Goal: Task Accomplishment & Management: Use online tool/utility

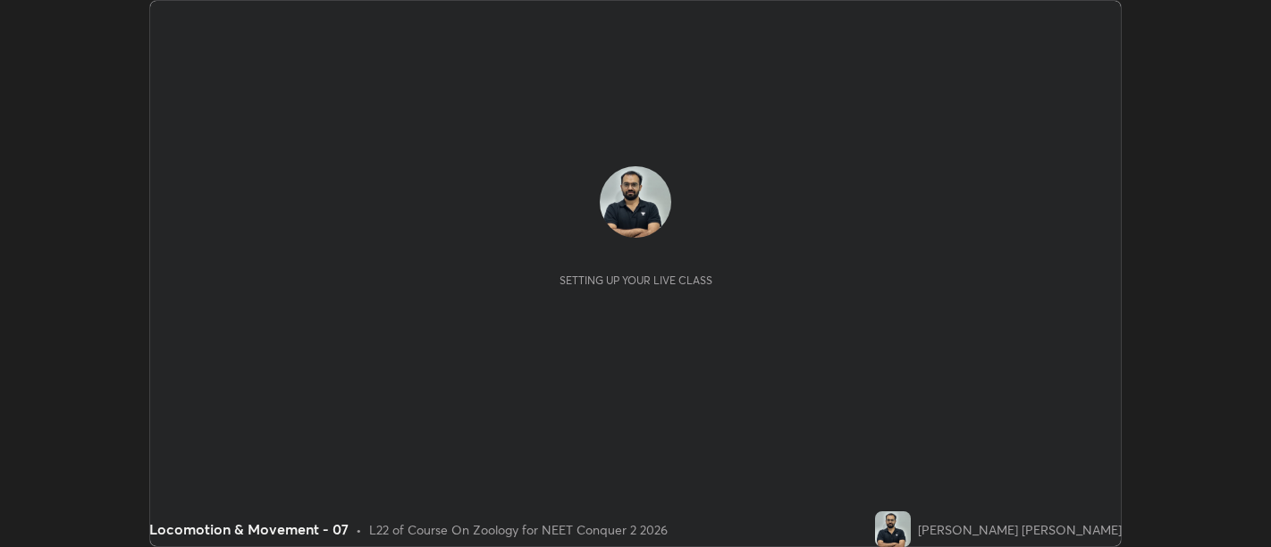
scroll to position [547, 1270]
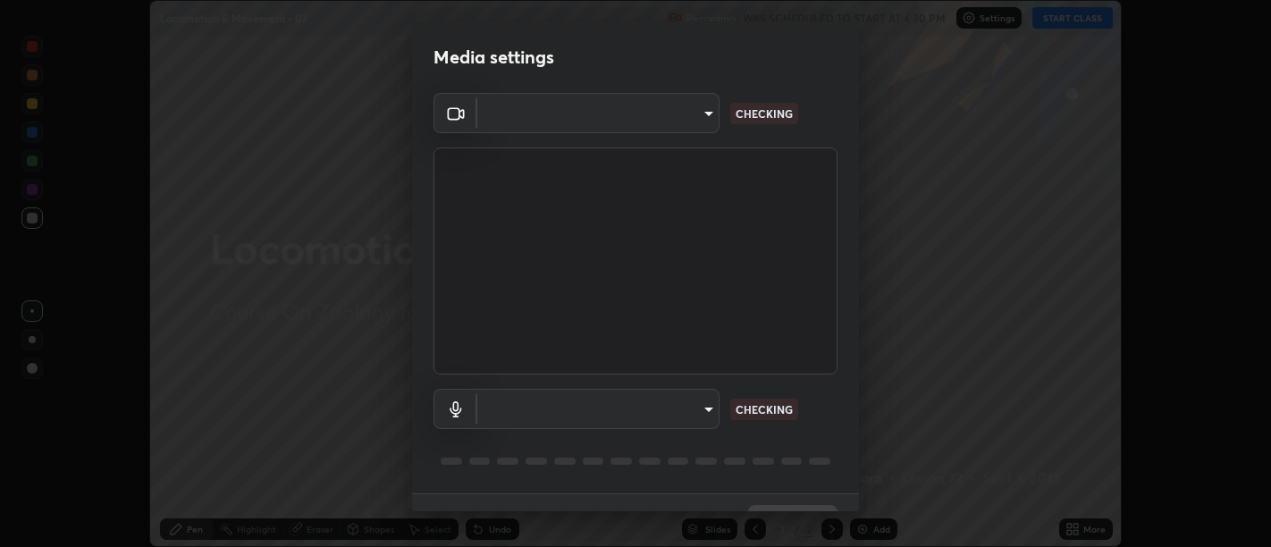
type input "d9b519daceb8a772394af6ea8e45353be5bbf62d8cb1cf3345c472de64055974"
type input "5912877718746b52c0806f9022d40e7bdc2f1b37034d74c7cf9e990fd38ad14d"
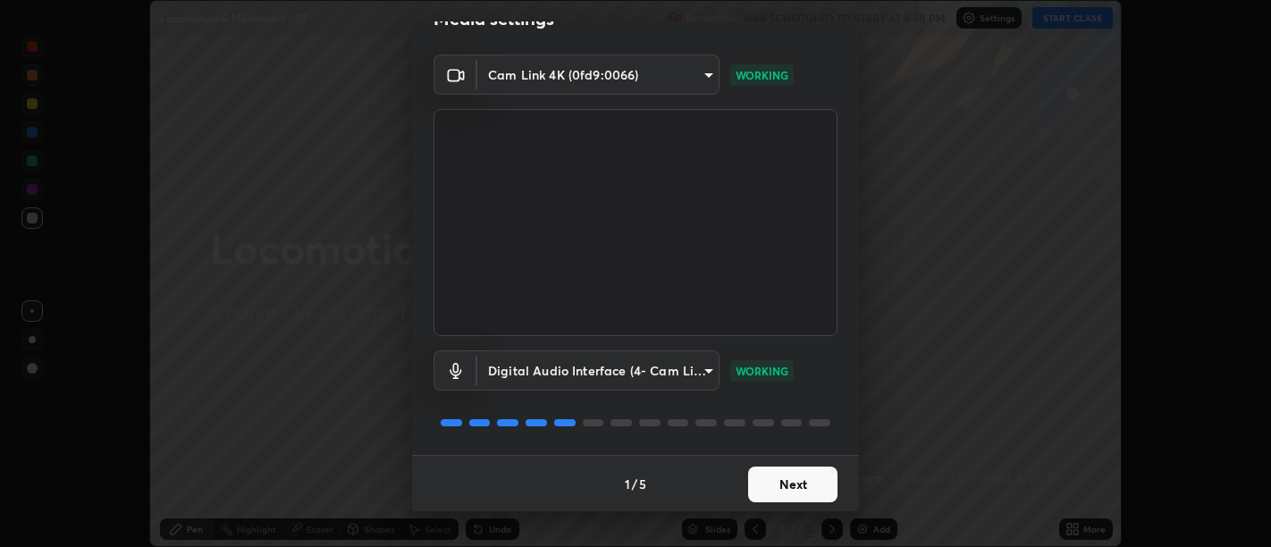
click at [787, 467] on button "Next" at bounding box center [792, 485] width 89 height 36
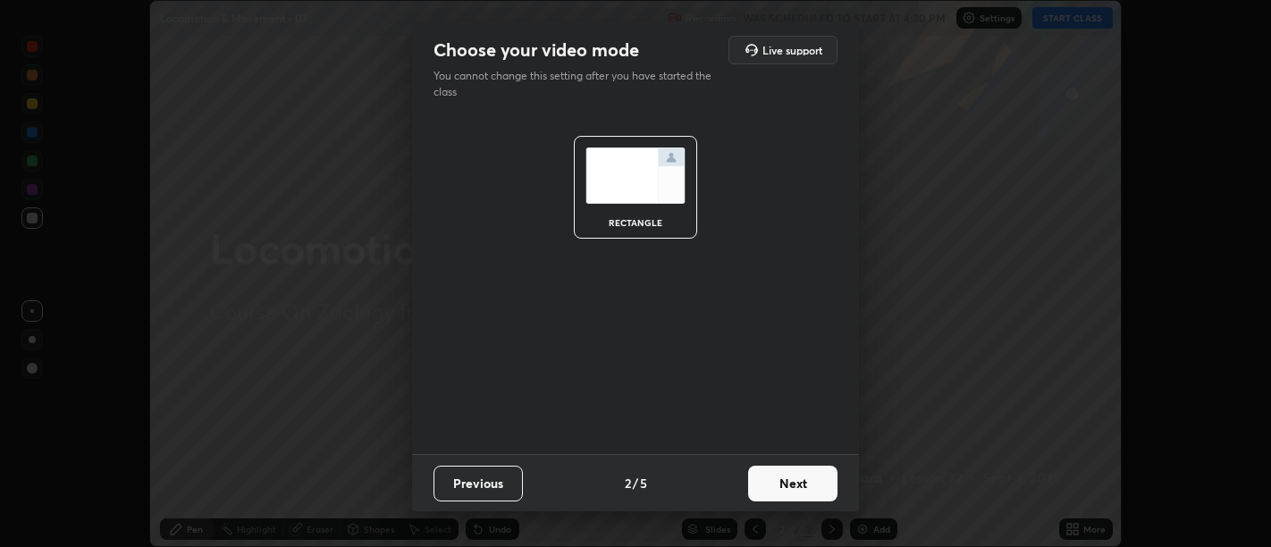
scroll to position [0, 0]
click at [799, 484] on button "Next" at bounding box center [792, 484] width 89 height 36
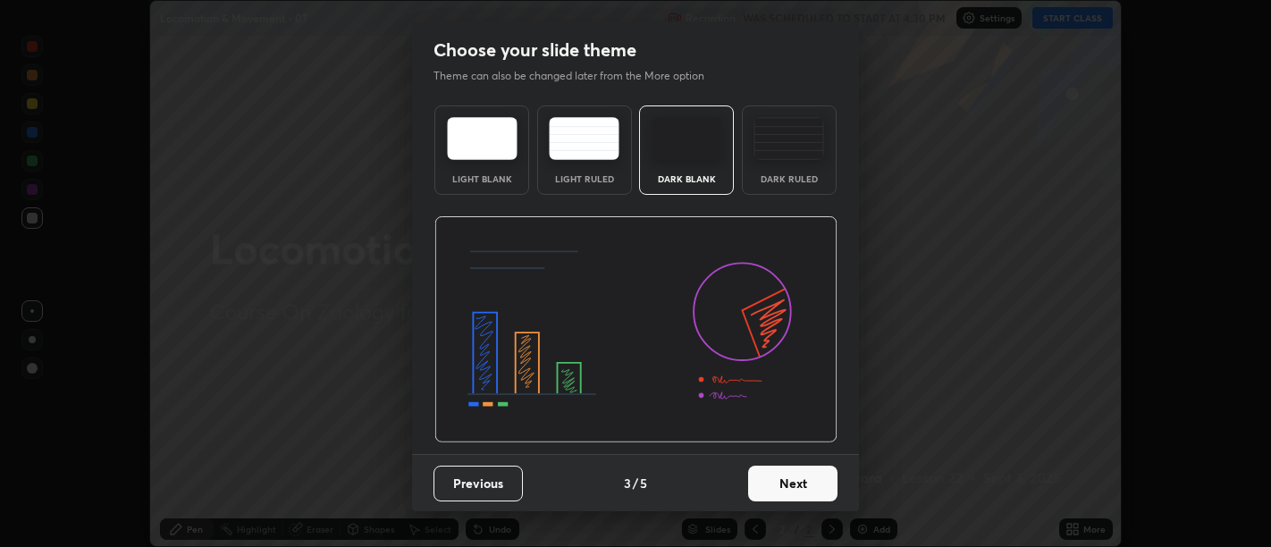
click at [809, 490] on button "Next" at bounding box center [792, 484] width 89 height 36
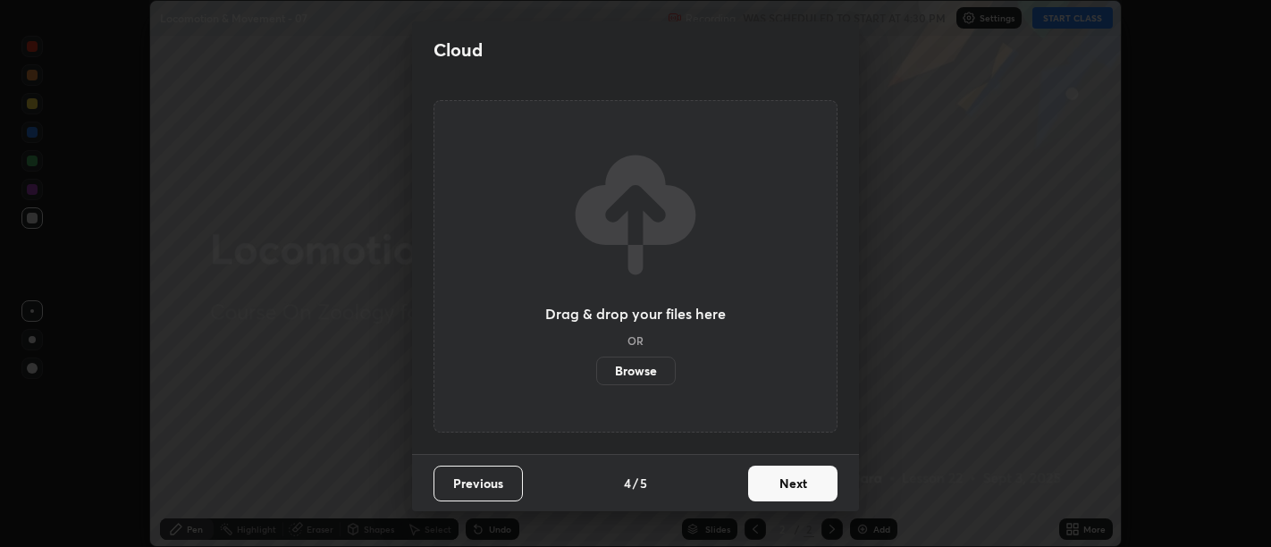
click at [808, 487] on button "Next" at bounding box center [792, 484] width 89 height 36
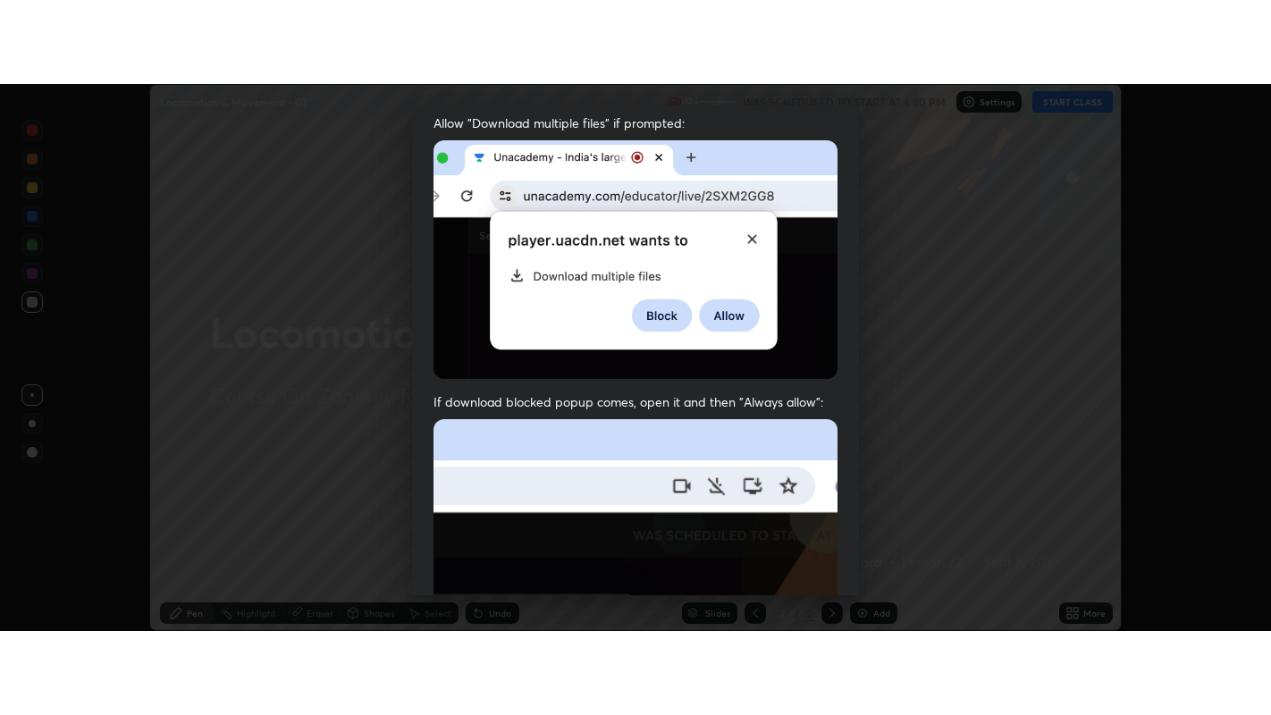
scroll to position [403, 0]
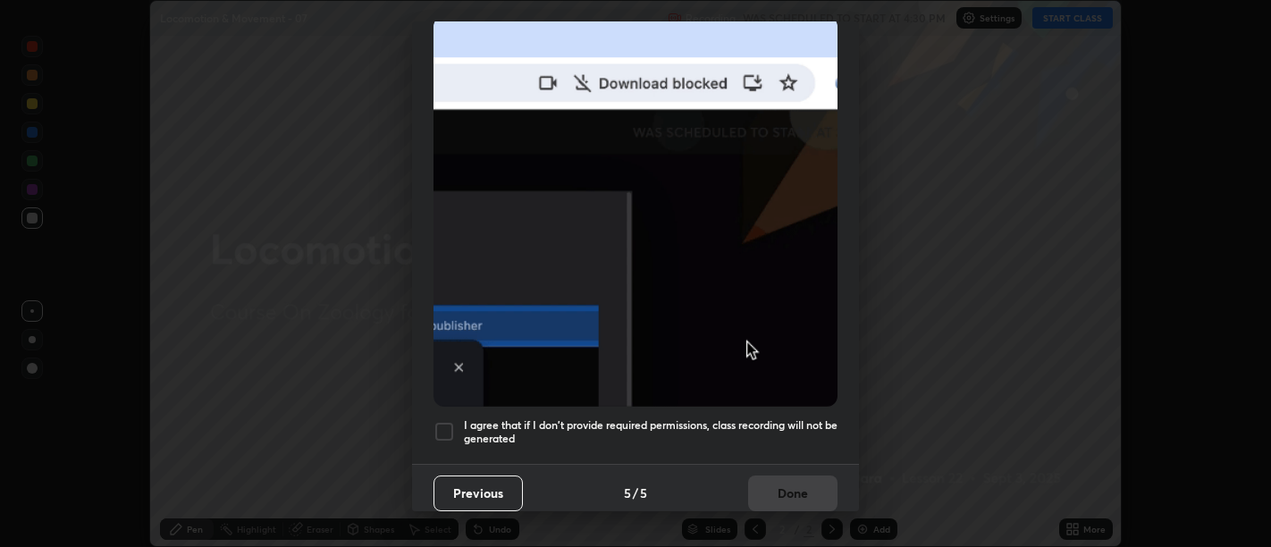
click at [781, 425] on h5 "I agree that if I don't provide required permissions, class recording will not …" at bounding box center [651, 432] width 374 height 28
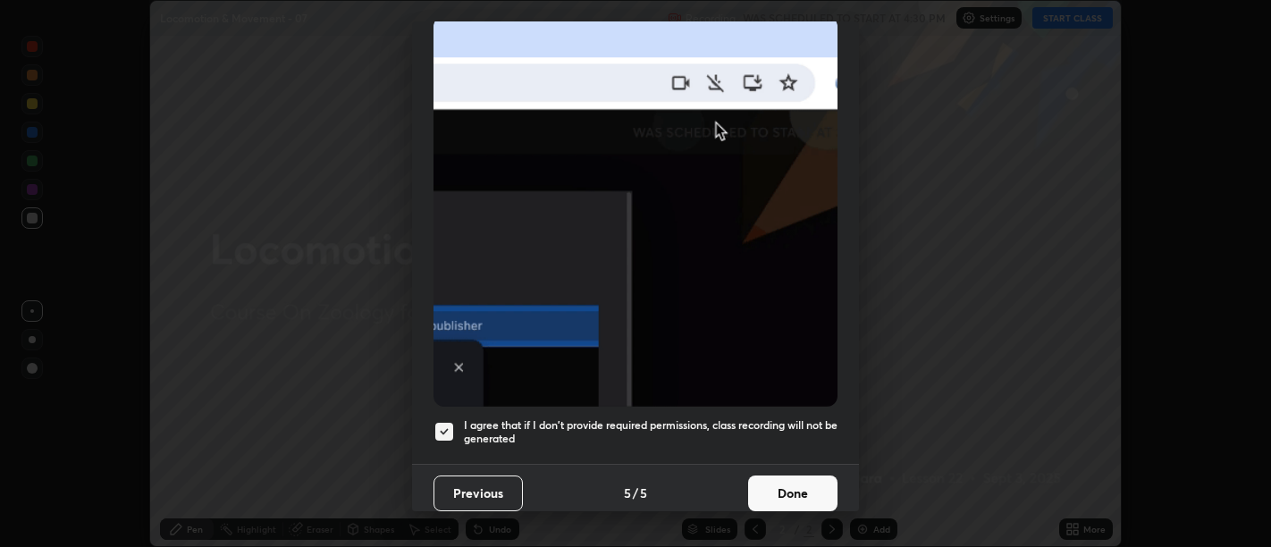
click at [789, 489] on button "Done" at bounding box center [792, 494] width 89 height 36
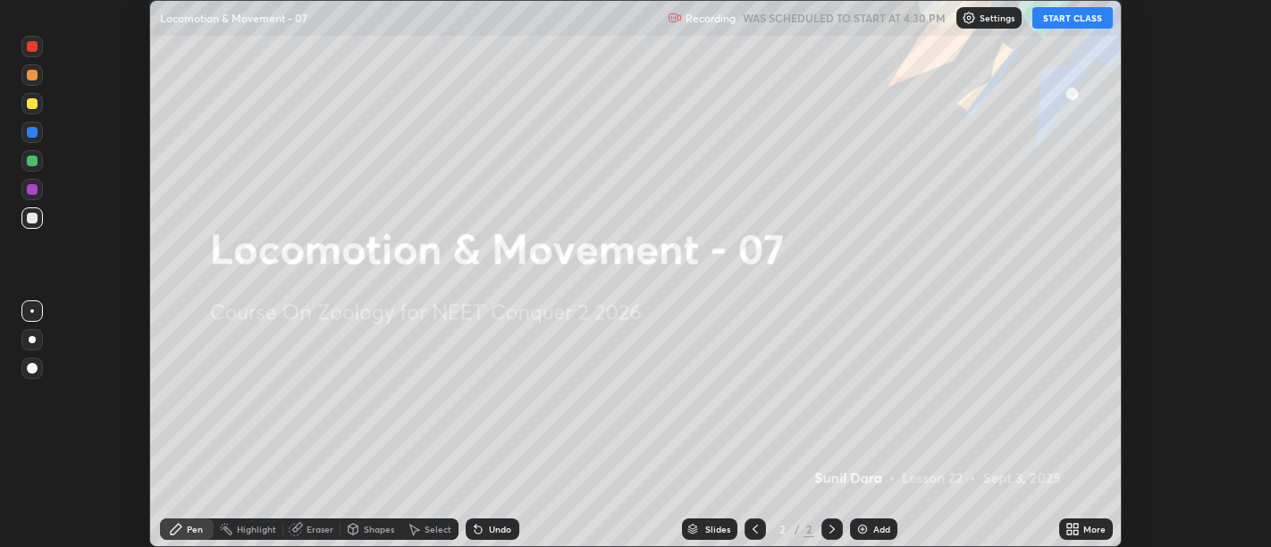
click at [1076, 533] on icon at bounding box center [1076, 532] width 4 height 4
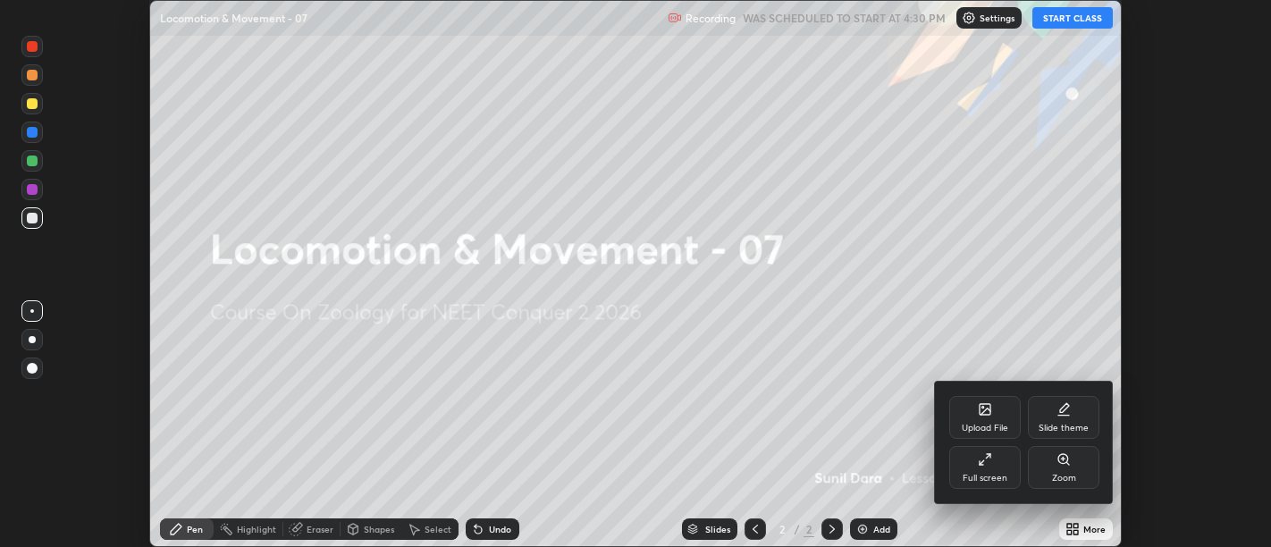
click at [984, 479] on div "Full screen" at bounding box center [985, 478] width 45 height 9
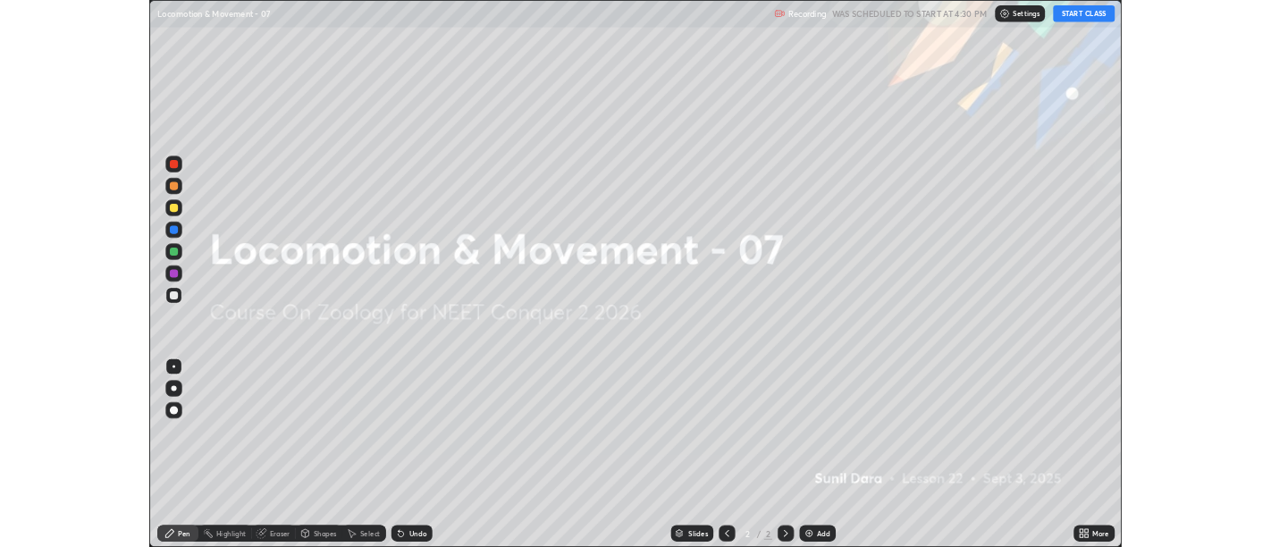
scroll to position [715, 1271]
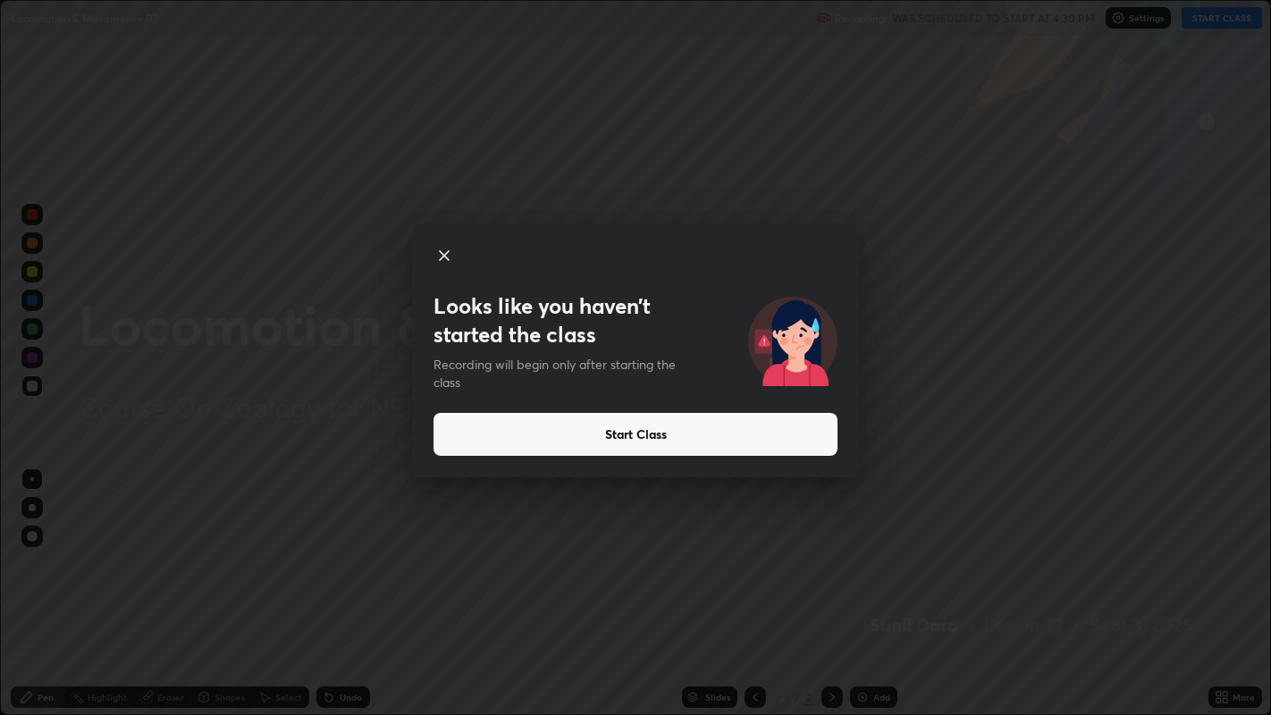
click at [444, 255] on icon at bounding box center [444, 255] width 9 height 9
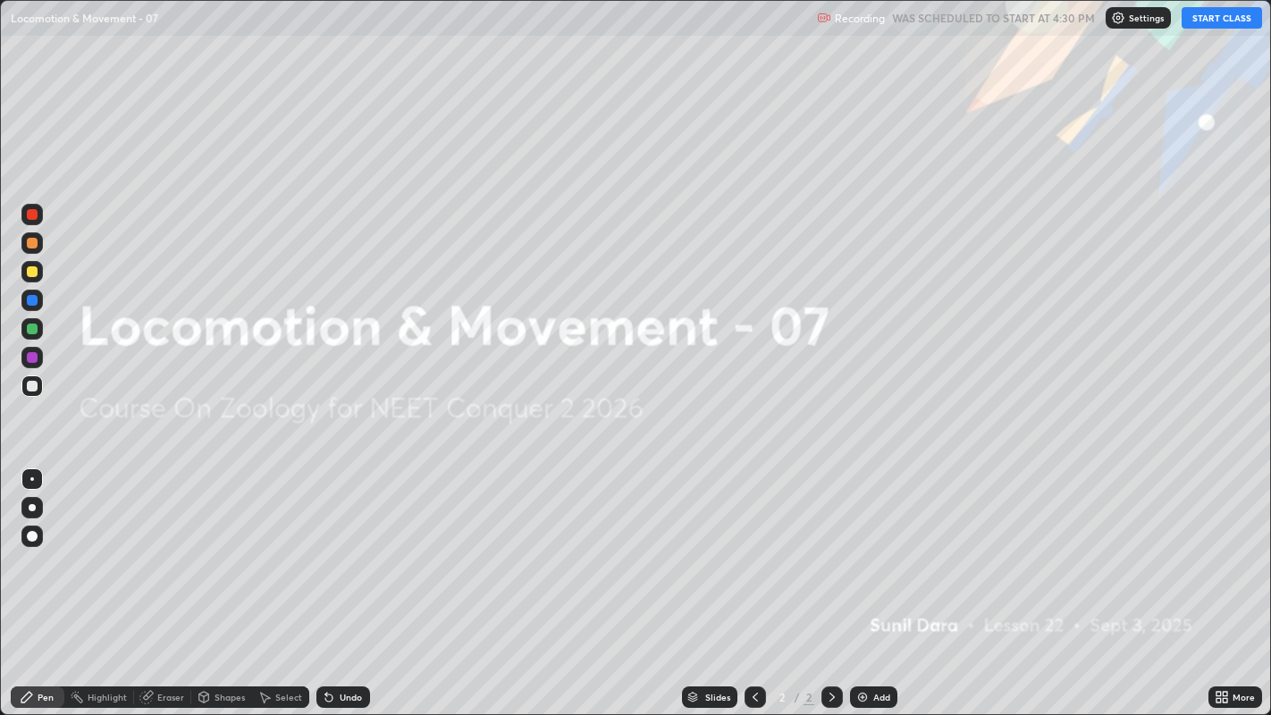
click at [880, 546] on div "Add" at bounding box center [881, 697] width 17 height 9
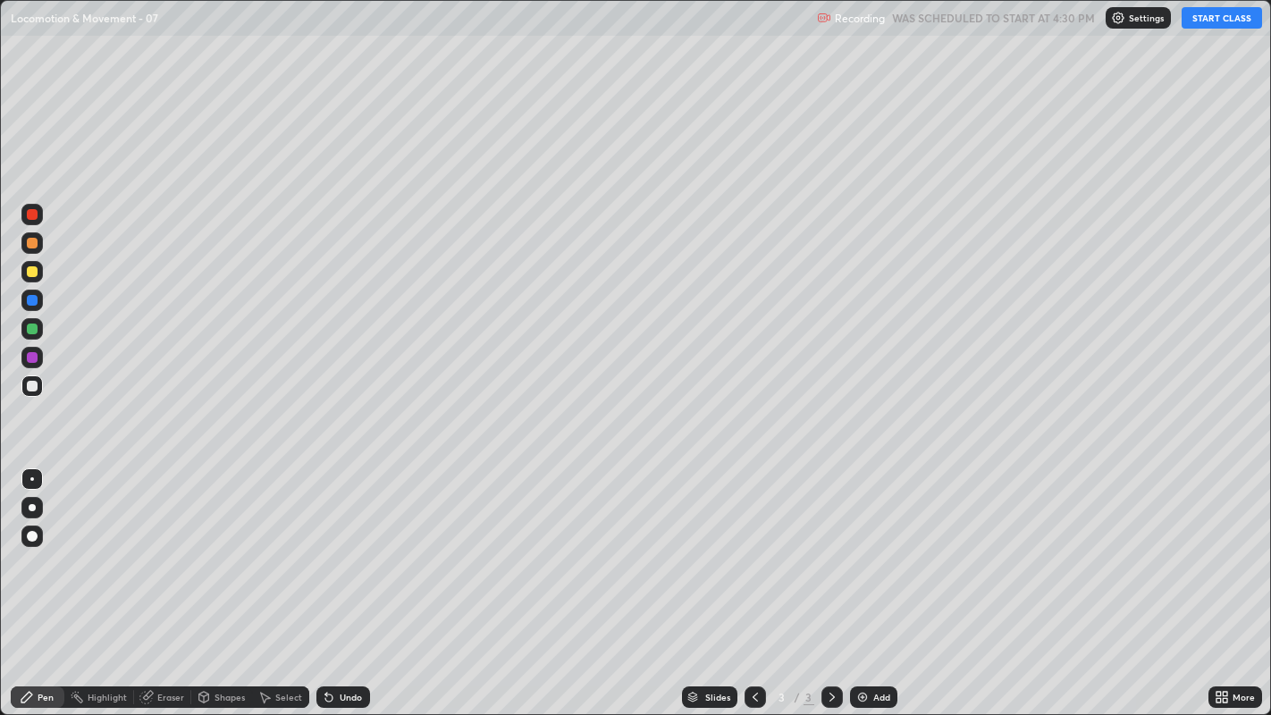
click at [31, 381] on div at bounding box center [32, 386] width 11 height 11
click at [31, 506] on div at bounding box center [32, 507] width 7 height 7
click at [1212, 13] on button "START CLASS" at bounding box center [1222, 17] width 80 height 21
click at [33, 299] on div at bounding box center [32, 300] width 11 height 11
click at [30, 358] on div at bounding box center [32, 357] width 11 height 11
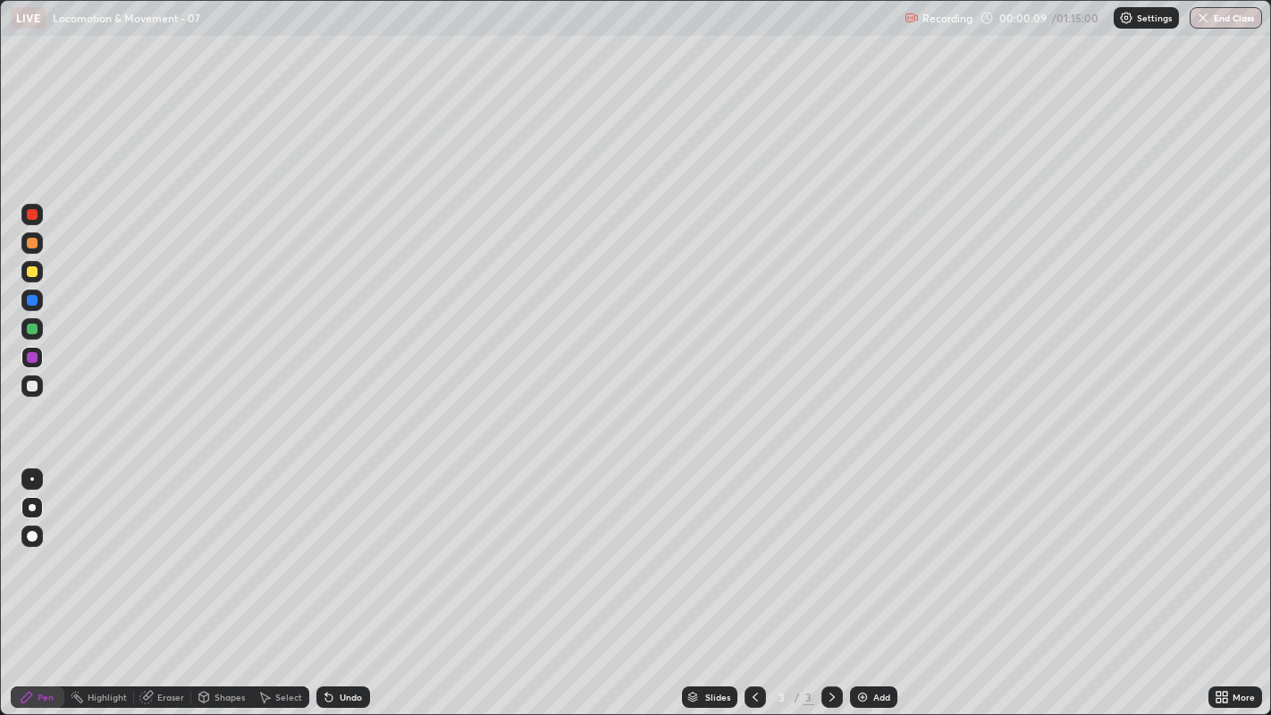
click at [35, 384] on div at bounding box center [32, 386] width 11 height 11
click at [36, 389] on div at bounding box center [32, 386] width 11 height 11
click at [1219, 546] on icon at bounding box center [1222, 697] width 14 height 14
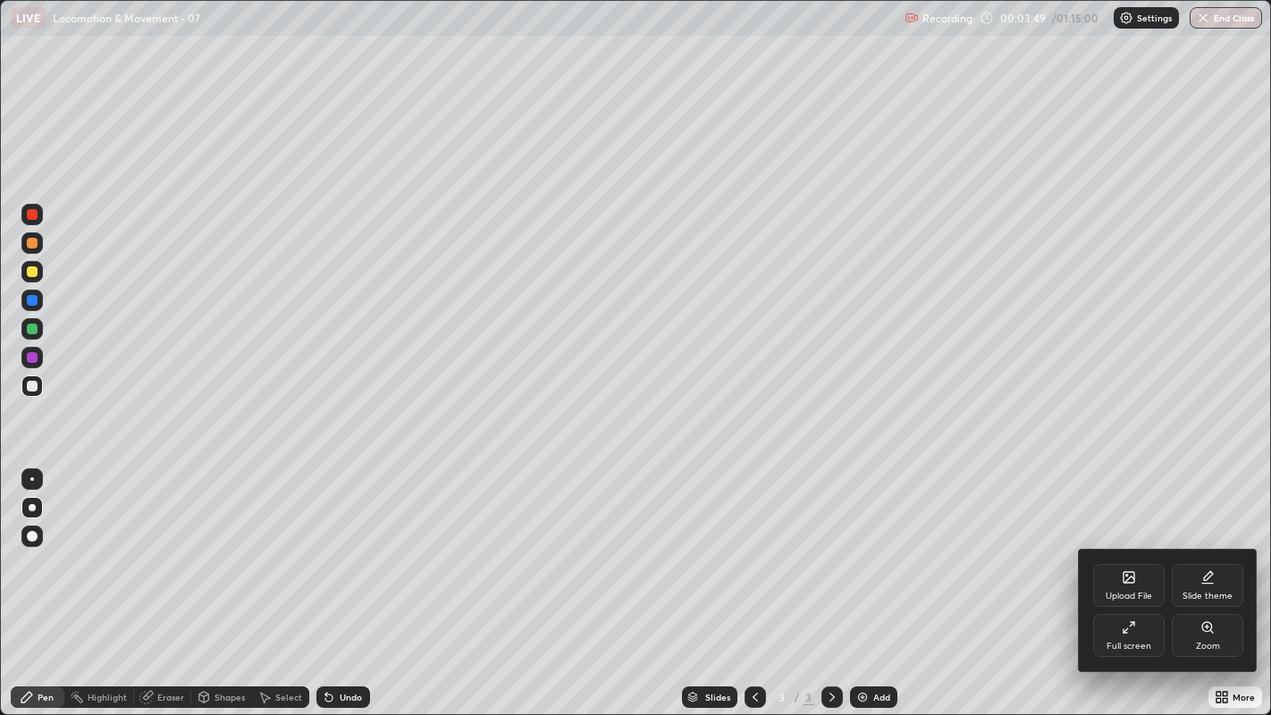
click at [1136, 546] on div "Full screen" at bounding box center [1129, 635] width 72 height 43
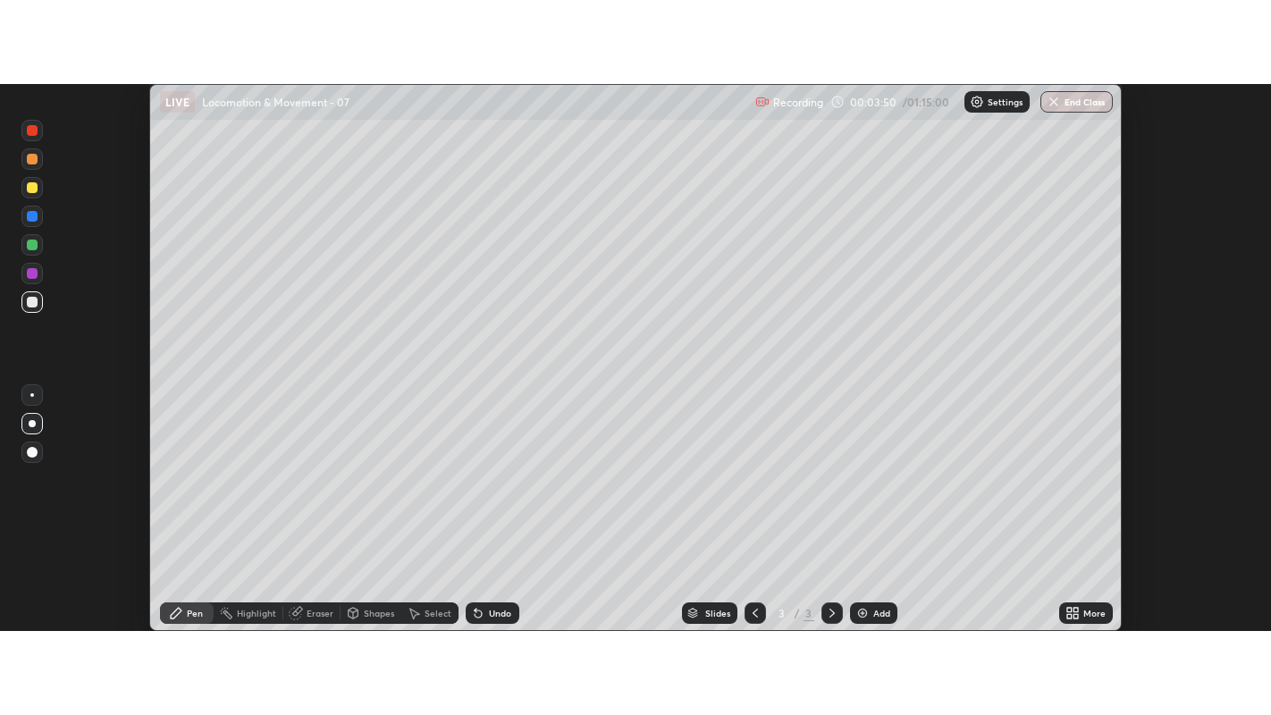
scroll to position [88837, 88113]
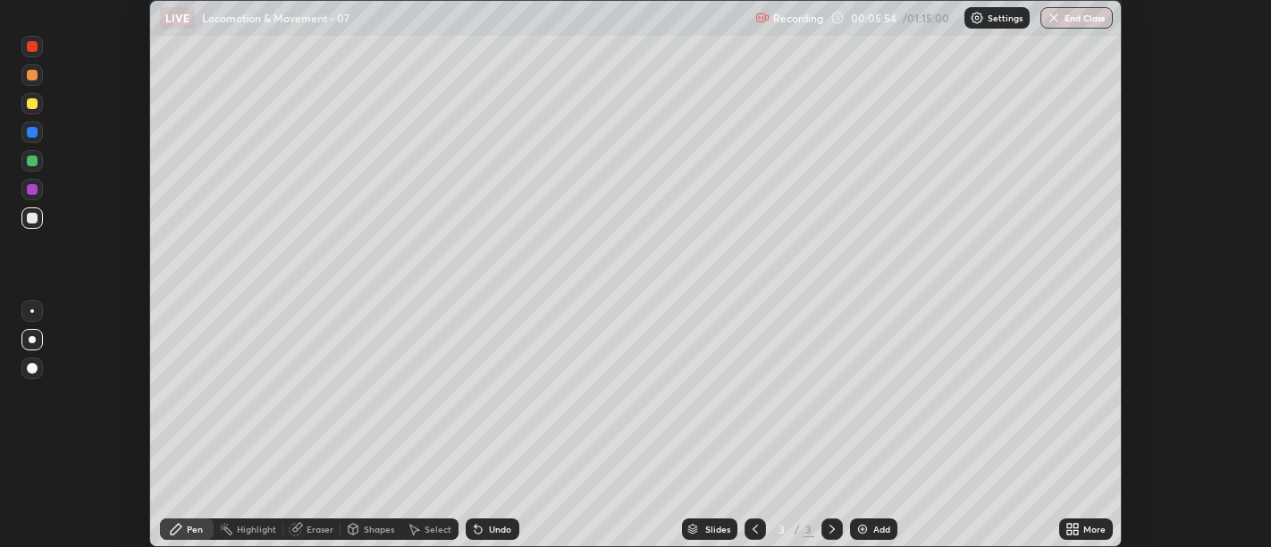
click at [1074, 532] on icon at bounding box center [1076, 532] width 4 height 4
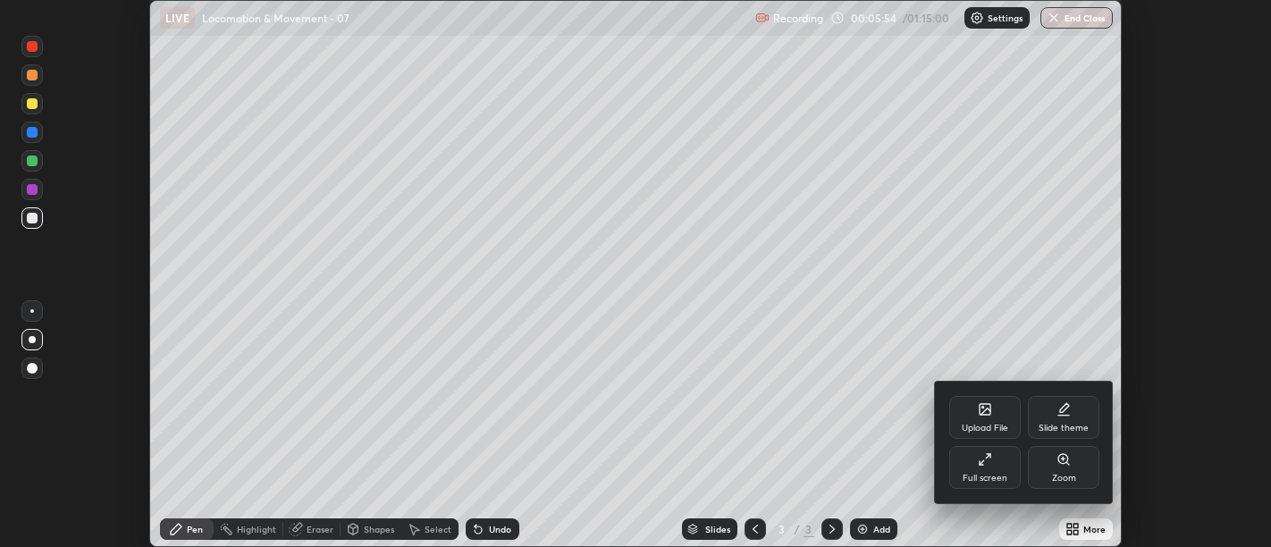
click at [965, 467] on div "Full screen" at bounding box center [985, 467] width 72 height 43
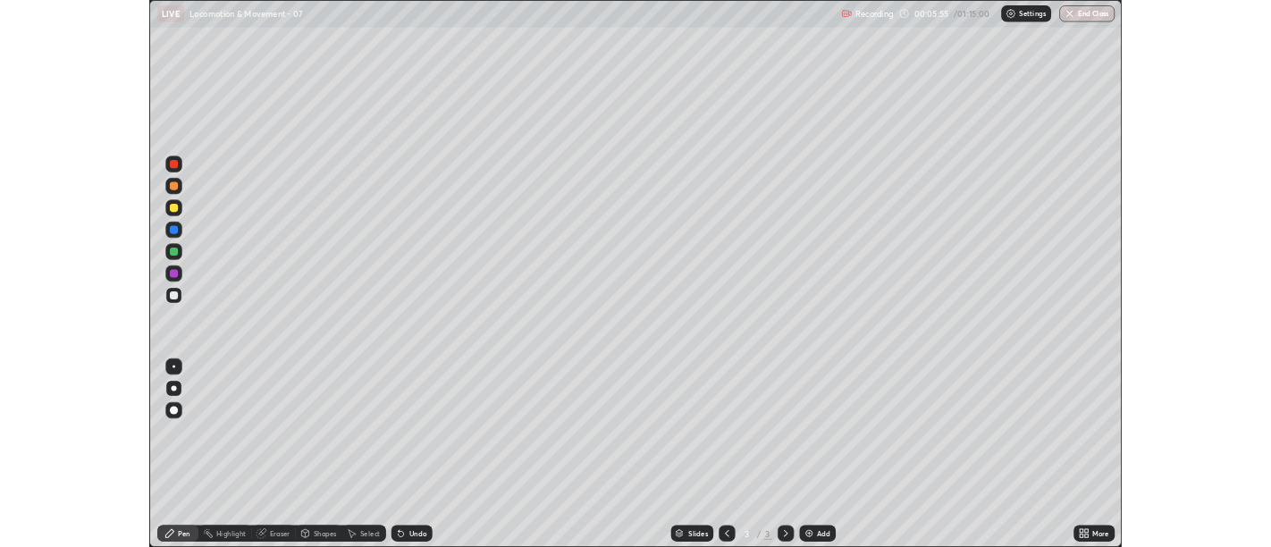
scroll to position [715, 1271]
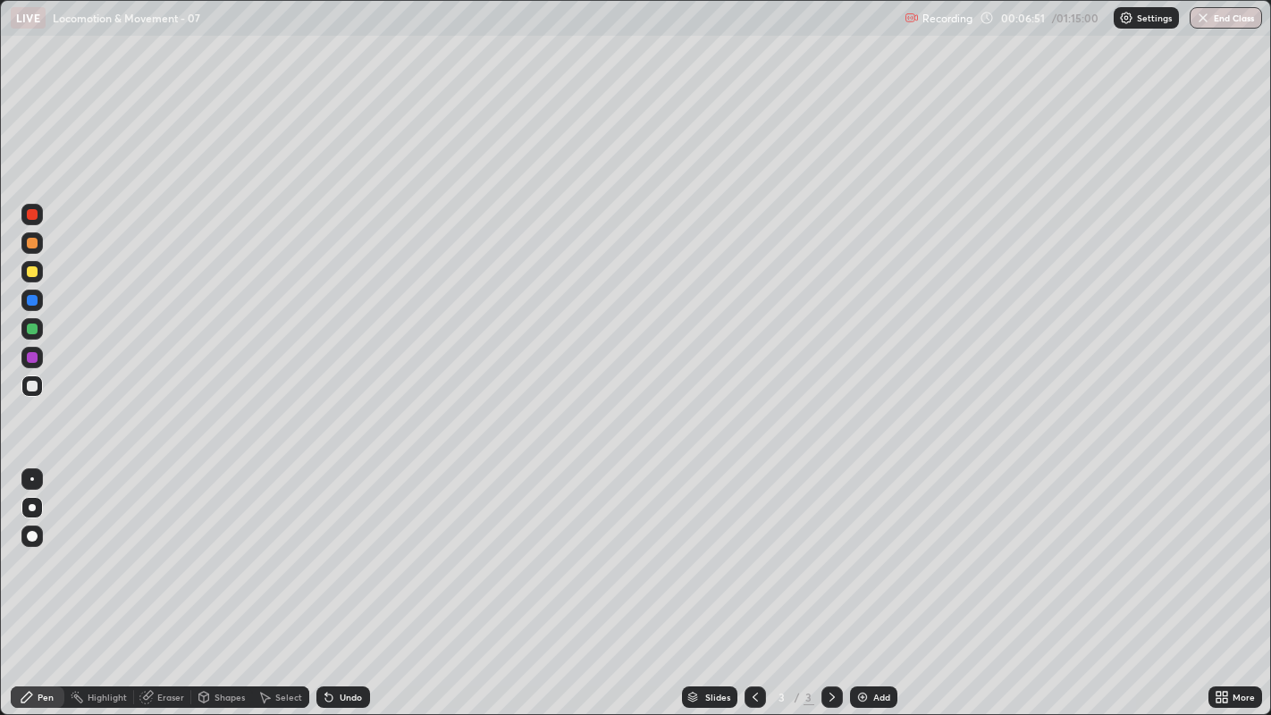
click at [31, 392] on div at bounding box center [31, 385] width 21 height 21
click at [863, 546] on img at bounding box center [862, 697] width 14 height 14
click at [34, 390] on div at bounding box center [32, 386] width 11 height 11
click at [29, 240] on div at bounding box center [32, 243] width 11 height 11
click at [25, 385] on div at bounding box center [31, 385] width 21 height 21
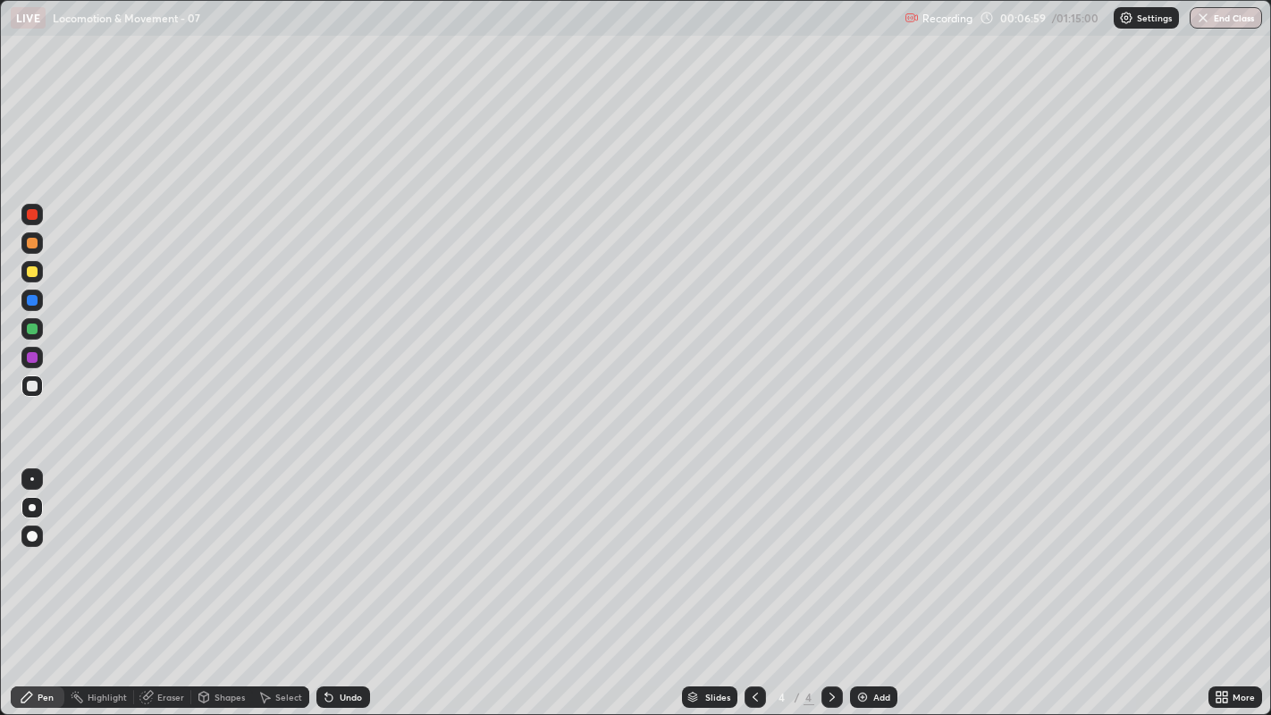
click at [34, 388] on div at bounding box center [32, 386] width 11 height 11
click at [32, 386] on div at bounding box center [32, 386] width 11 height 11
click at [343, 546] on div "Undo" at bounding box center [351, 697] width 22 height 9
click at [347, 546] on div "Undo" at bounding box center [351, 697] width 22 height 9
click at [359, 546] on div "Undo" at bounding box center [351, 697] width 22 height 9
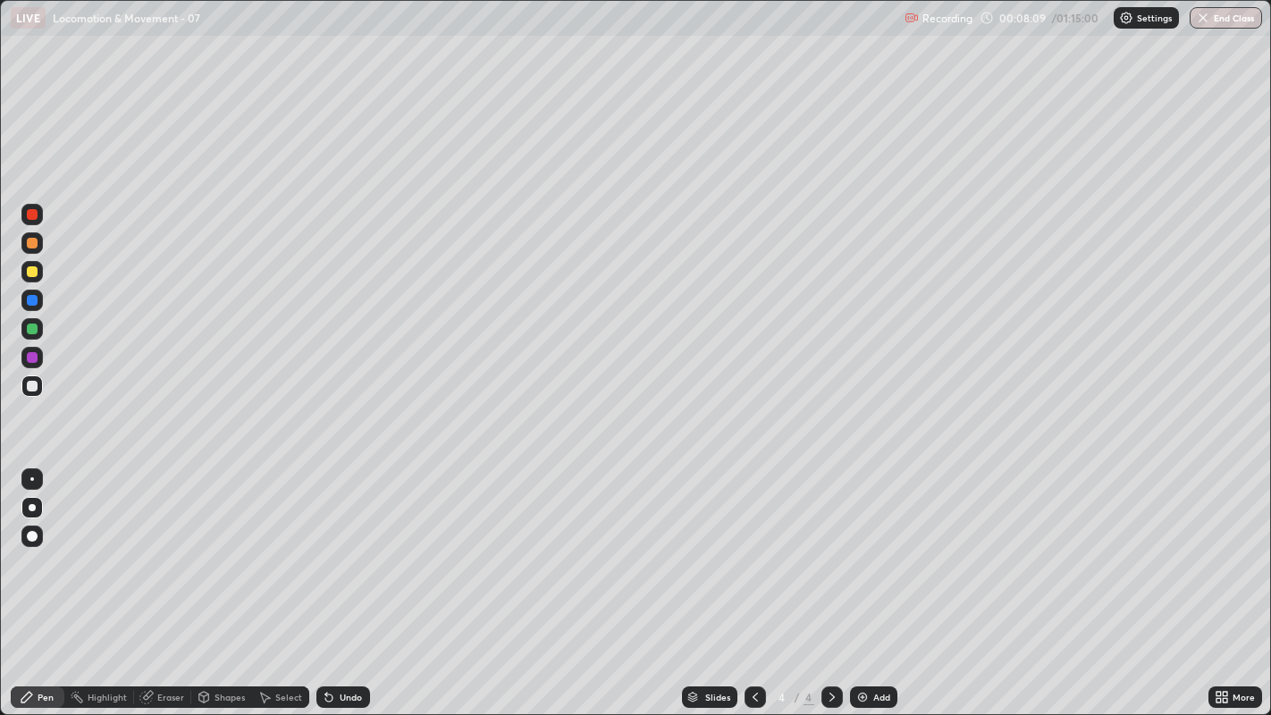
click at [30, 298] on div at bounding box center [32, 300] width 11 height 11
click at [27, 275] on div at bounding box center [31, 271] width 21 height 21
click at [29, 305] on div at bounding box center [32, 300] width 11 height 11
click at [31, 392] on div at bounding box center [31, 385] width 21 height 21
click at [27, 386] on div at bounding box center [32, 386] width 11 height 11
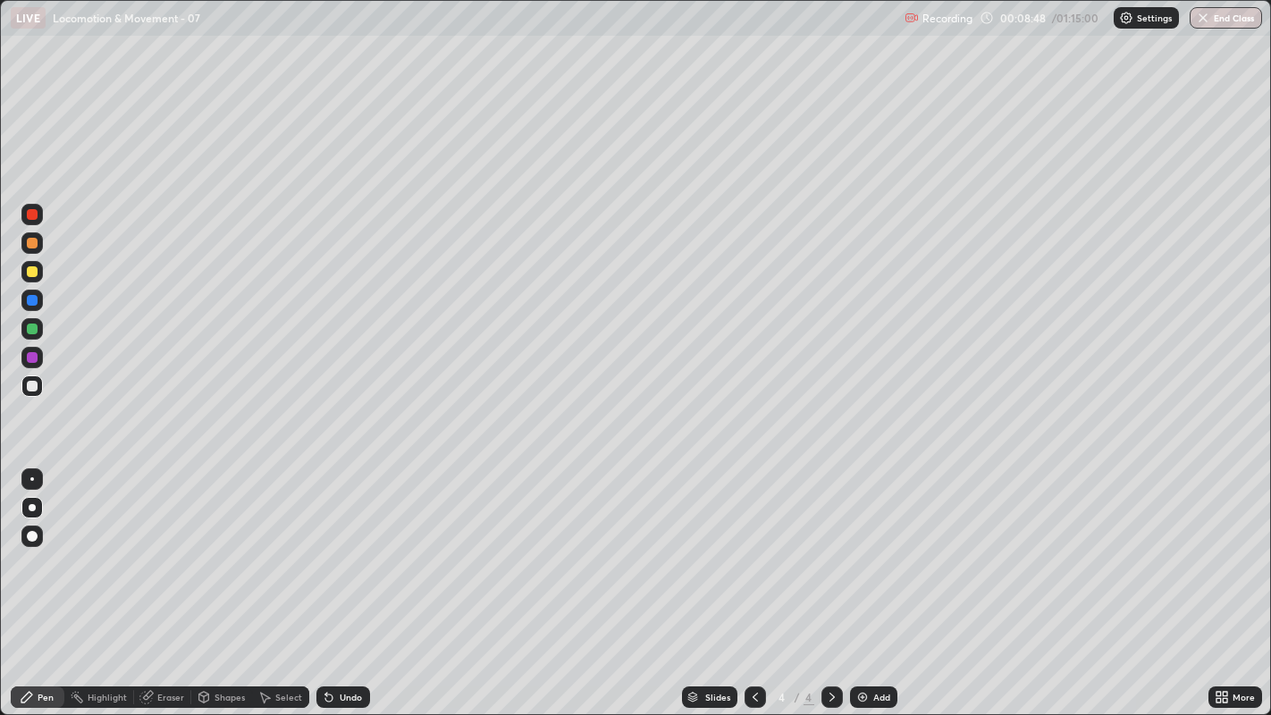
click at [28, 274] on div at bounding box center [32, 271] width 11 height 11
click at [31, 273] on div at bounding box center [32, 271] width 11 height 11
click at [29, 388] on div at bounding box center [32, 386] width 11 height 11
click at [36, 392] on div at bounding box center [31, 385] width 21 height 21
click at [24, 398] on div at bounding box center [31, 386] width 21 height 29
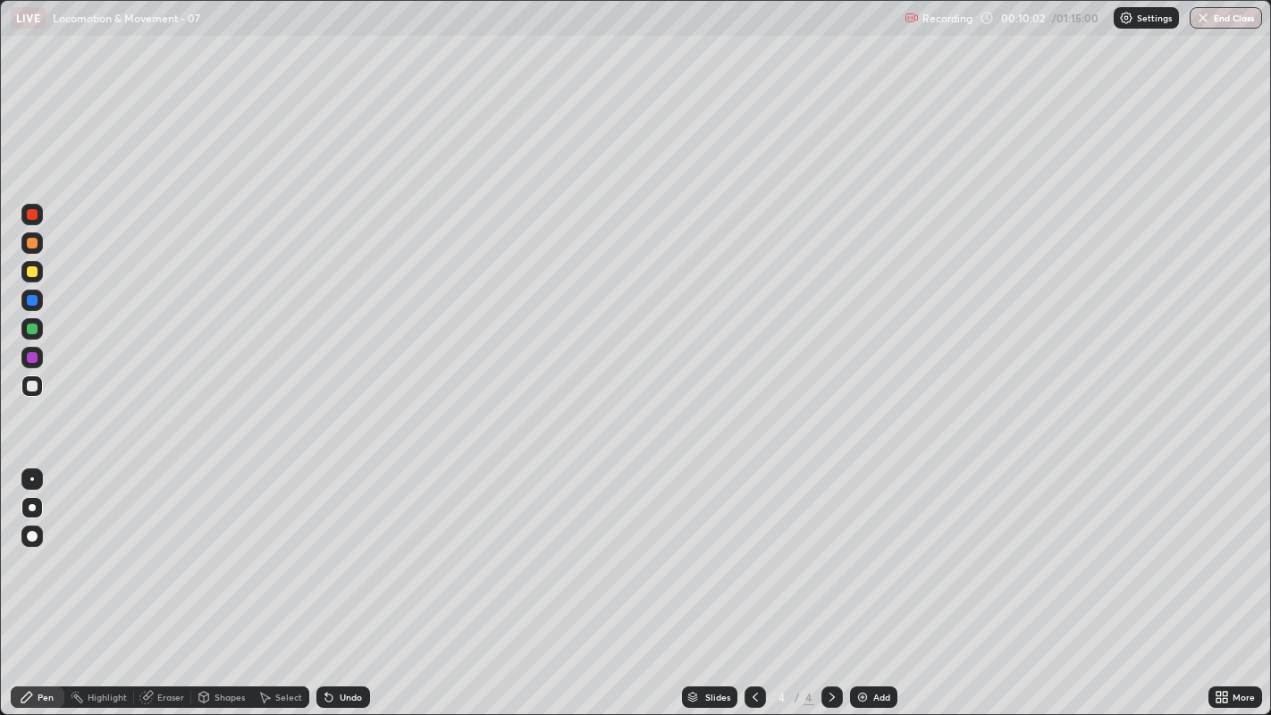
click at [351, 546] on div "Undo" at bounding box center [343, 696] width 54 height 21
click at [30, 386] on div at bounding box center [32, 386] width 11 height 11
click at [25, 386] on div at bounding box center [31, 385] width 21 height 21
click at [871, 546] on div "Add" at bounding box center [873, 696] width 47 height 21
click at [42, 392] on div at bounding box center [31, 385] width 21 height 21
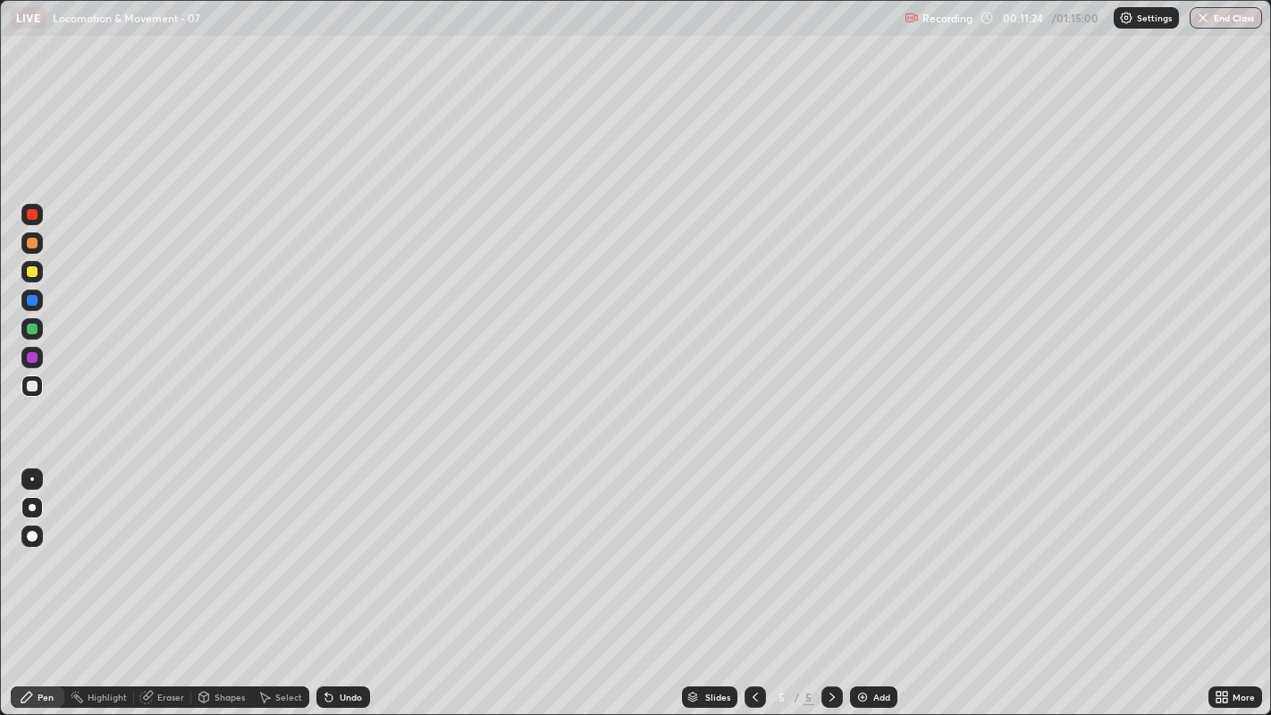
click at [36, 395] on div at bounding box center [31, 385] width 21 height 21
click at [32, 386] on div at bounding box center [32, 386] width 11 height 11
click at [34, 383] on div at bounding box center [32, 386] width 11 height 11
click at [35, 387] on div at bounding box center [32, 386] width 11 height 11
click at [31, 387] on div at bounding box center [32, 386] width 11 height 11
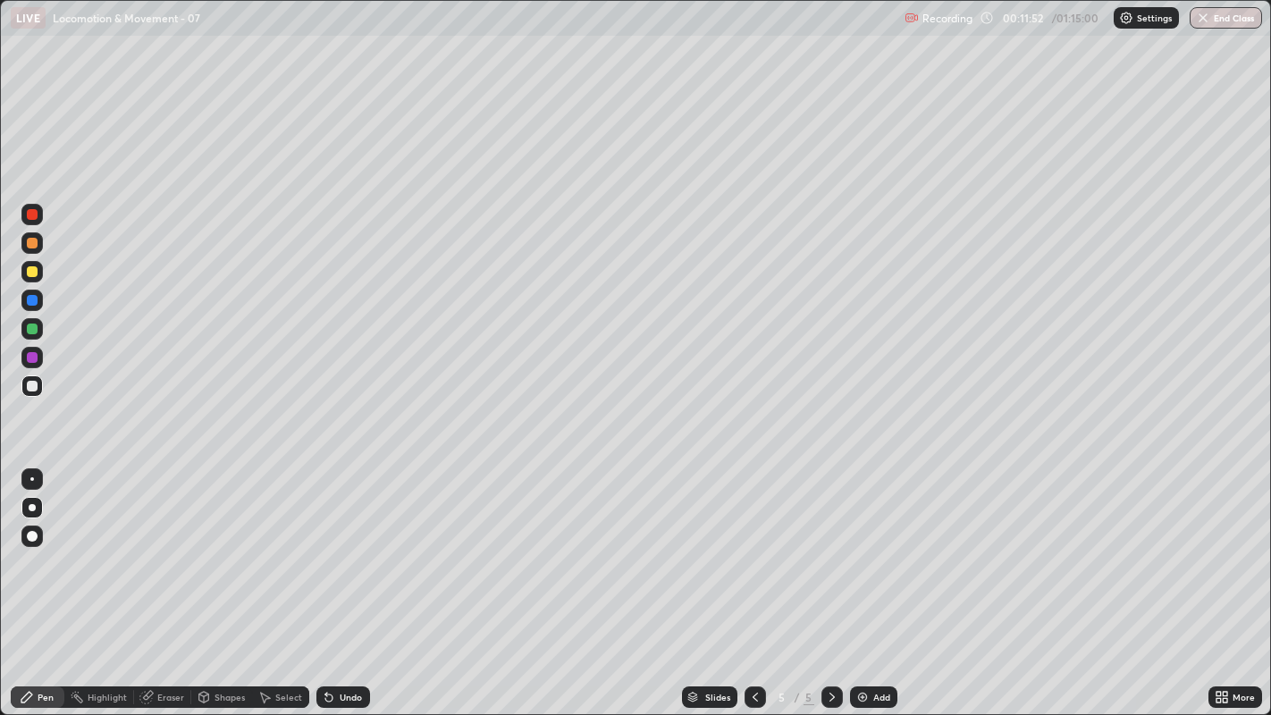
click at [30, 385] on div at bounding box center [32, 386] width 11 height 11
click at [30, 299] on div at bounding box center [32, 300] width 11 height 11
click at [31, 387] on div at bounding box center [32, 386] width 11 height 11
click at [25, 388] on div at bounding box center [31, 385] width 21 height 21
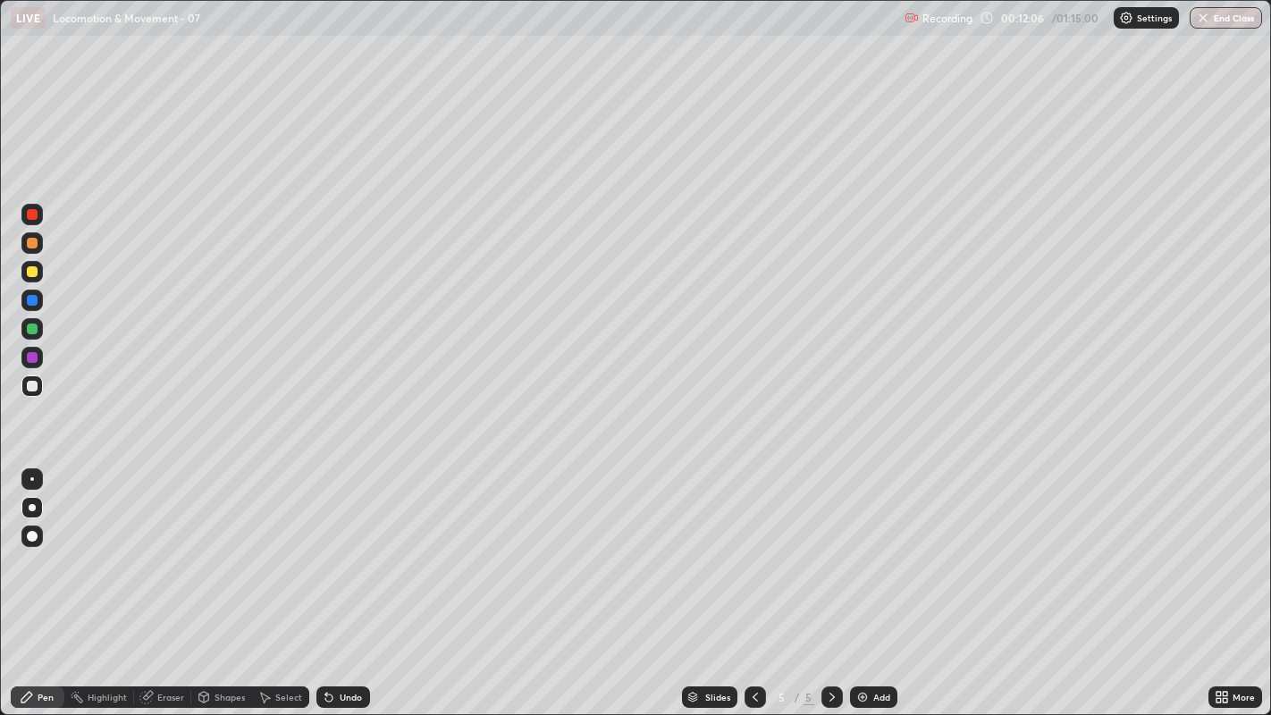
click at [34, 383] on div at bounding box center [32, 386] width 11 height 11
click at [33, 395] on div at bounding box center [31, 385] width 21 height 21
click at [38, 387] on div at bounding box center [31, 385] width 21 height 21
click at [34, 331] on div at bounding box center [32, 329] width 11 height 11
click at [32, 299] on div at bounding box center [32, 300] width 11 height 11
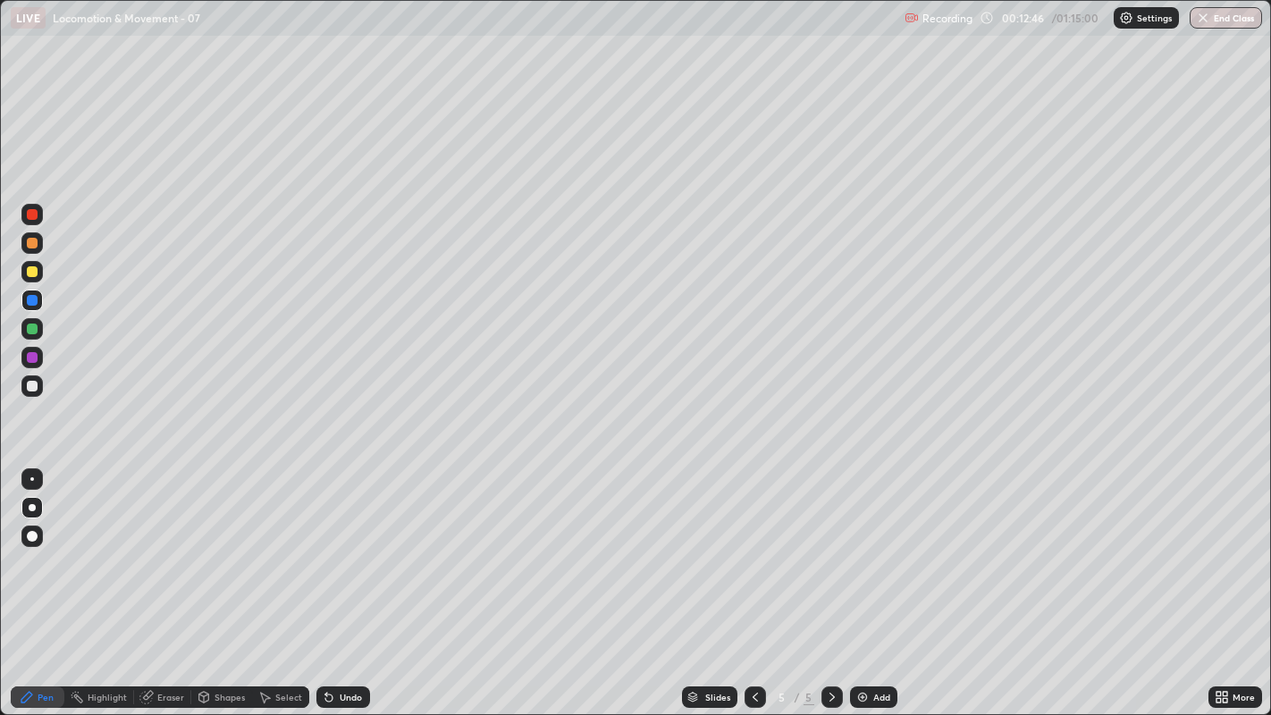
click at [34, 358] on div at bounding box center [32, 357] width 11 height 11
click at [28, 246] on div at bounding box center [32, 243] width 11 height 11
click at [37, 385] on div at bounding box center [32, 386] width 11 height 11
click at [29, 387] on div at bounding box center [32, 386] width 11 height 11
click at [753, 546] on icon at bounding box center [755, 697] width 14 height 14
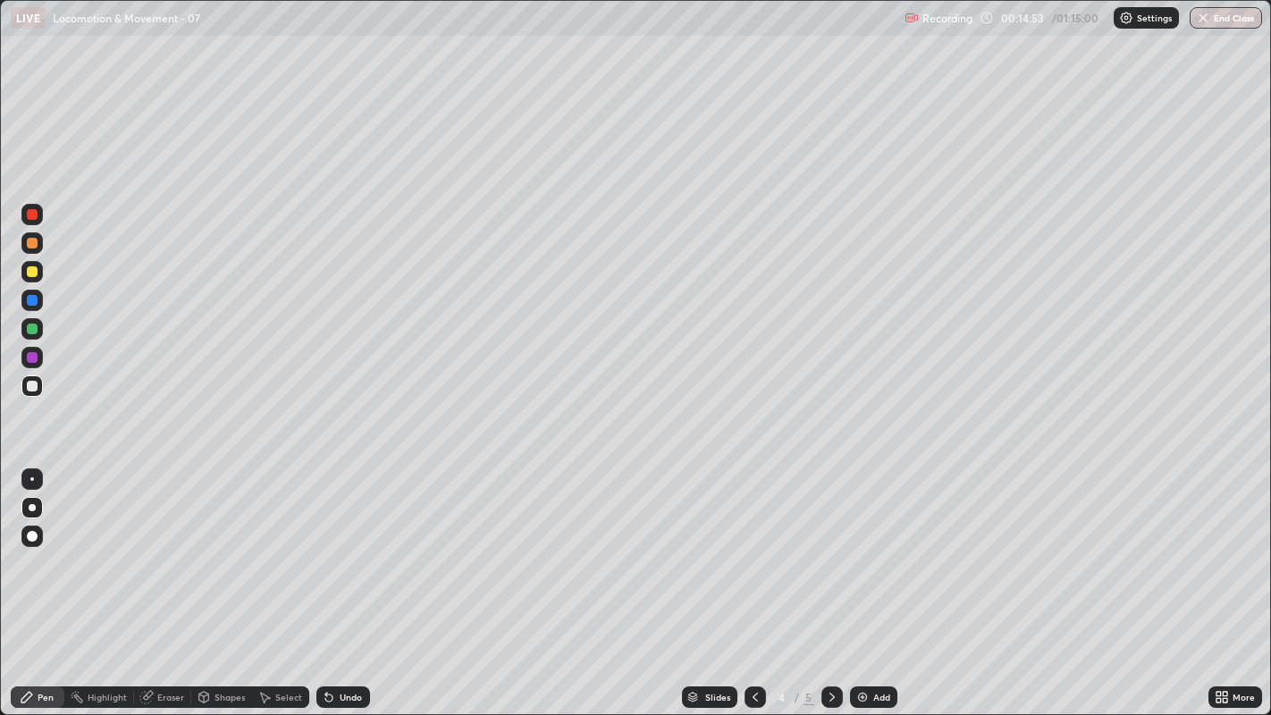
click at [829, 546] on icon at bounding box center [832, 697] width 14 height 14
click at [864, 546] on img at bounding box center [862, 697] width 14 height 14
click at [31, 388] on div at bounding box center [32, 386] width 11 height 11
click at [34, 392] on div at bounding box center [31, 385] width 21 height 21
click at [34, 390] on div at bounding box center [32, 386] width 11 height 11
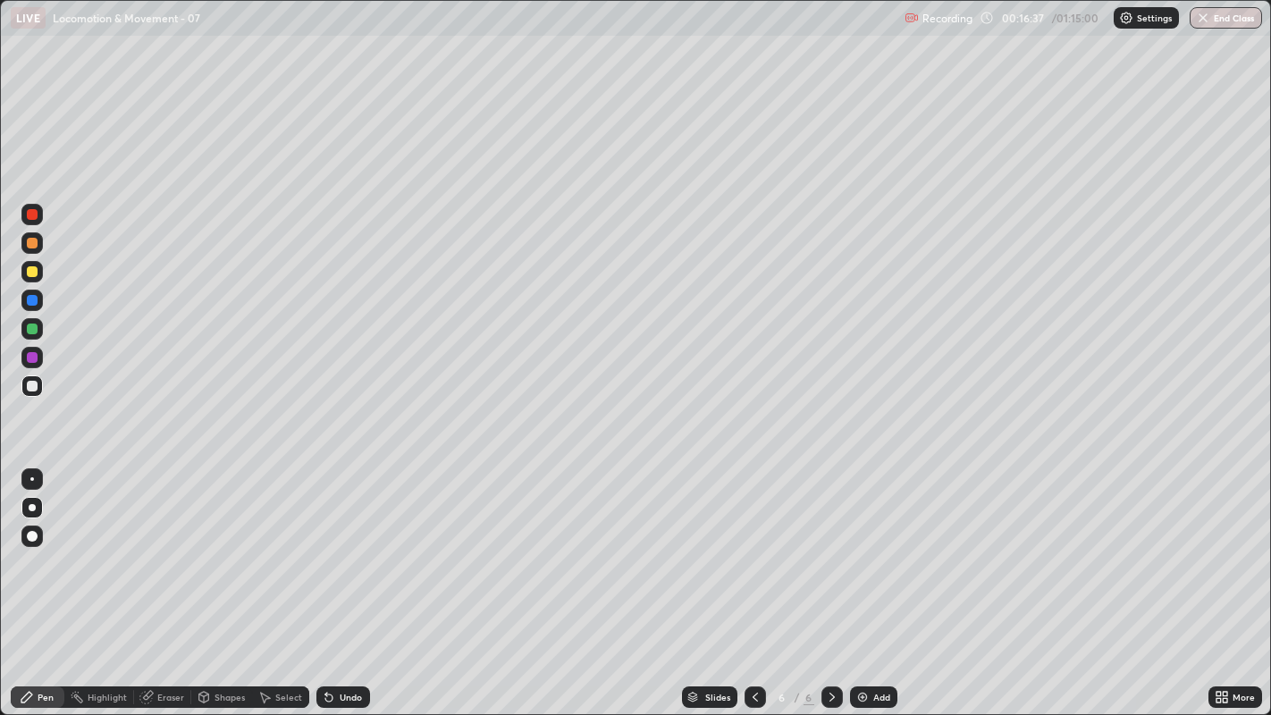
click at [22, 393] on div at bounding box center [31, 385] width 21 height 21
click at [29, 389] on div at bounding box center [32, 386] width 11 height 11
click at [36, 394] on div at bounding box center [31, 385] width 21 height 21
click at [340, 546] on div "Undo" at bounding box center [351, 697] width 22 height 9
click at [342, 546] on div "Undo" at bounding box center [351, 697] width 22 height 9
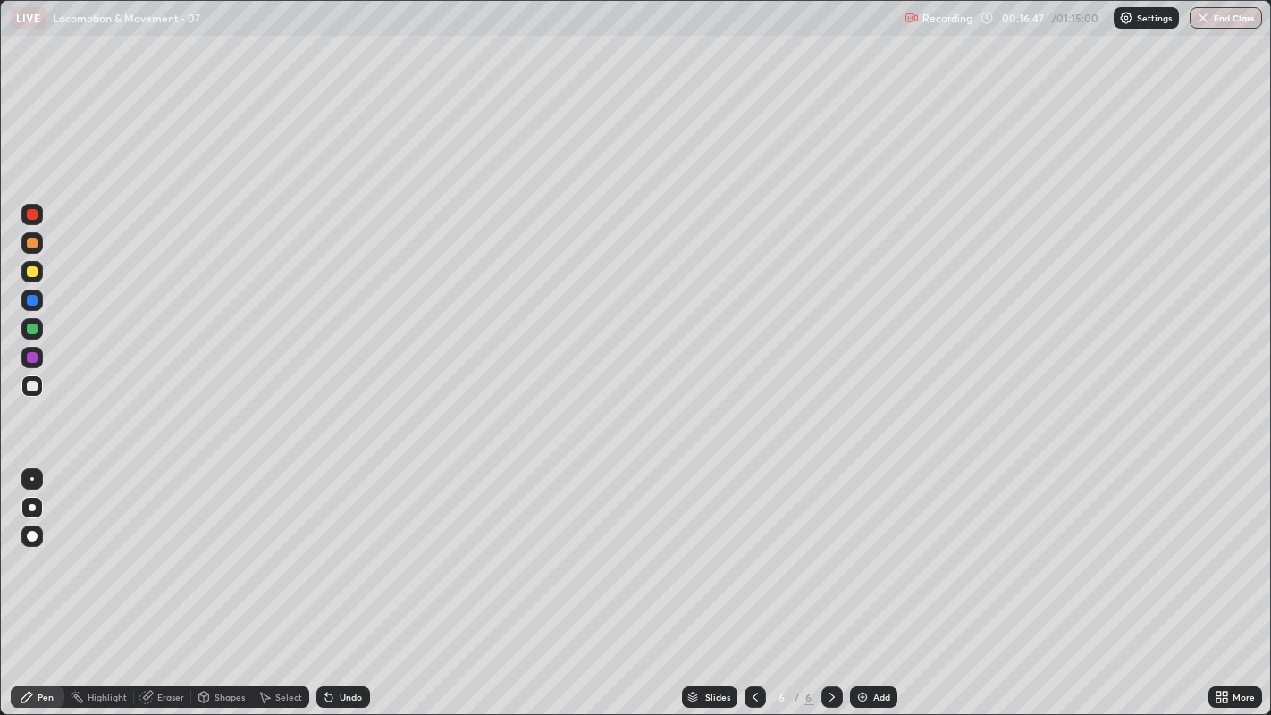
click at [344, 546] on div "Undo" at bounding box center [351, 697] width 22 height 9
click at [340, 546] on div "Undo" at bounding box center [351, 697] width 22 height 9
click at [341, 546] on div "Undo" at bounding box center [351, 697] width 22 height 9
click at [336, 546] on div "Undo" at bounding box center [343, 696] width 54 height 21
click at [25, 384] on div at bounding box center [31, 385] width 21 height 21
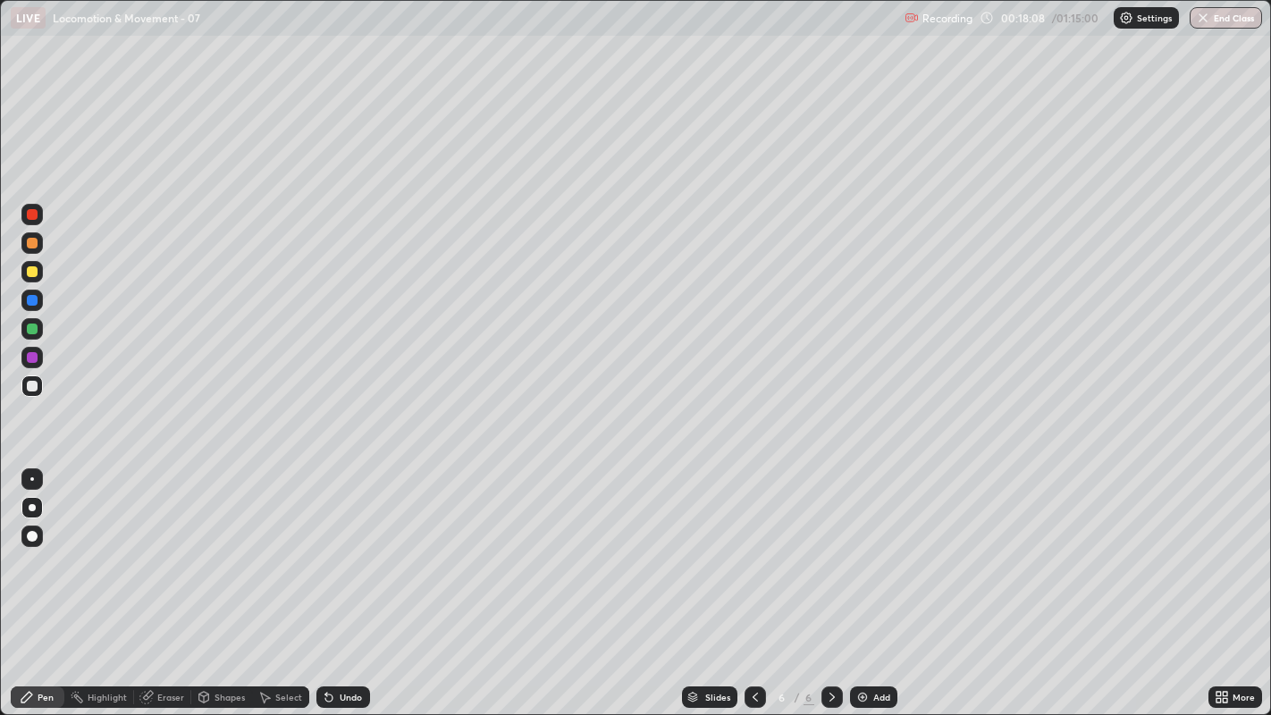
click at [40, 358] on div at bounding box center [31, 357] width 21 height 21
click at [34, 390] on div at bounding box center [32, 386] width 11 height 11
click at [29, 387] on div at bounding box center [32, 386] width 11 height 11
click at [960, 546] on div "Slides 6 / 6 Add" at bounding box center [789, 697] width 838 height 36
click at [28, 264] on div at bounding box center [31, 271] width 21 height 21
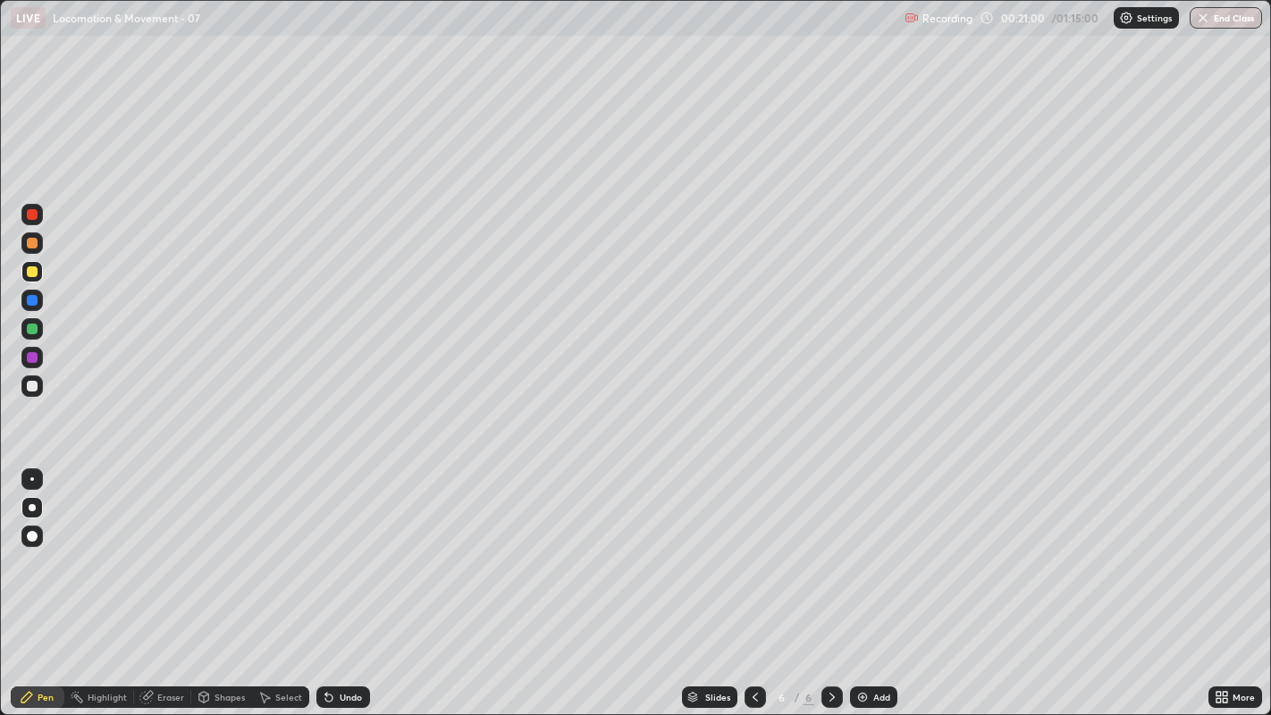
click at [29, 321] on div at bounding box center [31, 328] width 21 height 21
click at [27, 386] on div at bounding box center [32, 386] width 11 height 11
click at [883, 546] on div "Add" at bounding box center [881, 697] width 17 height 9
click at [31, 384] on div at bounding box center [32, 386] width 11 height 11
click at [32, 331] on div at bounding box center [32, 329] width 11 height 11
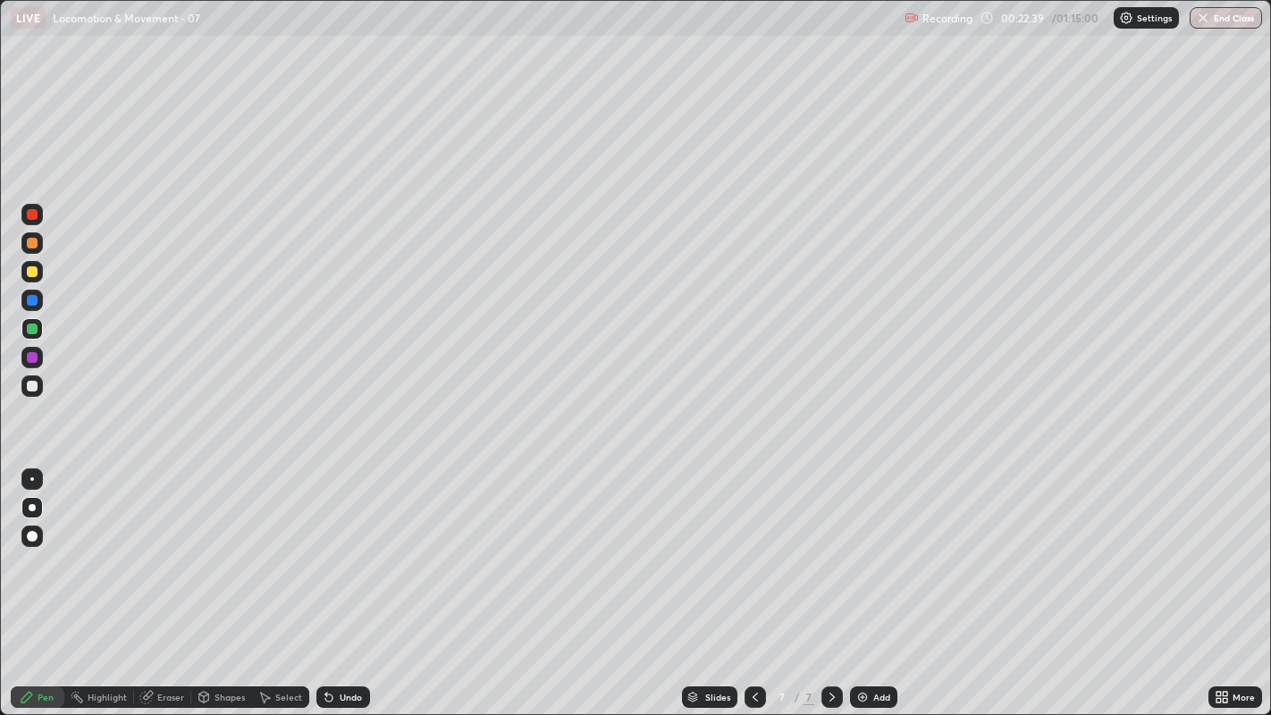
click at [40, 386] on div at bounding box center [31, 385] width 21 height 21
click at [37, 385] on div at bounding box center [32, 386] width 11 height 11
click at [36, 324] on div at bounding box center [32, 329] width 11 height 11
click at [31, 277] on div at bounding box center [32, 271] width 11 height 11
click at [33, 328] on div at bounding box center [32, 329] width 11 height 11
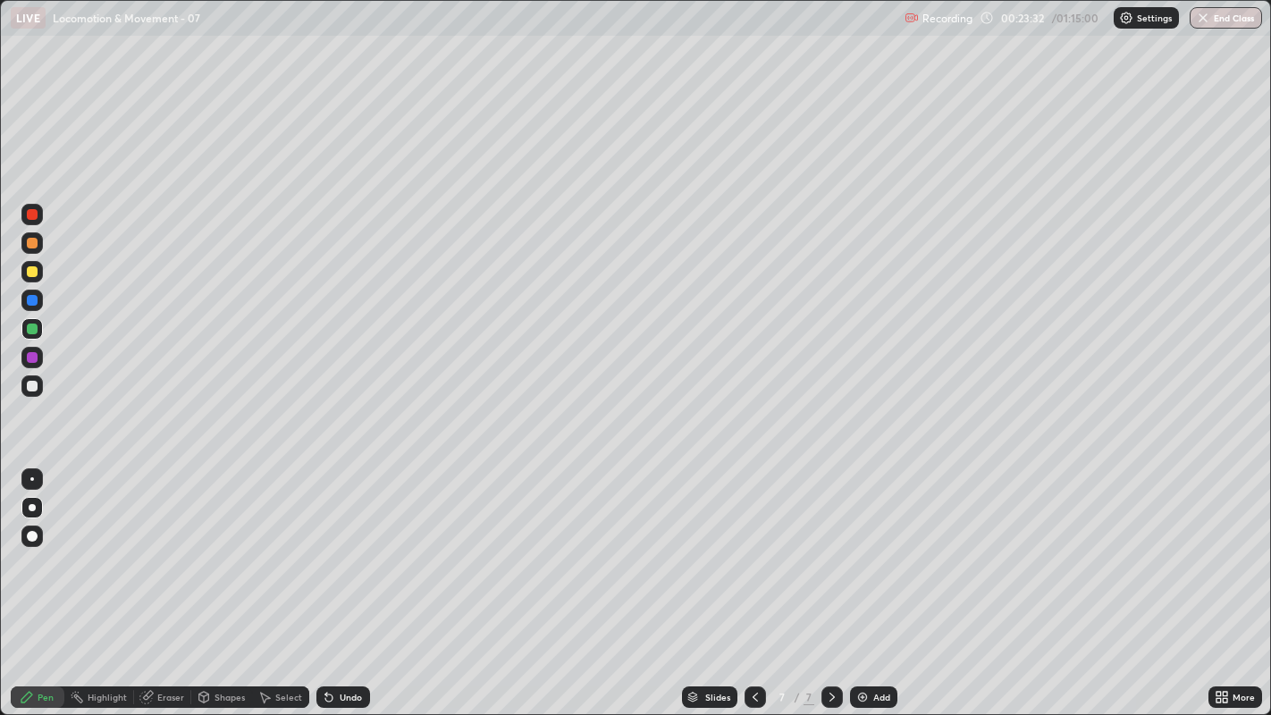
click at [31, 276] on div at bounding box center [32, 271] width 11 height 11
click at [27, 385] on div at bounding box center [32, 386] width 11 height 11
click at [33, 391] on div at bounding box center [32, 386] width 11 height 11
click at [29, 391] on div at bounding box center [32, 386] width 11 height 11
click at [30, 273] on div at bounding box center [32, 271] width 11 height 11
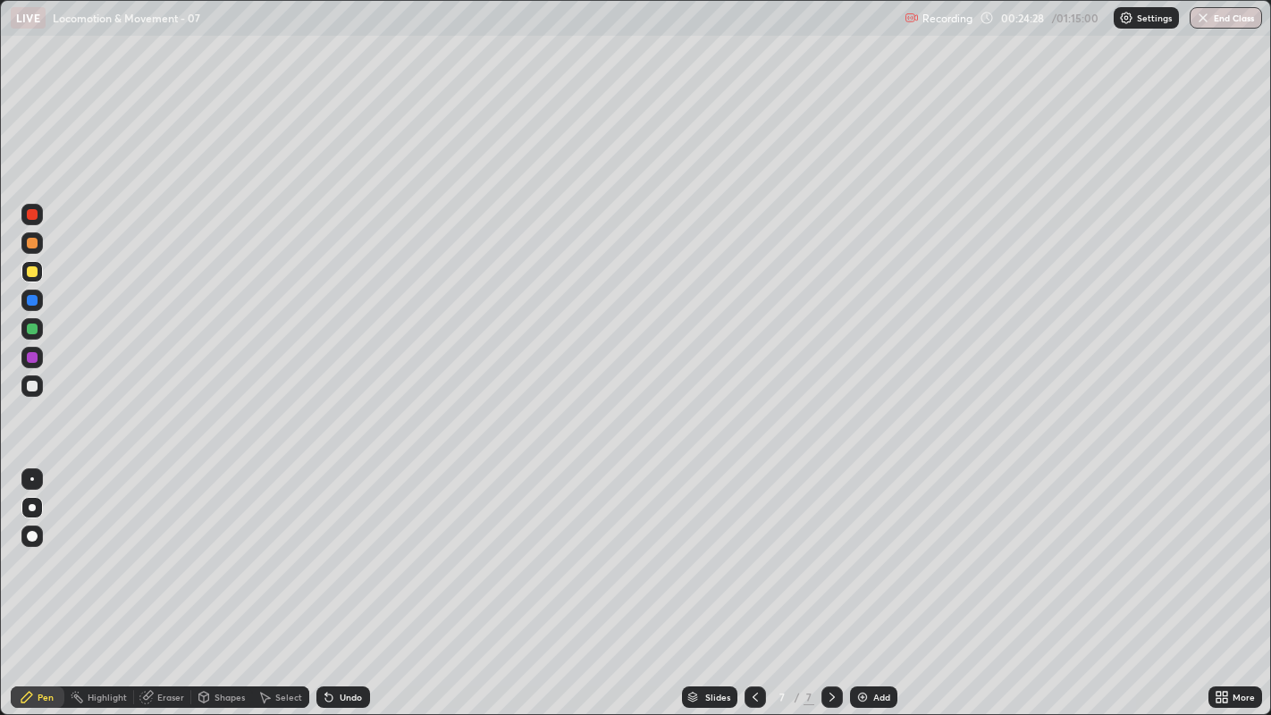
click at [350, 546] on div "Undo" at bounding box center [351, 697] width 22 height 9
click at [31, 329] on div at bounding box center [32, 329] width 11 height 11
click at [31, 245] on div at bounding box center [32, 243] width 11 height 11
click at [358, 546] on div "Undo" at bounding box center [351, 697] width 22 height 9
click at [33, 301] on div at bounding box center [32, 300] width 11 height 11
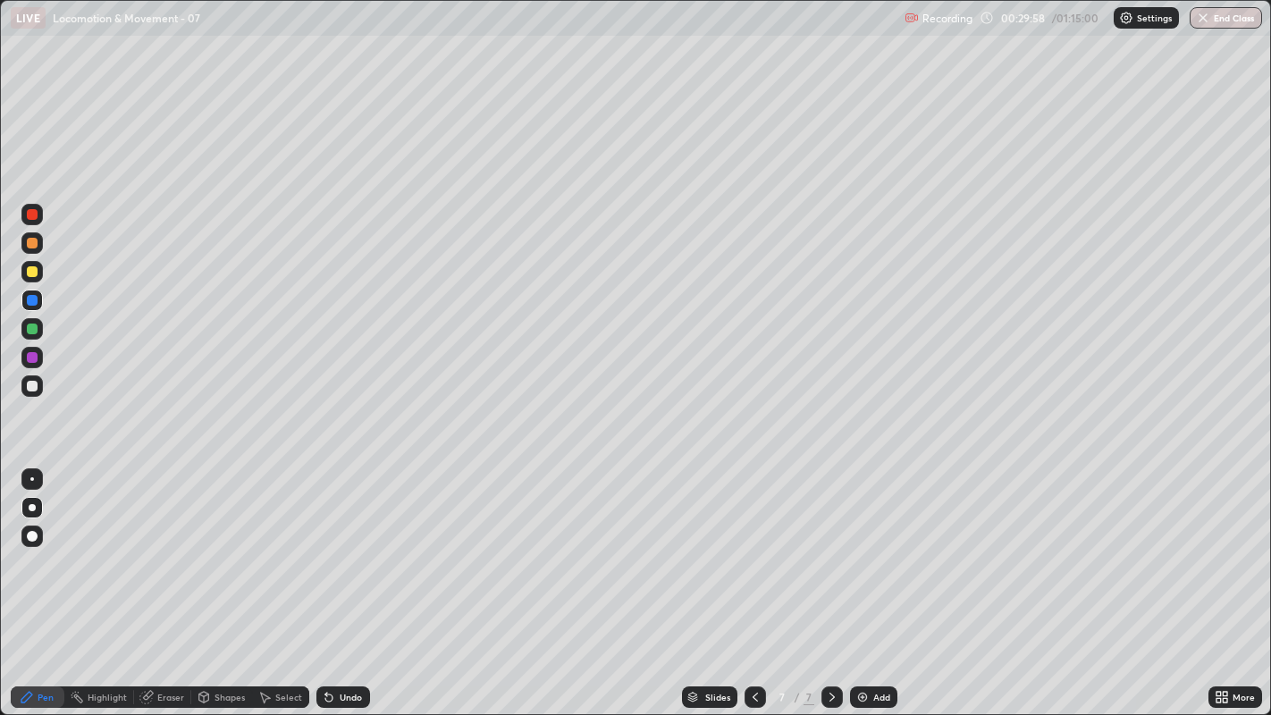
click at [28, 389] on div at bounding box center [32, 386] width 11 height 11
click at [20, 386] on div at bounding box center [32, 386] width 29 height 29
click at [29, 384] on div at bounding box center [32, 386] width 11 height 11
click at [29, 385] on div at bounding box center [32, 386] width 11 height 11
click at [31, 387] on div at bounding box center [32, 386] width 11 height 11
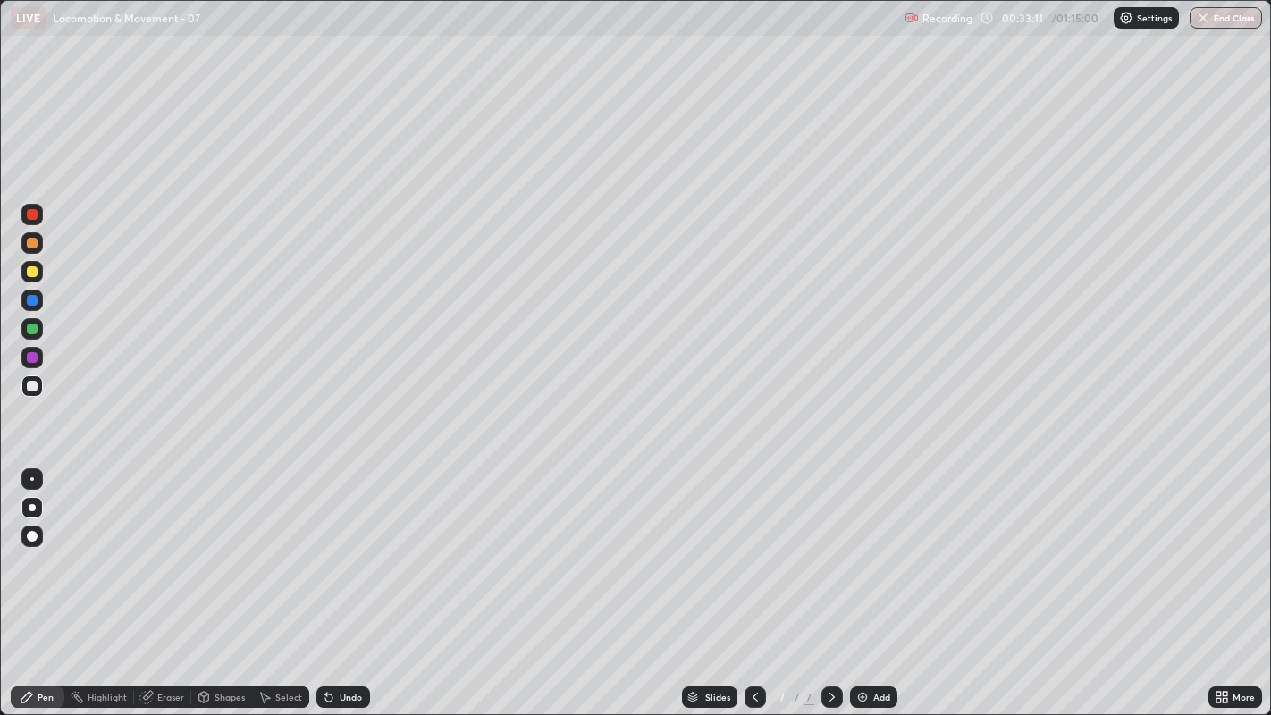
click at [829, 546] on icon at bounding box center [832, 697] width 14 height 14
click at [869, 546] on div "Add" at bounding box center [873, 696] width 47 height 21
click at [34, 384] on div at bounding box center [32, 386] width 11 height 11
click at [37, 383] on div at bounding box center [32, 386] width 11 height 11
click at [753, 546] on icon at bounding box center [755, 697] width 14 height 14
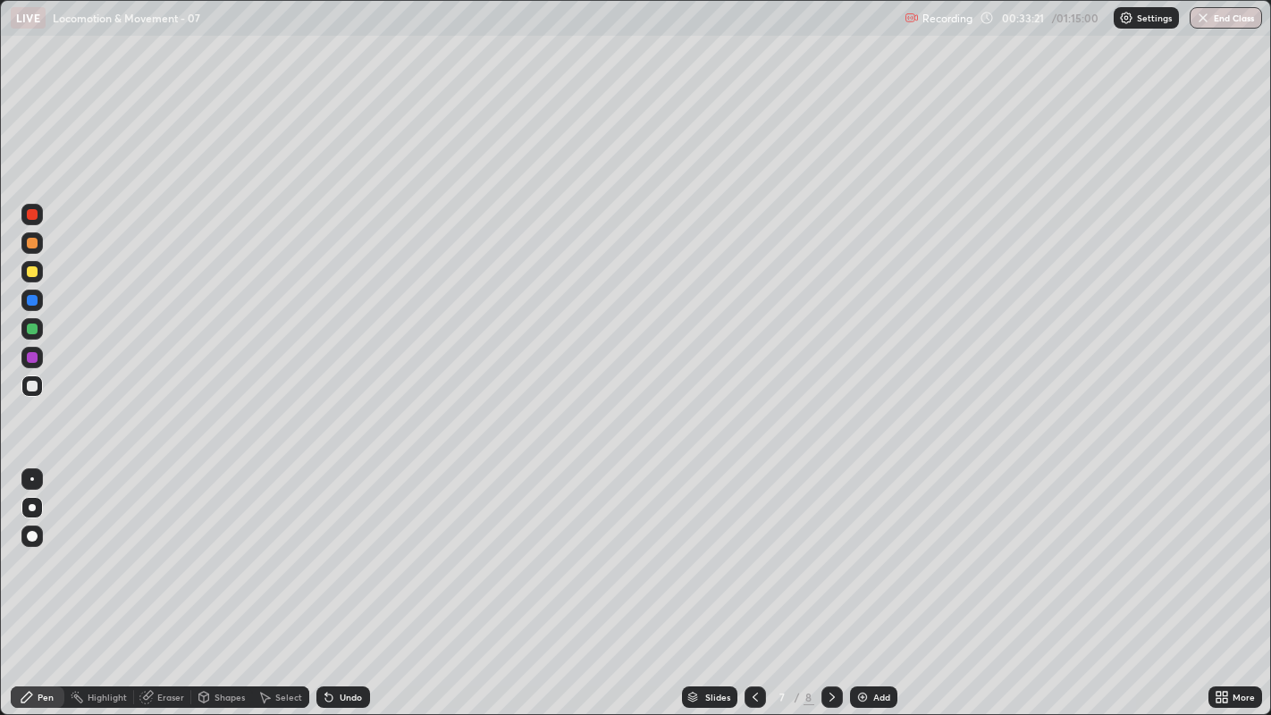
click at [829, 546] on icon at bounding box center [831, 697] width 5 height 9
click at [39, 392] on div at bounding box center [31, 385] width 21 height 21
click at [30, 243] on div at bounding box center [32, 243] width 11 height 11
click at [21, 389] on div at bounding box center [31, 385] width 21 height 21
click at [32, 388] on div at bounding box center [32, 386] width 11 height 11
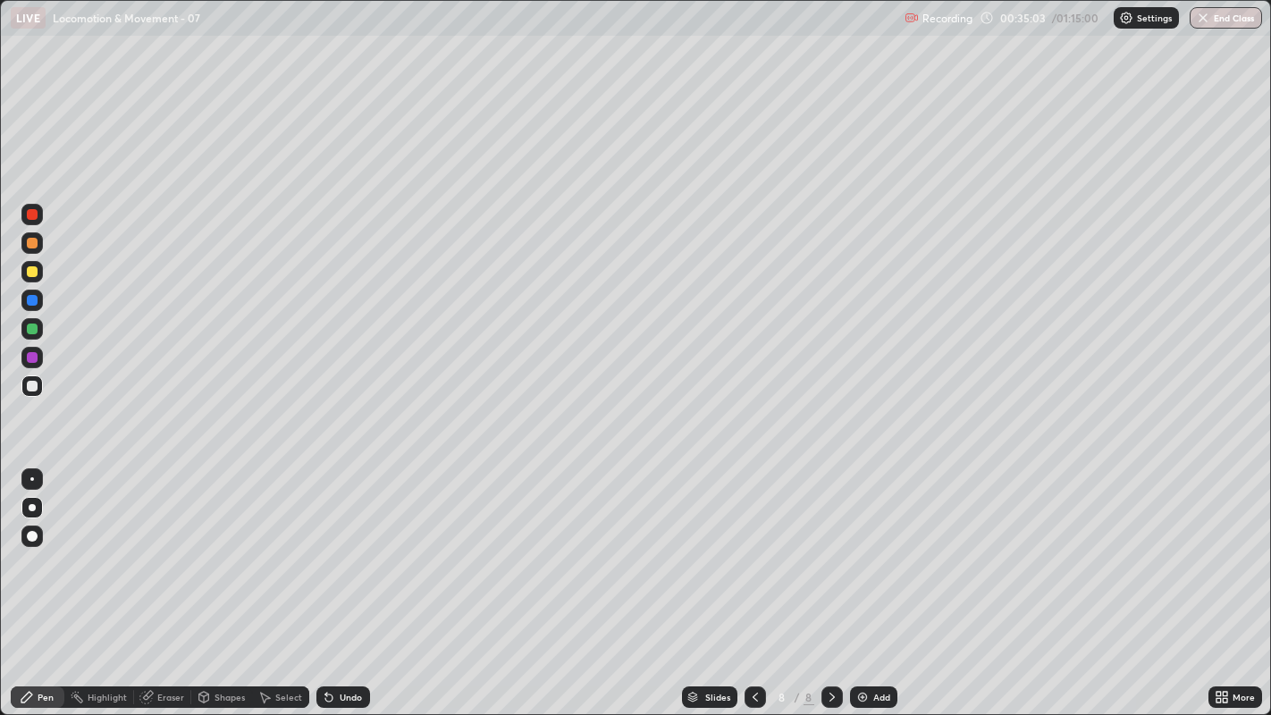
click at [23, 384] on div at bounding box center [31, 385] width 21 height 21
click at [26, 267] on div at bounding box center [31, 271] width 21 height 21
click at [25, 395] on div at bounding box center [31, 385] width 21 height 21
click at [31, 385] on div at bounding box center [32, 386] width 11 height 11
click at [33, 357] on div at bounding box center [32, 357] width 11 height 11
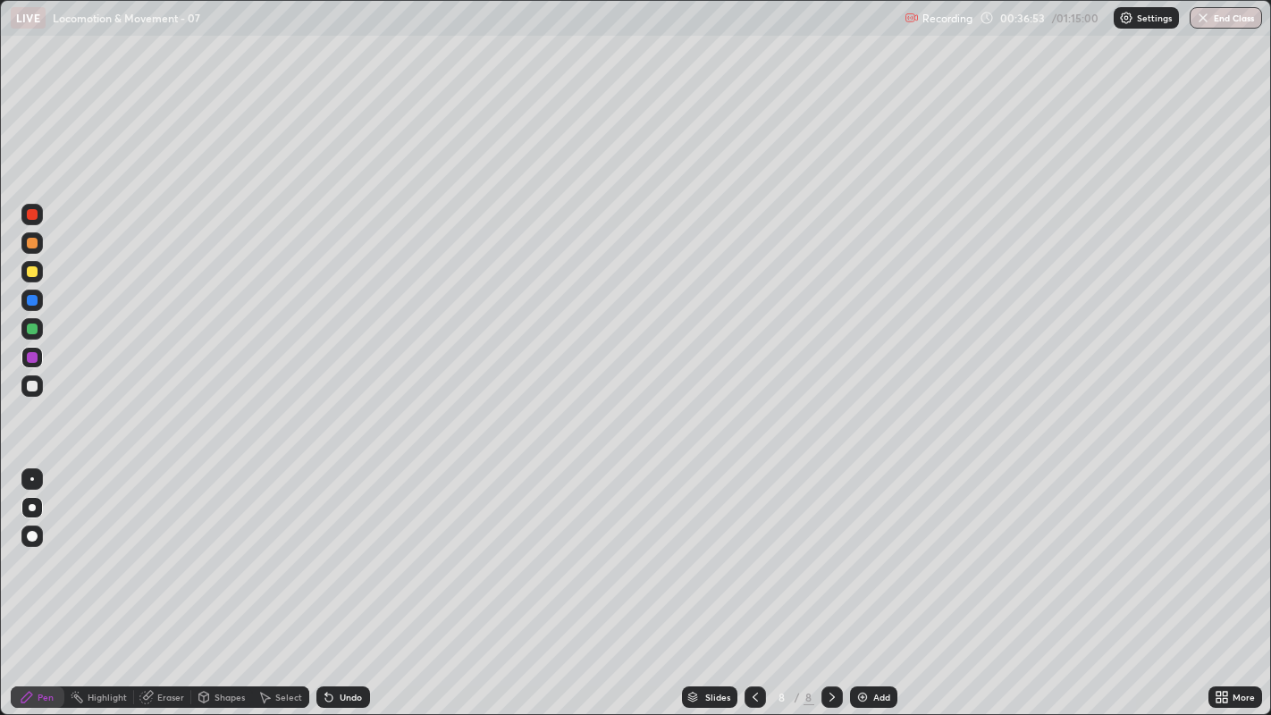
click at [30, 396] on div at bounding box center [31, 385] width 21 height 21
click at [36, 389] on div at bounding box center [32, 386] width 11 height 11
click at [31, 387] on div at bounding box center [32, 386] width 11 height 11
click at [866, 546] on img at bounding box center [862, 697] width 14 height 14
click at [27, 240] on div at bounding box center [32, 243] width 11 height 11
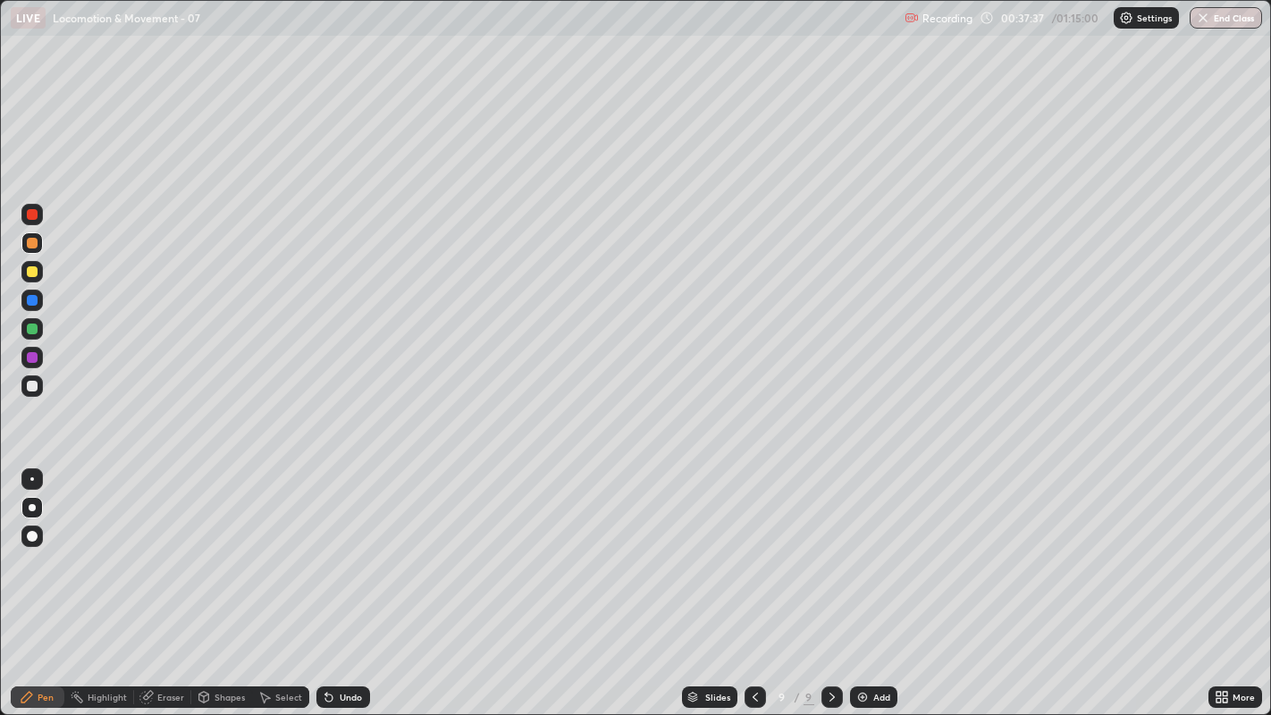
click at [32, 388] on div at bounding box center [32, 386] width 11 height 11
click at [343, 546] on div "Undo" at bounding box center [351, 697] width 22 height 9
click at [349, 546] on div "Undo" at bounding box center [351, 697] width 22 height 9
click at [29, 330] on div at bounding box center [32, 329] width 11 height 11
click at [32, 329] on div at bounding box center [32, 329] width 11 height 11
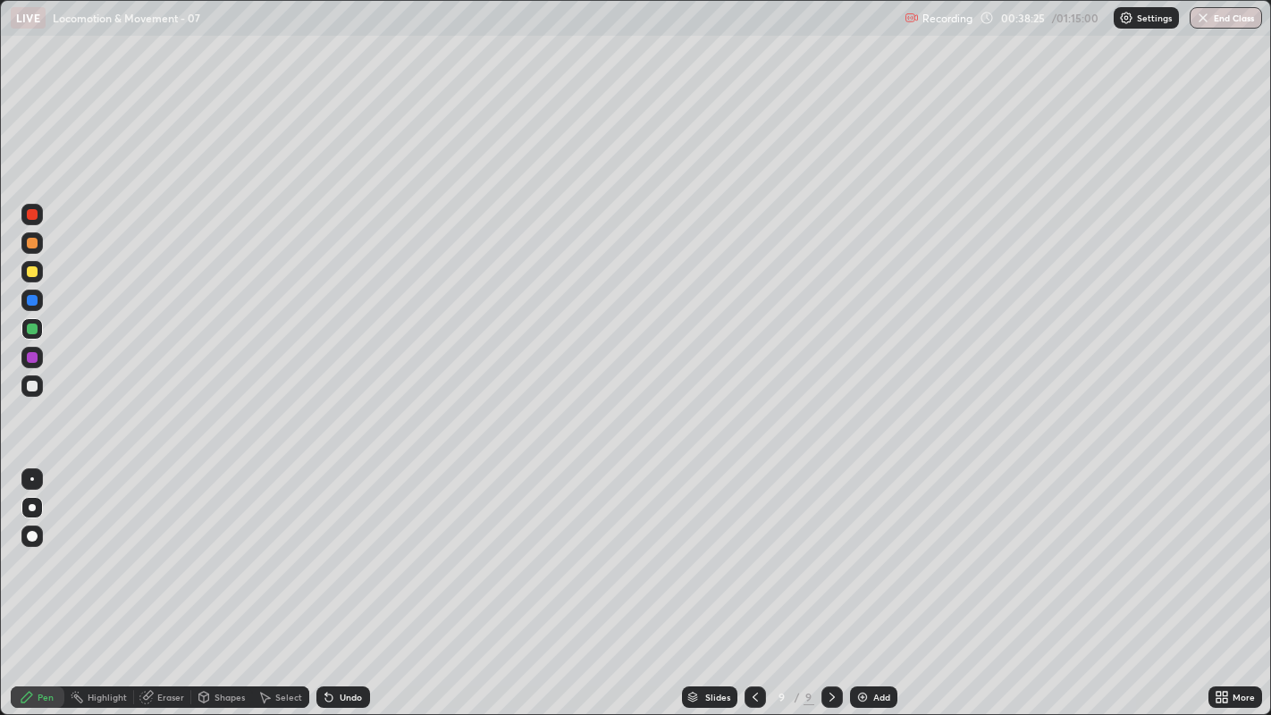
click at [31, 384] on div at bounding box center [32, 386] width 11 height 11
click at [343, 546] on div "Undo" at bounding box center [351, 697] width 22 height 9
click at [349, 546] on div "Undo" at bounding box center [343, 696] width 54 height 21
click at [354, 546] on div "Undo" at bounding box center [351, 697] width 22 height 9
click at [349, 546] on div "Undo" at bounding box center [351, 697] width 22 height 9
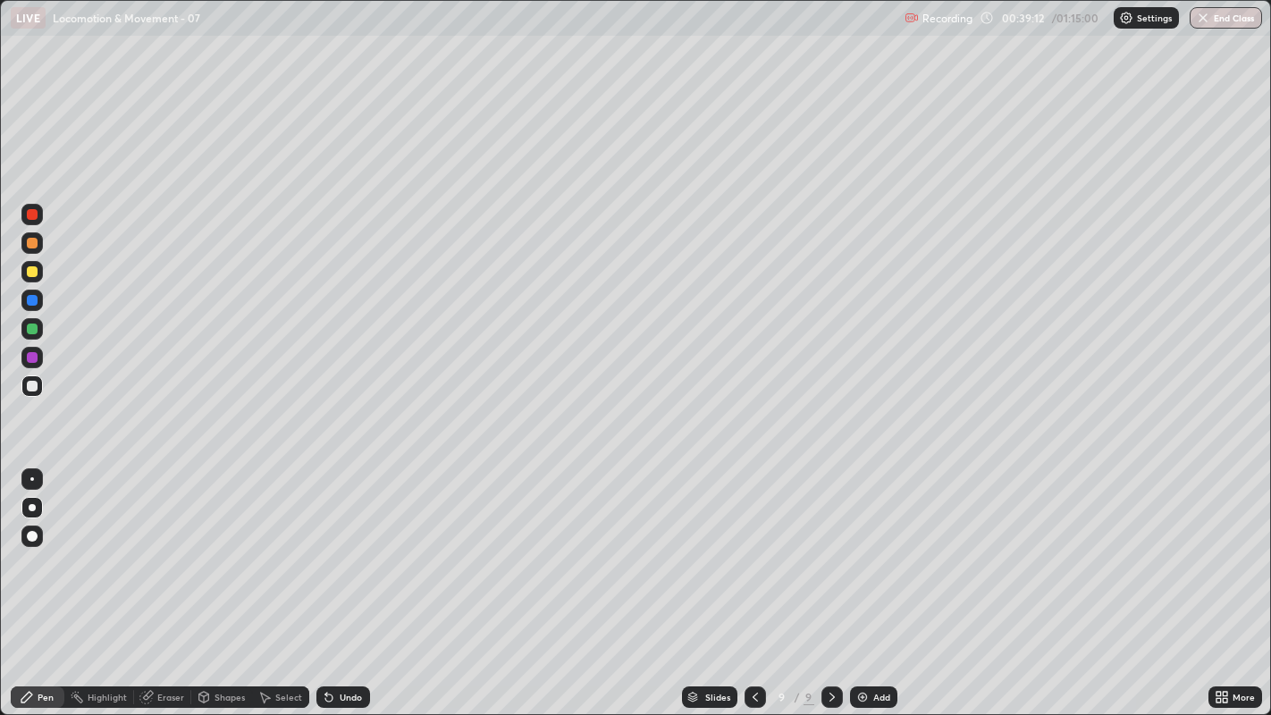
click at [343, 546] on div "Undo" at bounding box center [351, 697] width 22 height 9
click at [36, 247] on div at bounding box center [32, 243] width 11 height 11
click at [38, 386] on div at bounding box center [31, 385] width 21 height 21
click at [30, 272] on div at bounding box center [32, 271] width 11 height 11
click at [870, 546] on div "Add" at bounding box center [873, 696] width 47 height 21
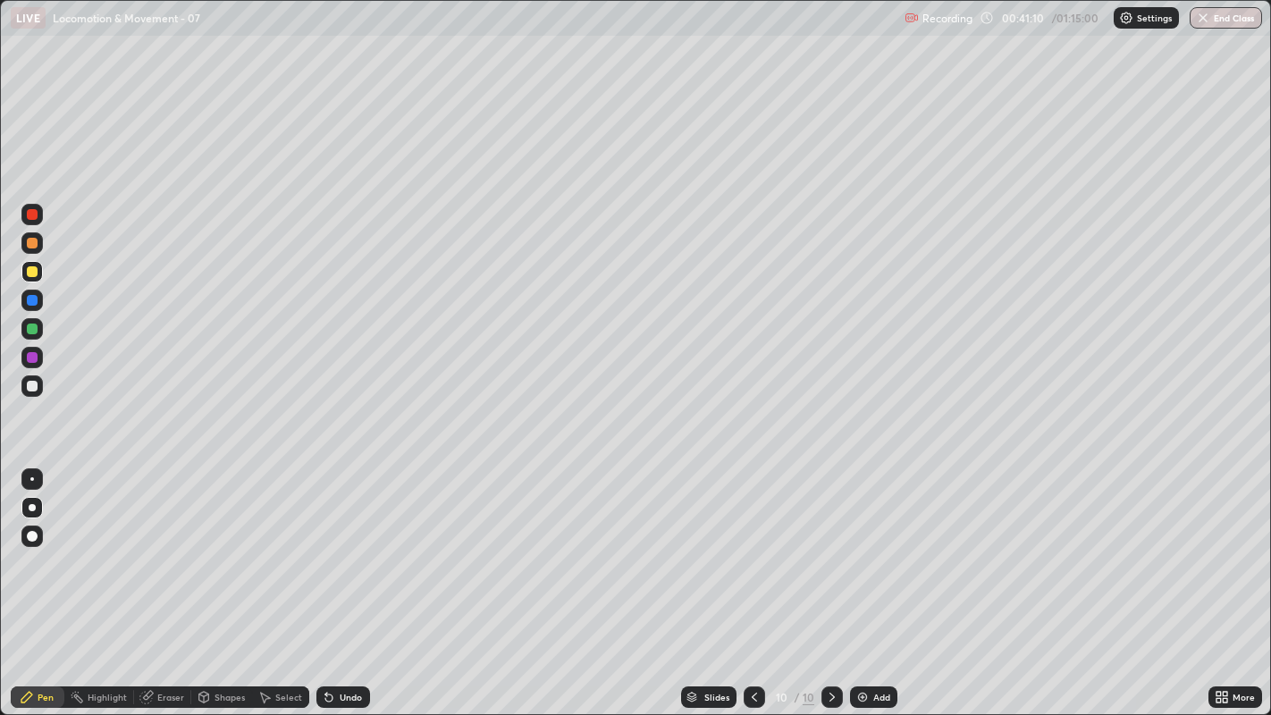
click at [33, 281] on div at bounding box center [31, 271] width 21 height 21
click at [34, 387] on div at bounding box center [32, 386] width 11 height 11
click at [32, 388] on div at bounding box center [32, 386] width 11 height 11
click at [30, 309] on div at bounding box center [31, 300] width 21 height 21
click at [29, 384] on div at bounding box center [32, 386] width 11 height 11
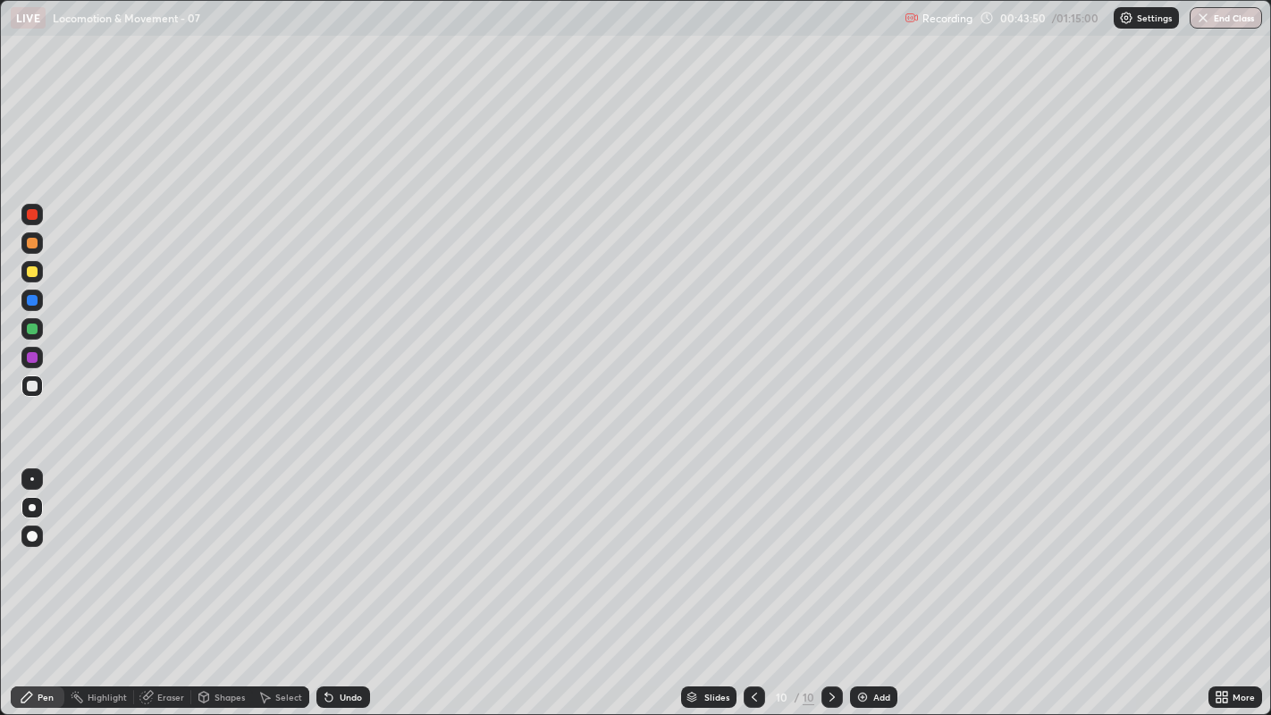
click at [36, 386] on div at bounding box center [32, 386] width 11 height 11
click at [38, 391] on div at bounding box center [31, 385] width 21 height 21
click at [344, 546] on div "Undo" at bounding box center [351, 697] width 22 height 9
click at [358, 546] on div "Undo" at bounding box center [343, 696] width 54 height 21
click at [350, 546] on div "Undo" at bounding box center [343, 696] width 54 height 21
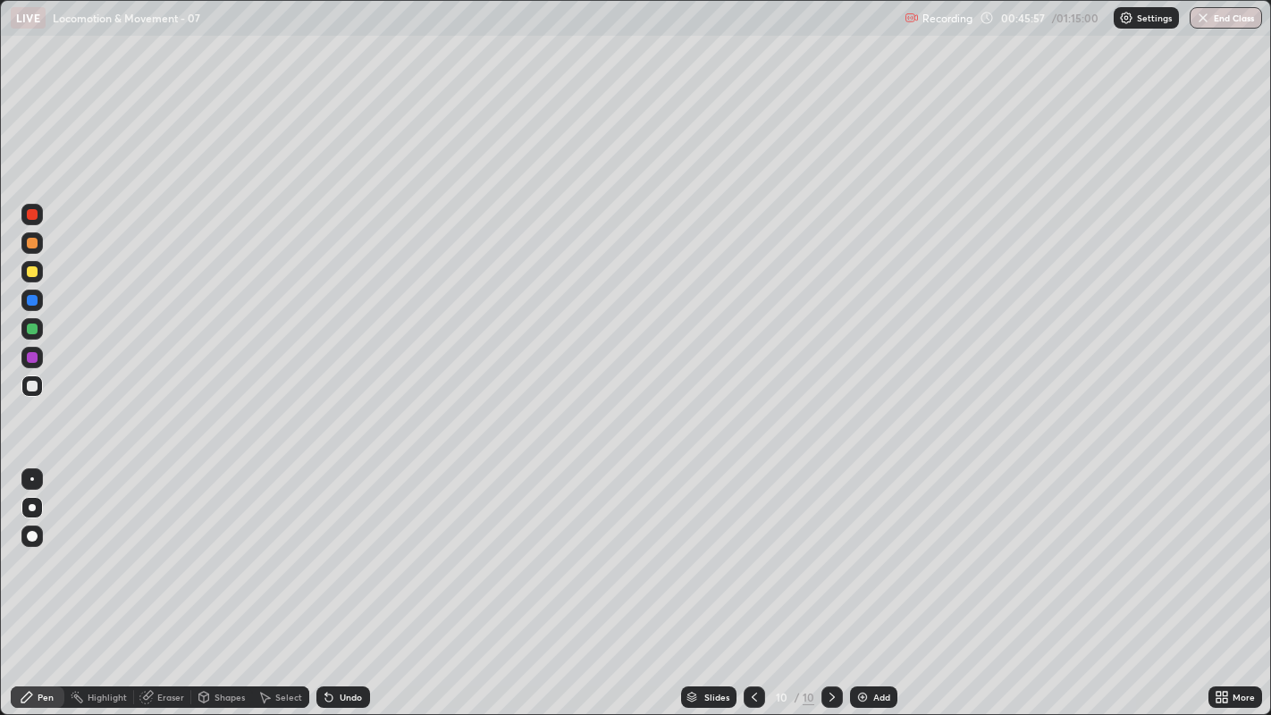
click at [32, 386] on div at bounding box center [32, 386] width 11 height 11
click at [27, 394] on div at bounding box center [31, 385] width 21 height 21
click at [357, 546] on div "Undo" at bounding box center [343, 696] width 54 height 21
click at [359, 546] on div "Undo" at bounding box center [343, 696] width 54 height 21
click at [361, 546] on div "Undo" at bounding box center [343, 696] width 54 height 21
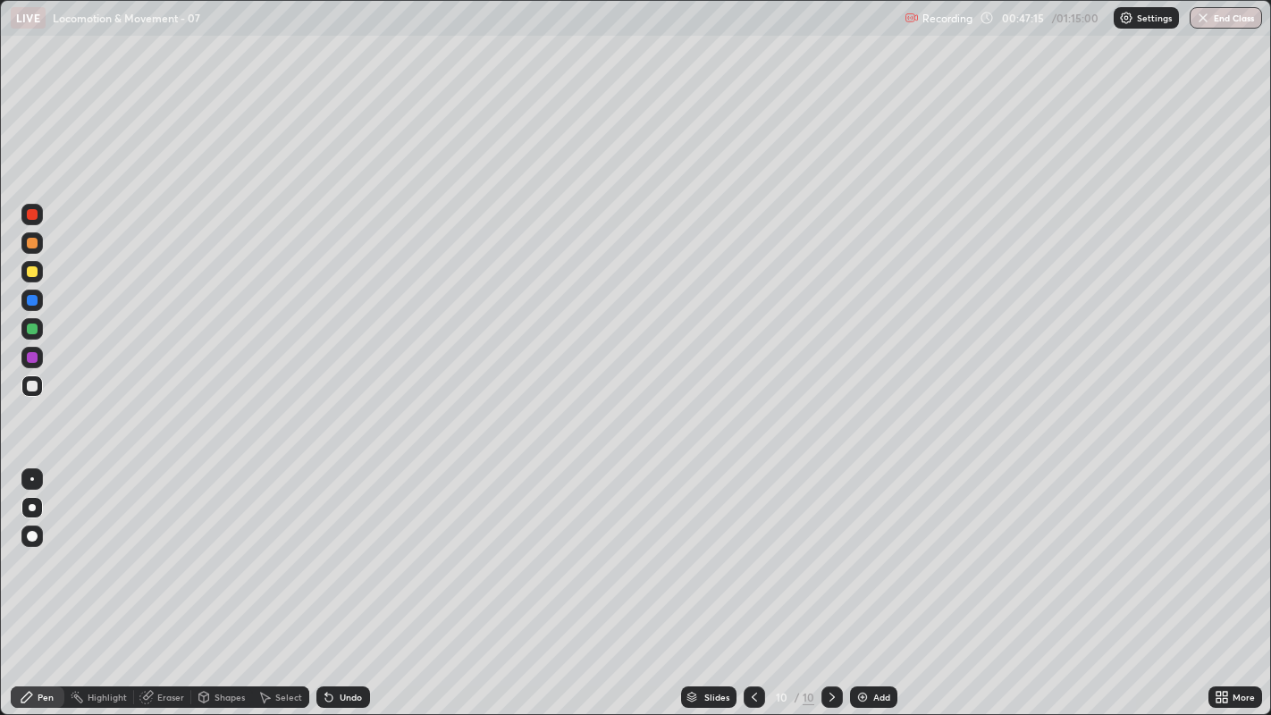
click at [29, 328] on div at bounding box center [32, 329] width 11 height 11
click at [31, 387] on div at bounding box center [32, 386] width 11 height 11
click at [349, 546] on div "Undo" at bounding box center [351, 697] width 22 height 9
click at [360, 546] on div "Undo" at bounding box center [343, 696] width 54 height 21
click at [352, 546] on div "Undo" at bounding box center [351, 697] width 22 height 9
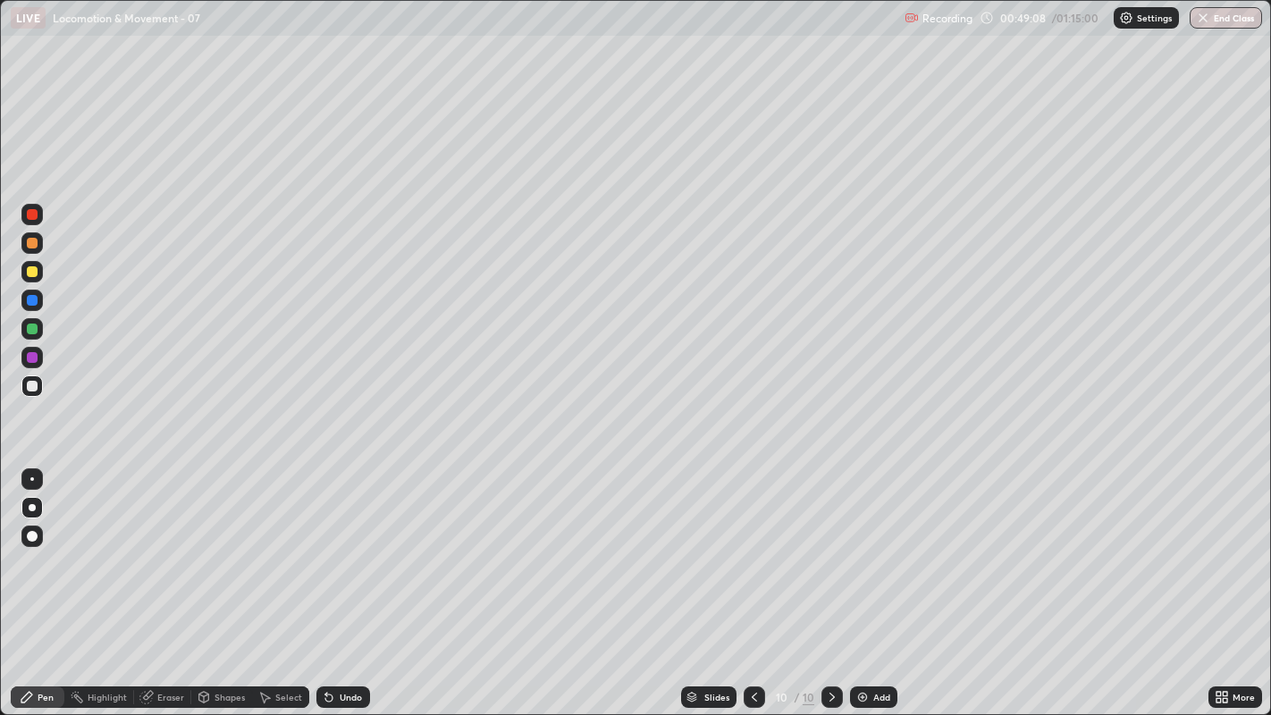
click at [31, 358] on div at bounding box center [32, 357] width 11 height 11
click at [876, 546] on div "Add" at bounding box center [881, 697] width 17 height 9
click at [32, 273] on div at bounding box center [32, 271] width 11 height 11
click at [29, 383] on div at bounding box center [32, 386] width 11 height 11
click at [31, 387] on div at bounding box center [32, 386] width 11 height 11
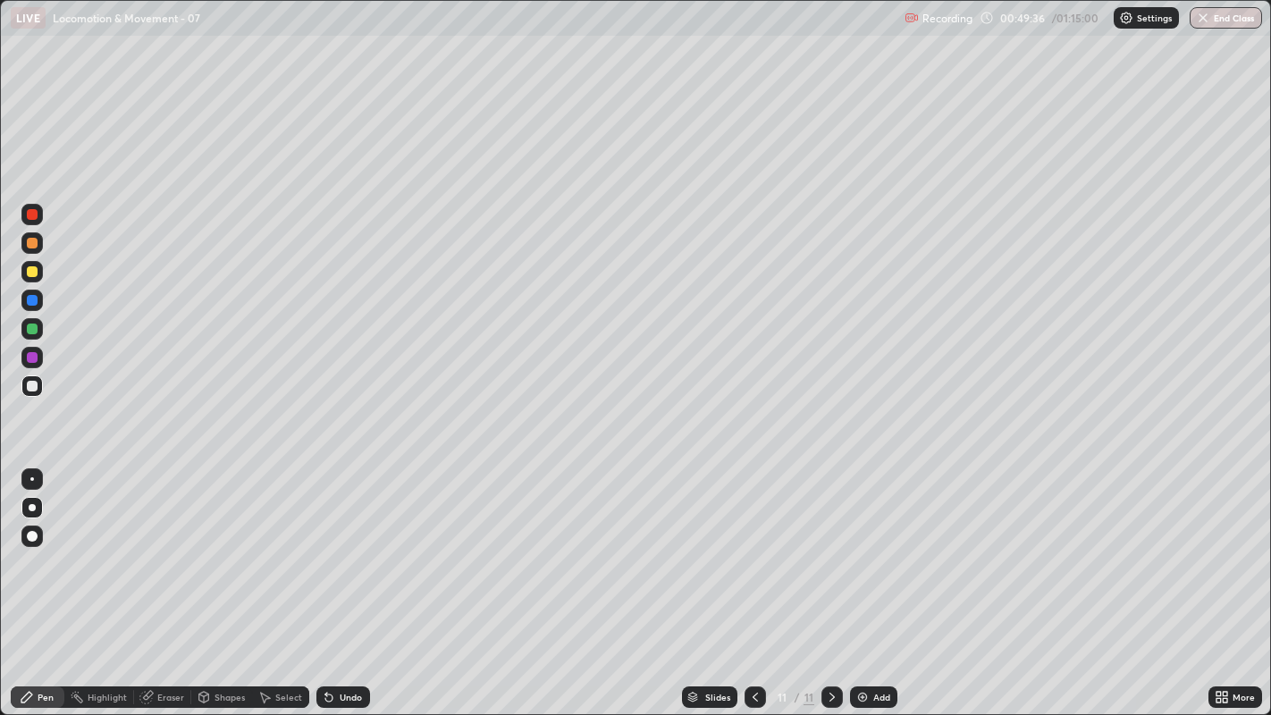
click at [30, 384] on div at bounding box center [32, 386] width 11 height 11
click at [33, 385] on div at bounding box center [32, 386] width 11 height 11
click at [30, 385] on div at bounding box center [32, 386] width 11 height 11
click at [169, 546] on div "Eraser" at bounding box center [170, 697] width 27 height 9
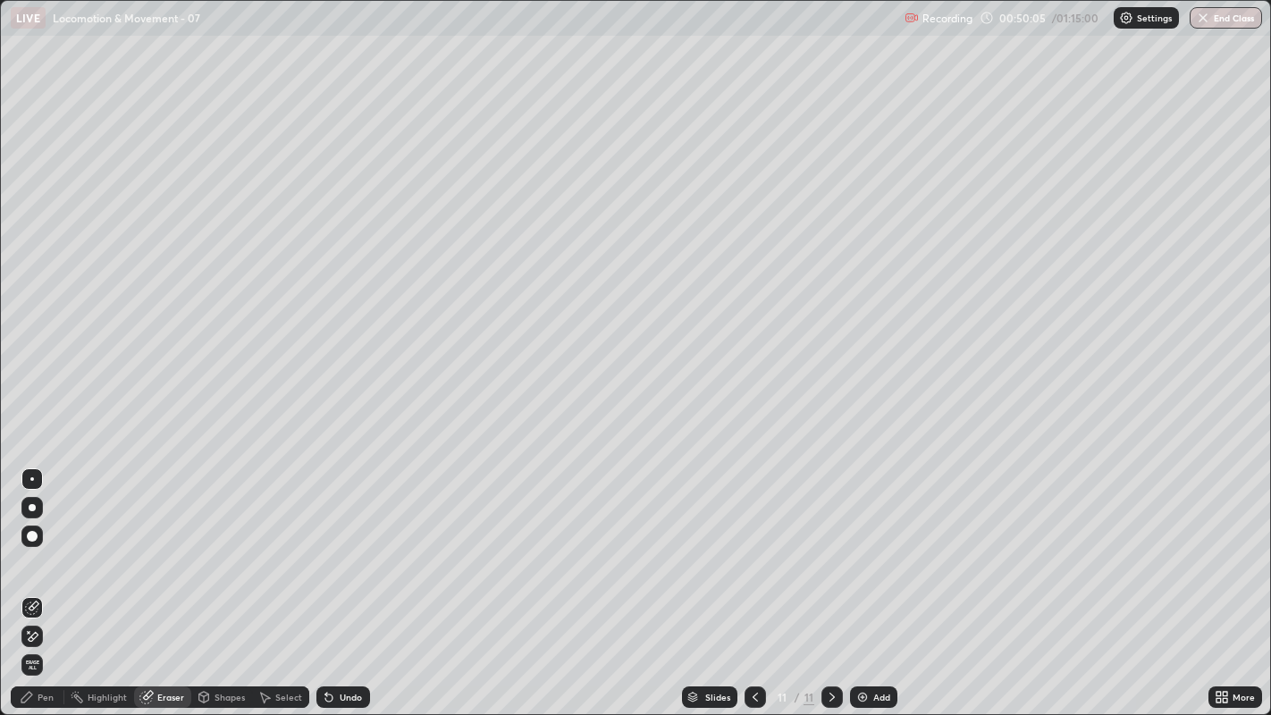
click at [45, 546] on div "Pen" at bounding box center [46, 697] width 16 height 9
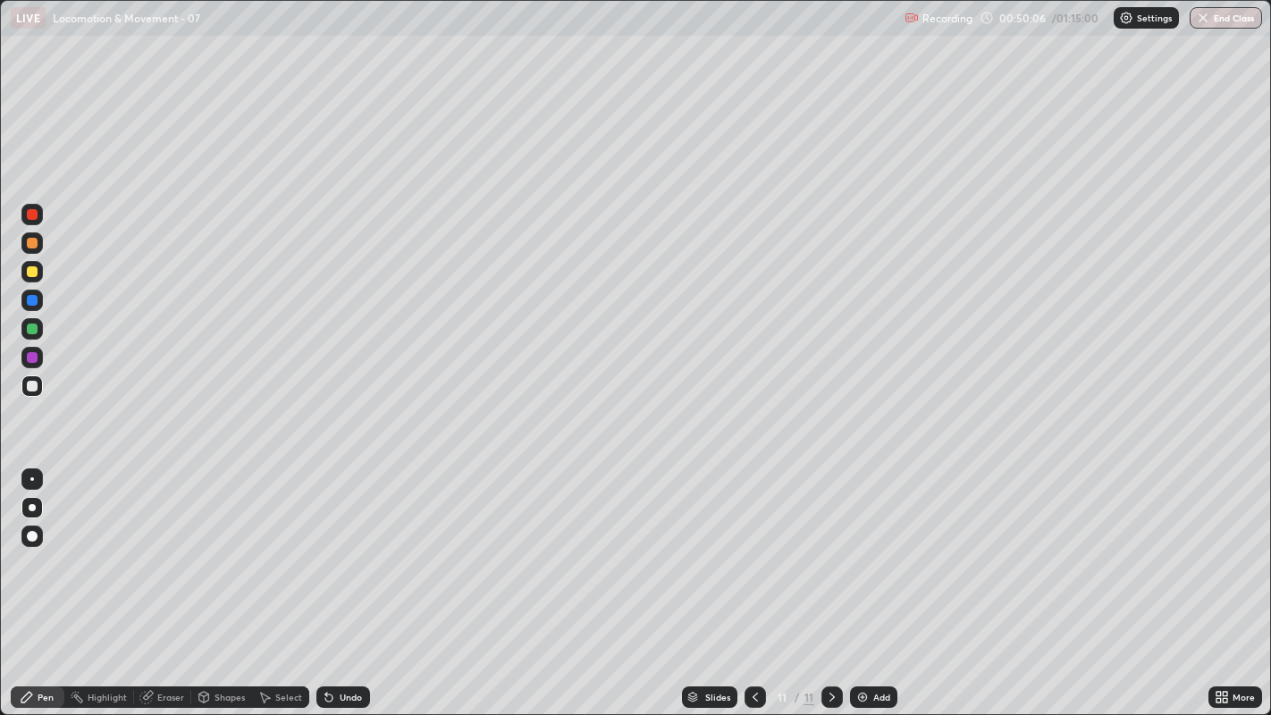
click at [32, 381] on div at bounding box center [32, 386] width 11 height 11
click at [30, 272] on div at bounding box center [32, 271] width 11 height 11
click at [34, 386] on div at bounding box center [32, 386] width 11 height 11
click at [353, 546] on div "Undo" at bounding box center [343, 696] width 54 height 21
click at [350, 546] on div "Undo" at bounding box center [351, 697] width 22 height 9
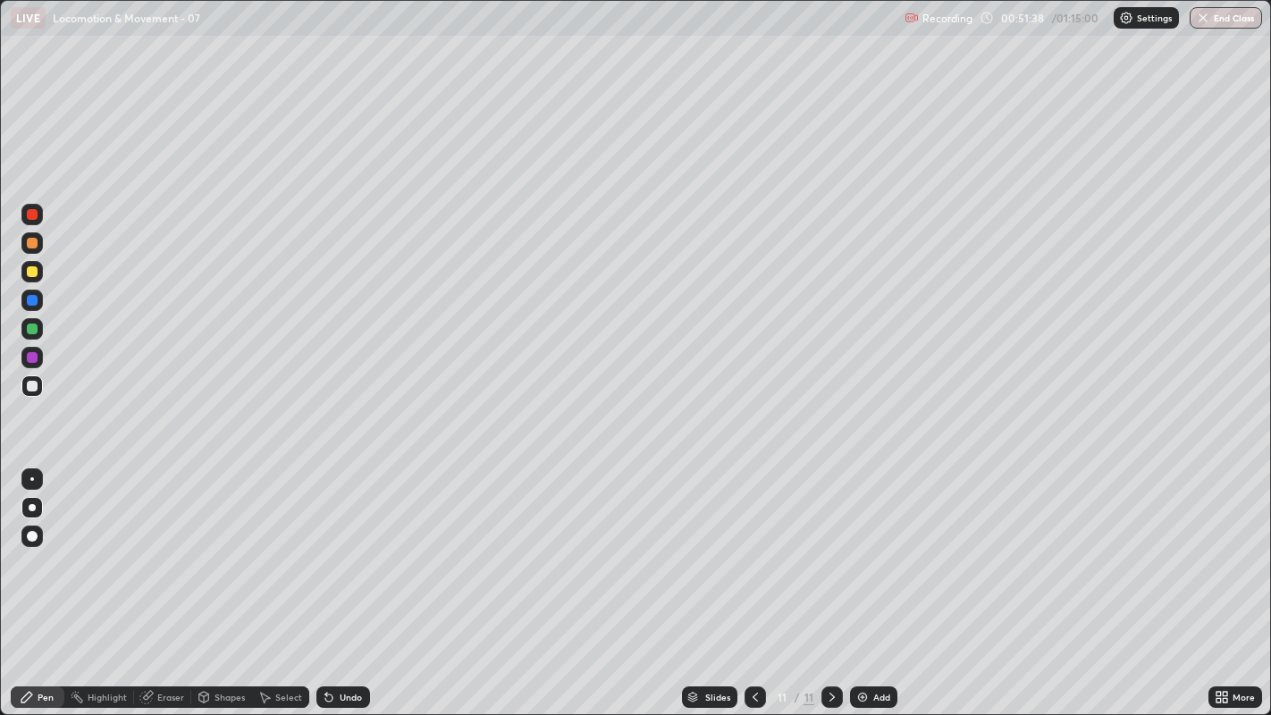
click at [38, 361] on div at bounding box center [31, 357] width 21 height 21
click at [348, 546] on div "Undo" at bounding box center [351, 697] width 22 height 9
click at [355, 546] on div "Undo" at bounding box center [343, 696] width 54 height 21
click at [347, 546] on div "Undo" at bounding box center [351, 697] width 22 height 9
click at [351, 546] on div "Undo" at bounding box center [351, 697] width 22 height 9
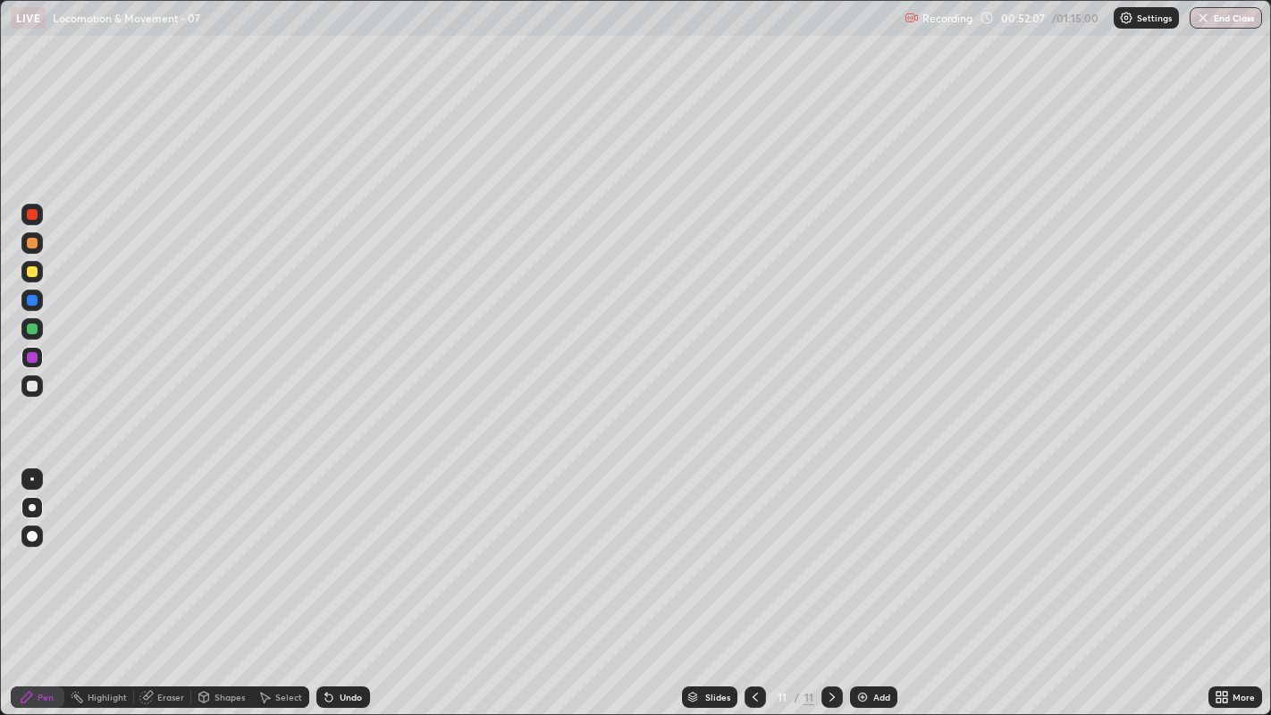
click at [358, 546] on div "Undo" at bounding box center [343, 696] width 54 height 21
click at [359, 546] on div "Undo" at bounding box center [351, 697] width 22 height 9
click at [36, 242] on div at bounding box center [32, 243] width 11 height 11
click at [28, 391] on div at bounding box center [31, 385] width 21 height 21
click at [30, 274] on div at bounding box center [32, 271] width 11 height 11
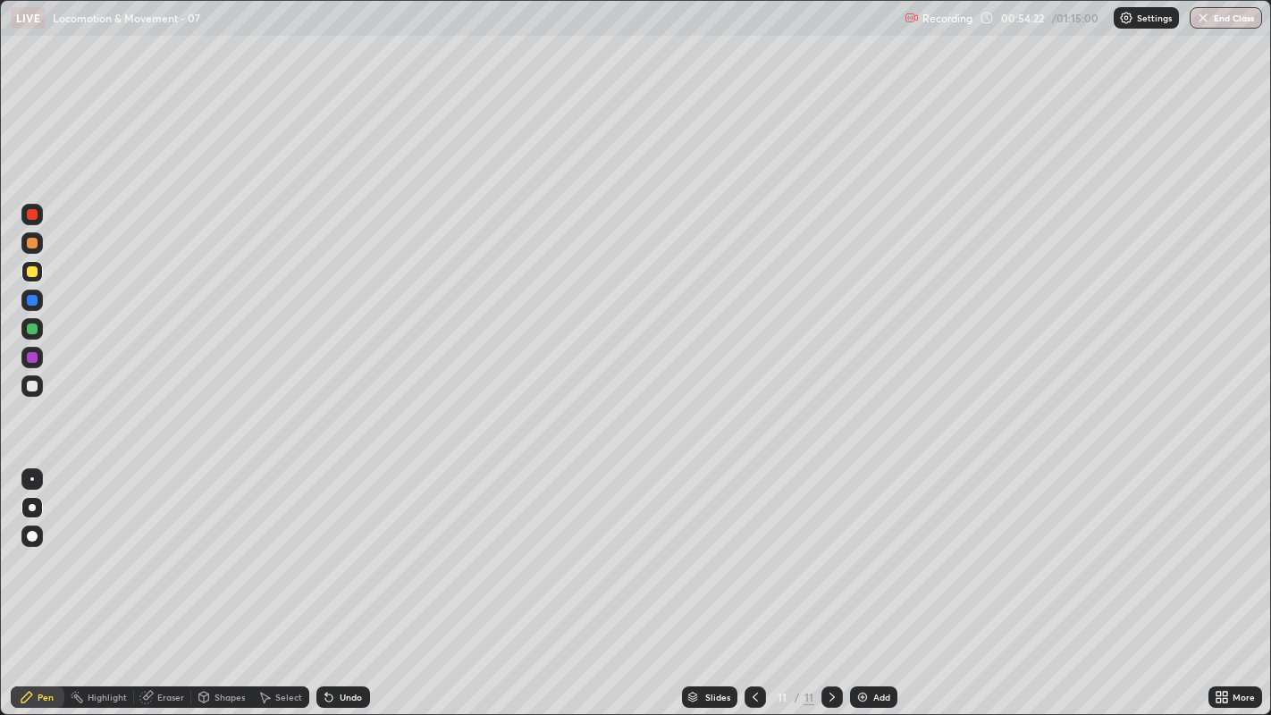
click at [349, 546] on div "Undo" at bounding box center [343, 696] width 54 height 21
click at [345, 546] on div "Undo" at bounding box center [343, 696] width 54 height 21
click at [347, 546] on div "Undo" at bounding box center [343, 696] width 54 height 21
click at [30, 385] on div at bounding box center [32, 386] width 11 height 11
click at [30, 391] on div at bounding box center [32, 386] width 11 height 11
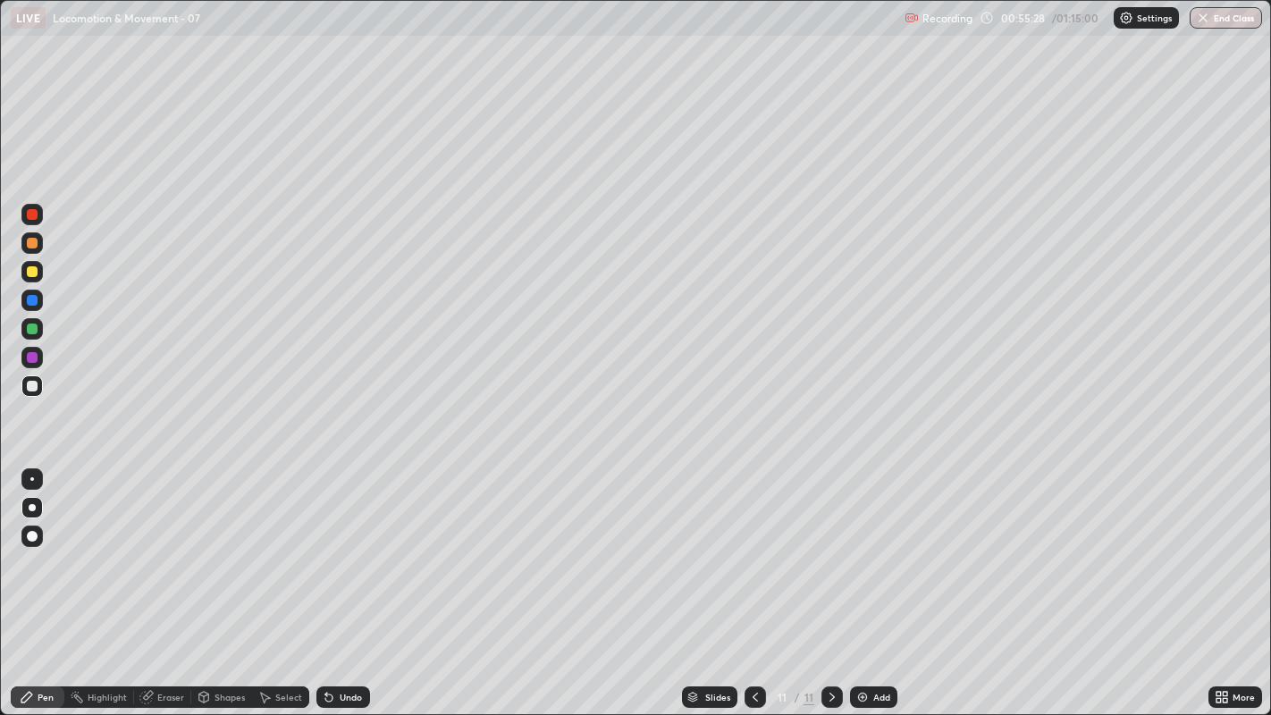
click at [828, 546] on icon at bounding box center [832, 697] width 14 height 14
click at [871, 546] on div "Add" at bounding box center [873, 696] width 47 height 21
click at [32, 244] on div at bounding box center [32, 243] width 11 height 11
click at [27, 269] on div at bounding box center [32, 271] width 11 height 11
click at [28, 385] on div at bounding box center [32, 386] width 11 height 11
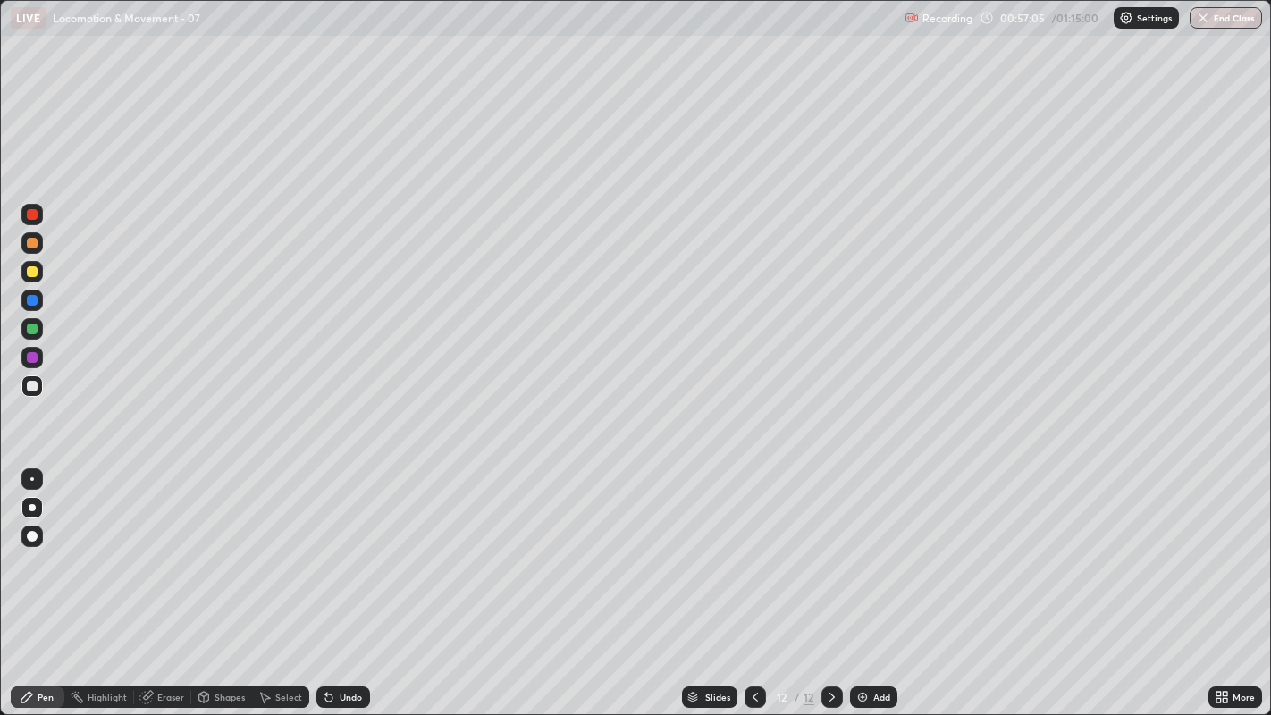
click at [346, 546] on div "Undo" at bounding box center [351, 697] width 22 height 9
click at [349, 546] on div "Undo" at bounding box center [351, 697] width 22 height 9
click at [341, 546] on div "Undo" at bounding box center [351, 697] width 22 height 9
click at [349, 546] on div "Undo" at bounding box center [351, 697] width 22 height 9
click at [34, 248] on div at bounding box center [31, 242] width 21 height 21
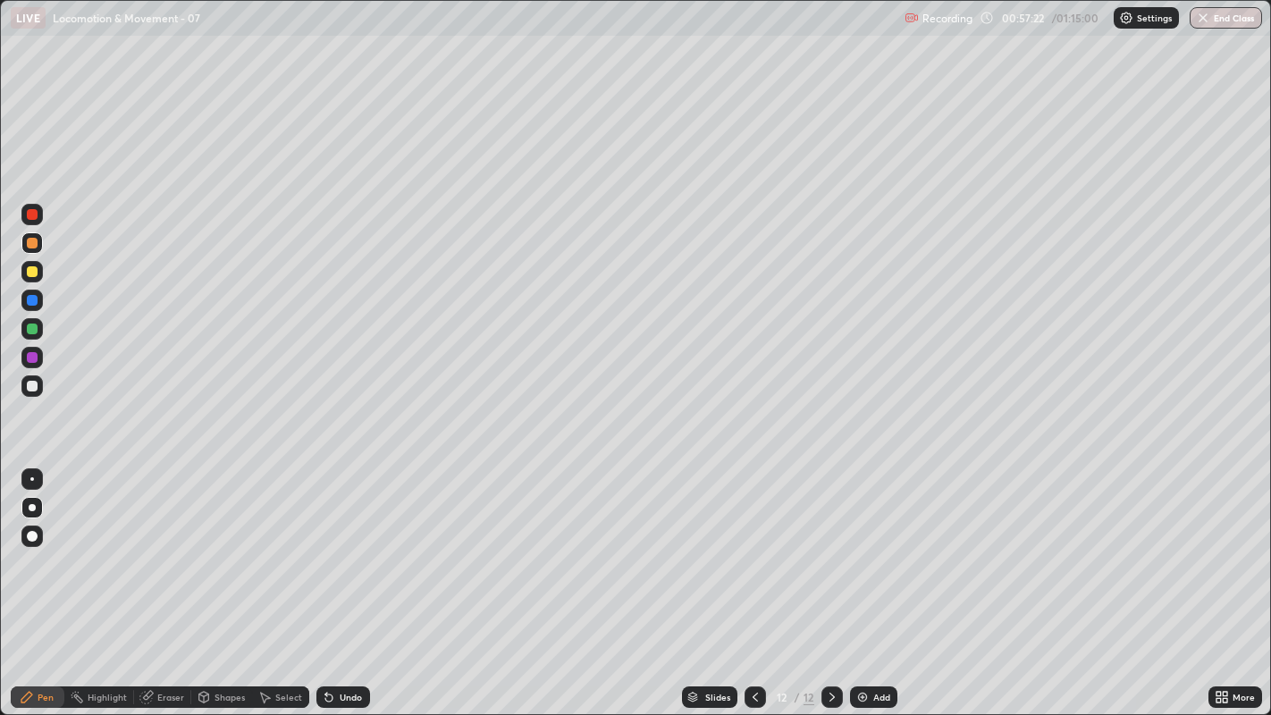
click at [29, 268] on div at bounding box center [32, 271] width 11 height 11
click at [31, 385] on div at bounding box center [32, 386] width 11 height 11
click at [37, 392] on div at bounding box center [31, 385] width 21 height 21
click at [37, 386] on div at bounding box center [32, 386] width 11 height 11
click at [38, 386] on div at bounding box center [31, 385] width 21 height 21
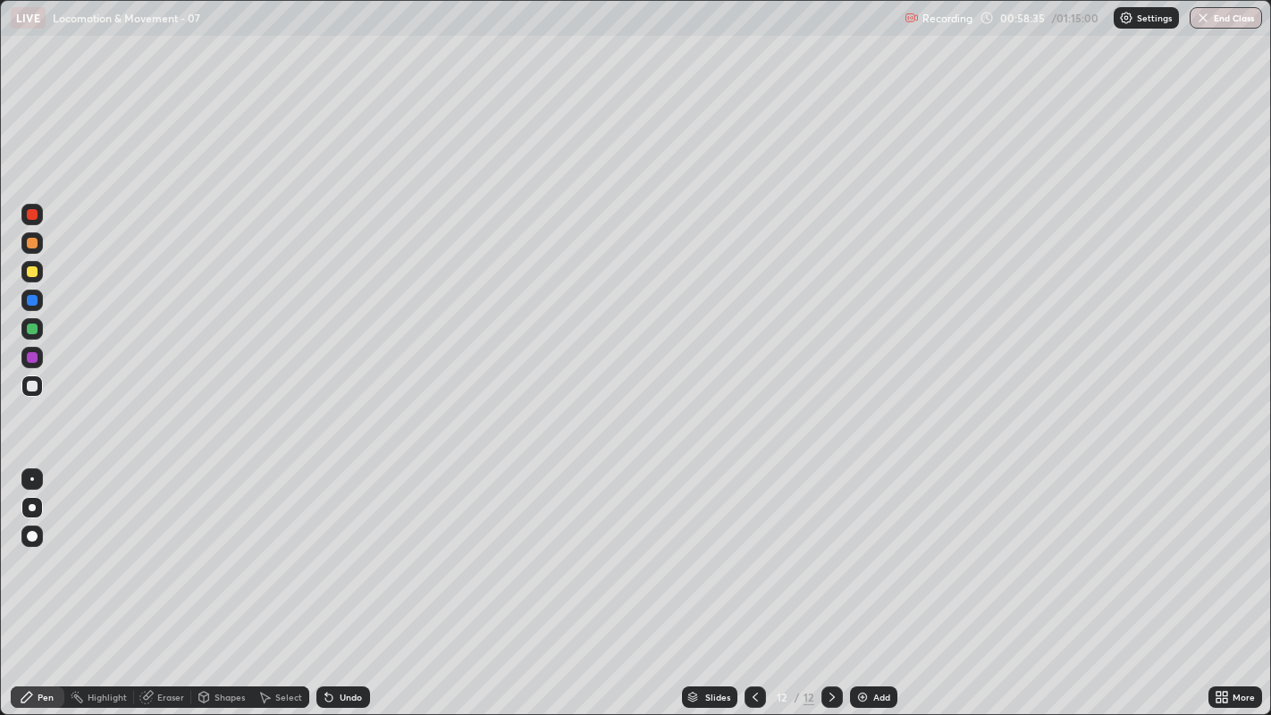
click at [21, 391] on div at bounding box center [31, 385] width 21 height 21
click at [32, 385] on div at bounding box center [32, 386] width 11 height 11
click at [33, 382] on div at bounding box center [32, 386] width 11 height 11
click at [28, 299] on div at bounding box center [32, 300] width 11 height 11
click at [36, 390] on div at bounding box center [32, 386] width 11 height 11
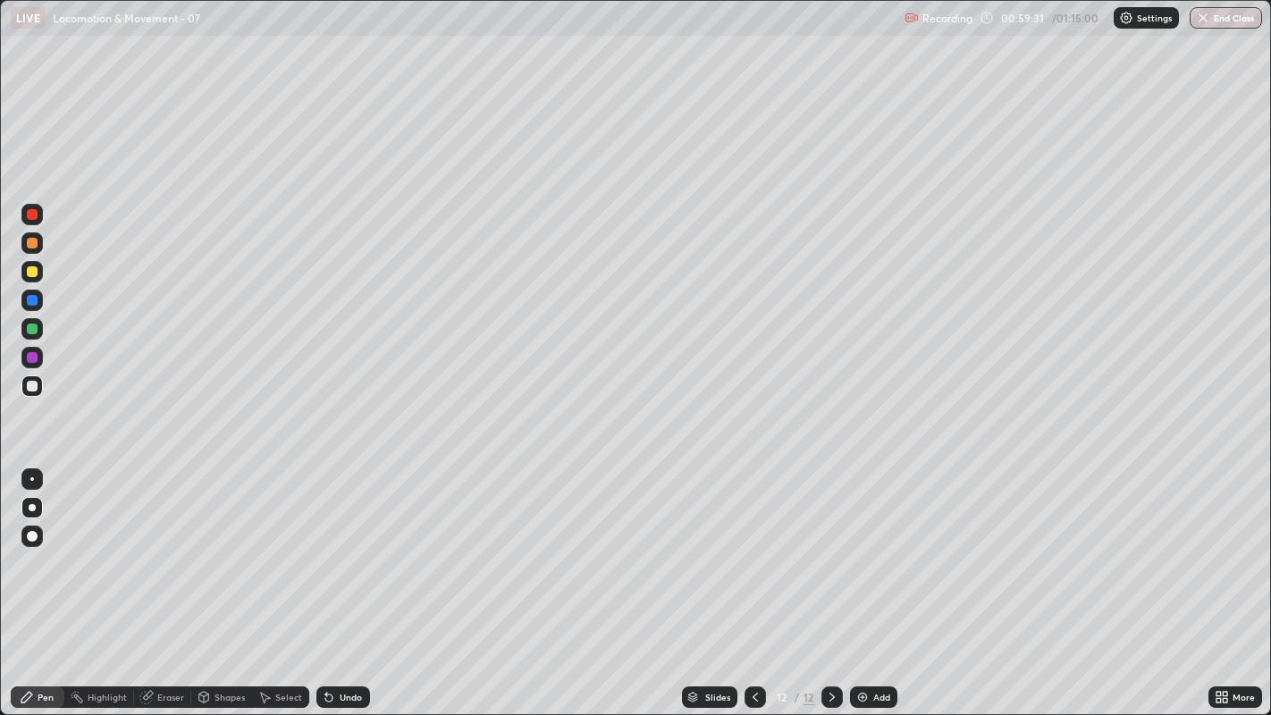
click at [34, 299] on div at bounding box center [32, 300] width 11 height 11
click at [31, 353] on div at bounding box center [32, 357] width 11 height 11
click at [340, 546] on div "Undo" at bounding box center [351, 697] width 22 height 9
click at [344, 546] on div "Undo" at bounding box center [351, 697] width 22 height 9
click at [355, 546] on div "Undo" at bounding box center [351, 697] width 22 height 9
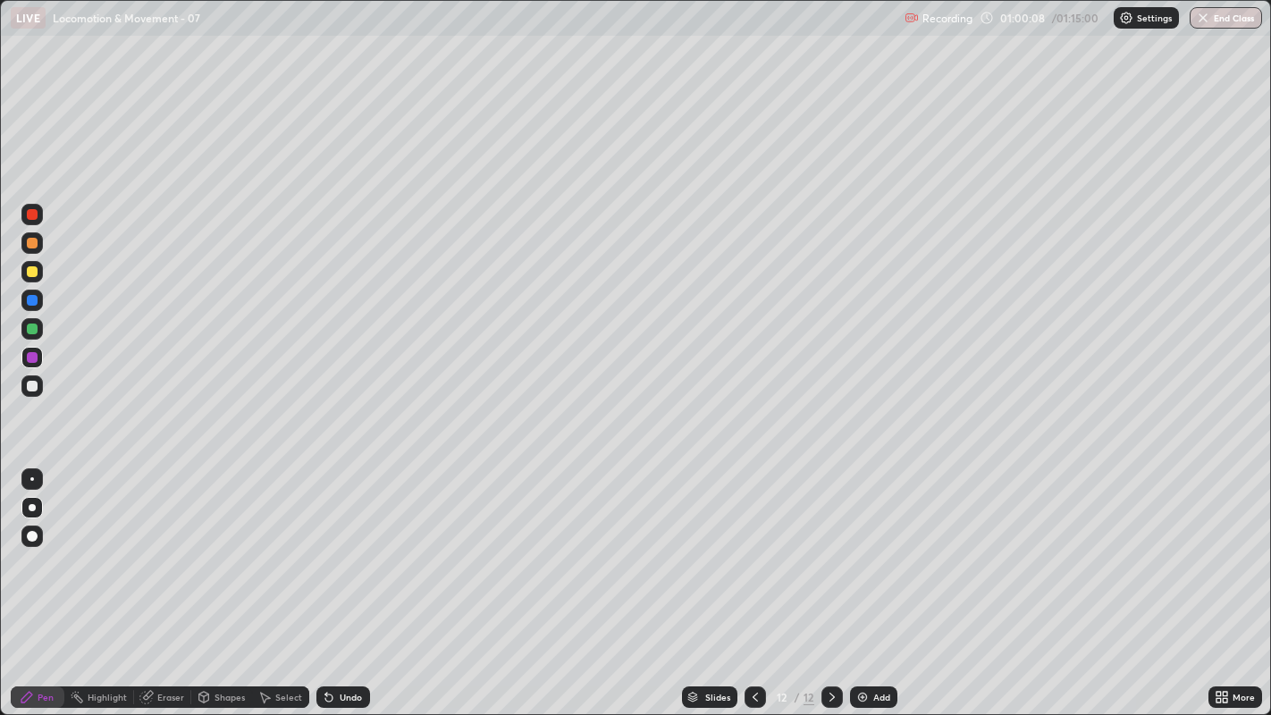
click at [364, 546] on div "Undo" at bounding box center [343, 696] width 54 height 21
click at [366, 546] on div "Undo" at bounding box center [343, 696] width 54 height 21
click at [365, 546] on div "Undo" at bounding box center [343, 696] width 54 height 21
click at [33, 393] on div at bounding box center [31, 385] width 21 height 21
click at [27, 384] on div at bounding box center [32, 386] width 11 height 11
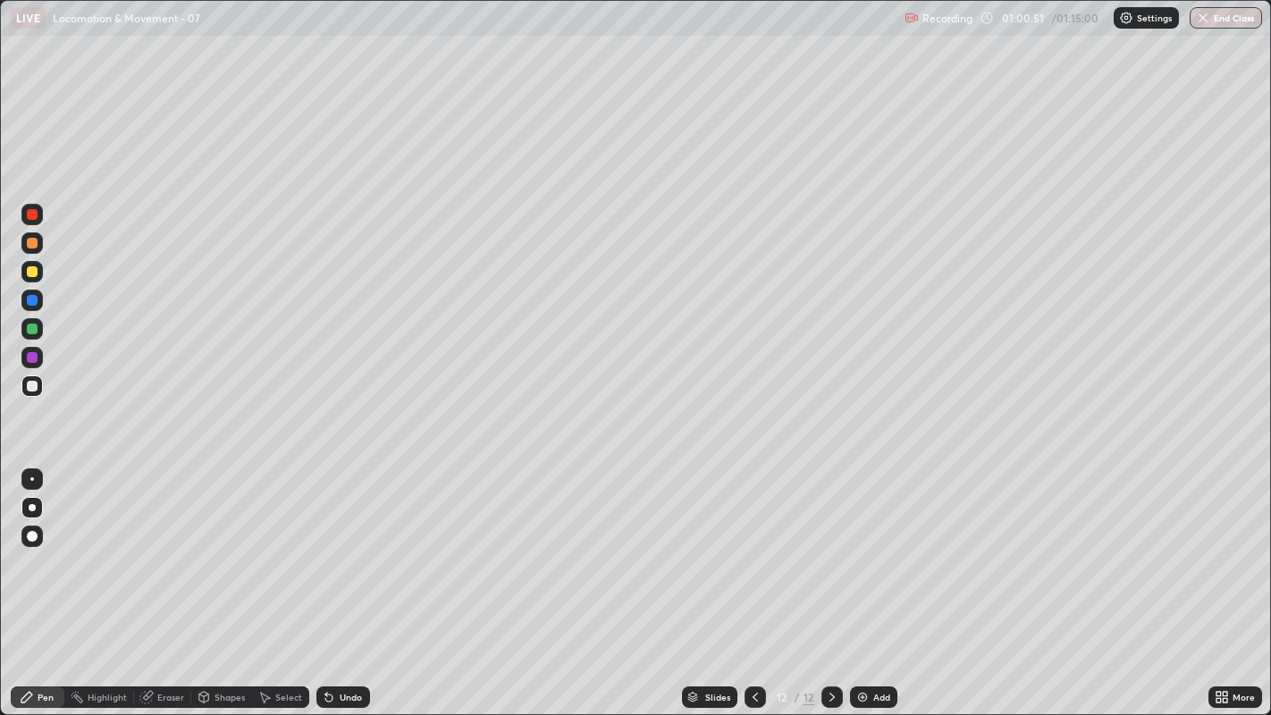
click at [33, 248] on div at bounding box center [32, 243] width 11 height 11
click at [42, 393] on div at bounding box center [31, 386] width 21 height 29
click at [872, 546] on div "Add" at bounding box center [873, 696] width 47 height 21
click at [35, 269] on div at bounding box center [32, 271] width 11 height 11
click at [36, 393] on div at bounding box center [31, 385] width 21 height 21
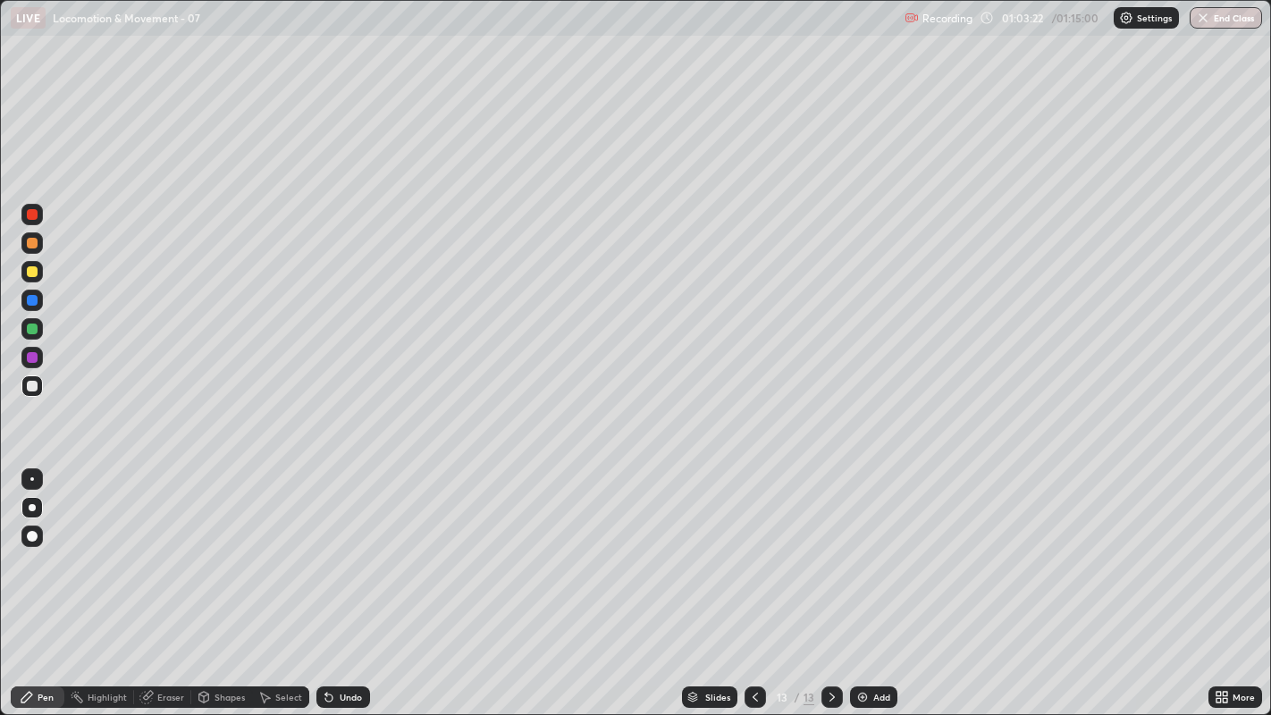
click at [341, 546] on div "Undo" at bounding box center [351, 697] width 22 height 9
click at [349, 546] on div "Undo" at bounding box center [351, 697] width 22 height 9
click at [354, 546] on div "Undo" at bounding box center [351, 697] width 22 height 9
click at [355, 546] on div "Undo" at bounding box center [351, 697] width 22 height 9
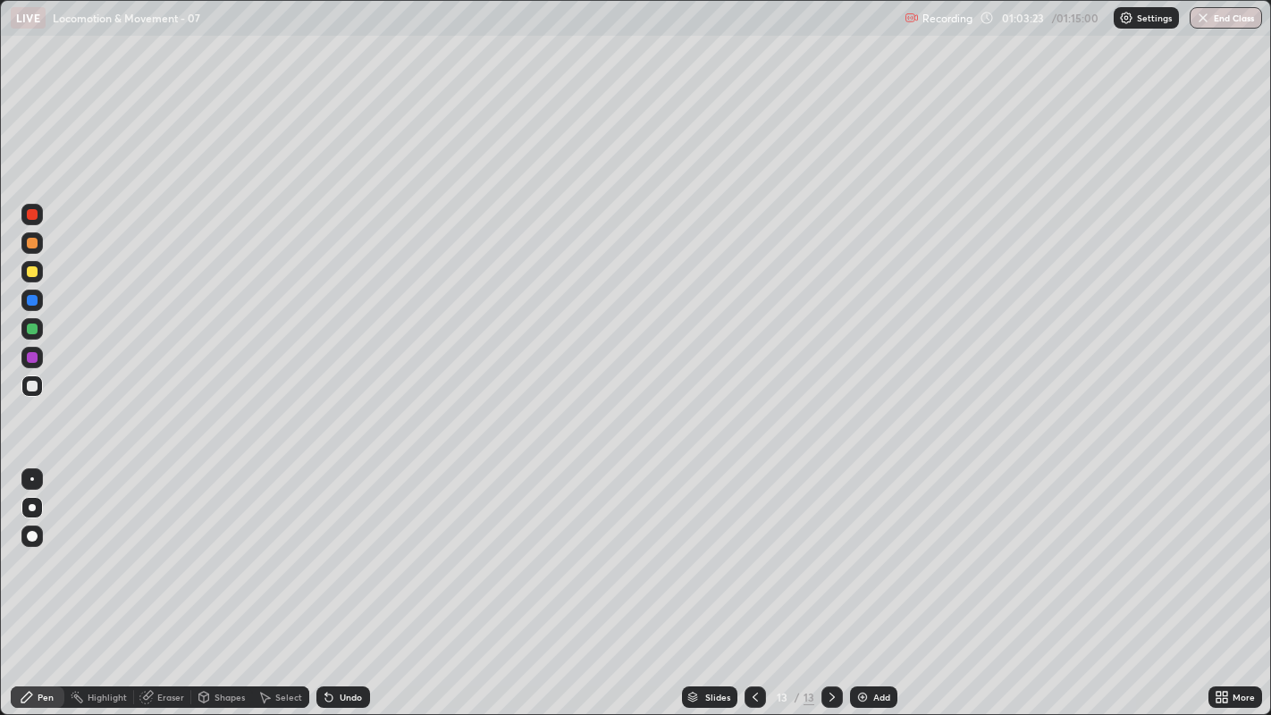
click at [354, 546] on div "Undo" at bounding box center [351, 697] width 22 height 9
click at [351, 546] on div "Undo" at bounding box center [351, 697] width 22 height 9
click at [350, 546] on div "Undo" at bounding box center [351, 697] width 22 height 9
click at [353, 546] on div "Undo" at bounding box center [351, 697] width 22 height 9
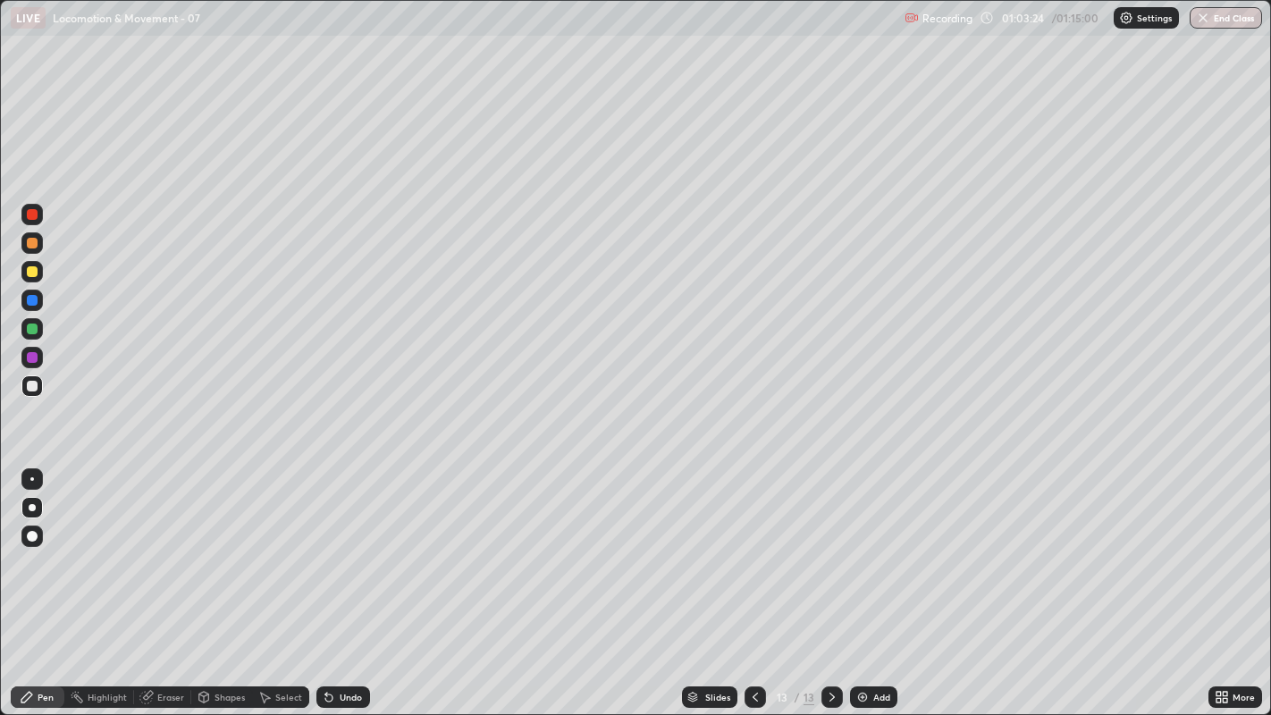
click at [350, 546] on div "Undo" at bounding box center [351, 697] width 22 height 9
click at [345, 546] on div "Undo" at bounding box center [351, 697] width 22 height 9
click at [341, 546] on div "Undo" at bounding box center [351, 697] width 22 height 9
click at [28, 384] on div at bounding box center [32, 386] width 11 height 11
click at [28, 386] on div at bounding box center [32, 386] width 11 height 11
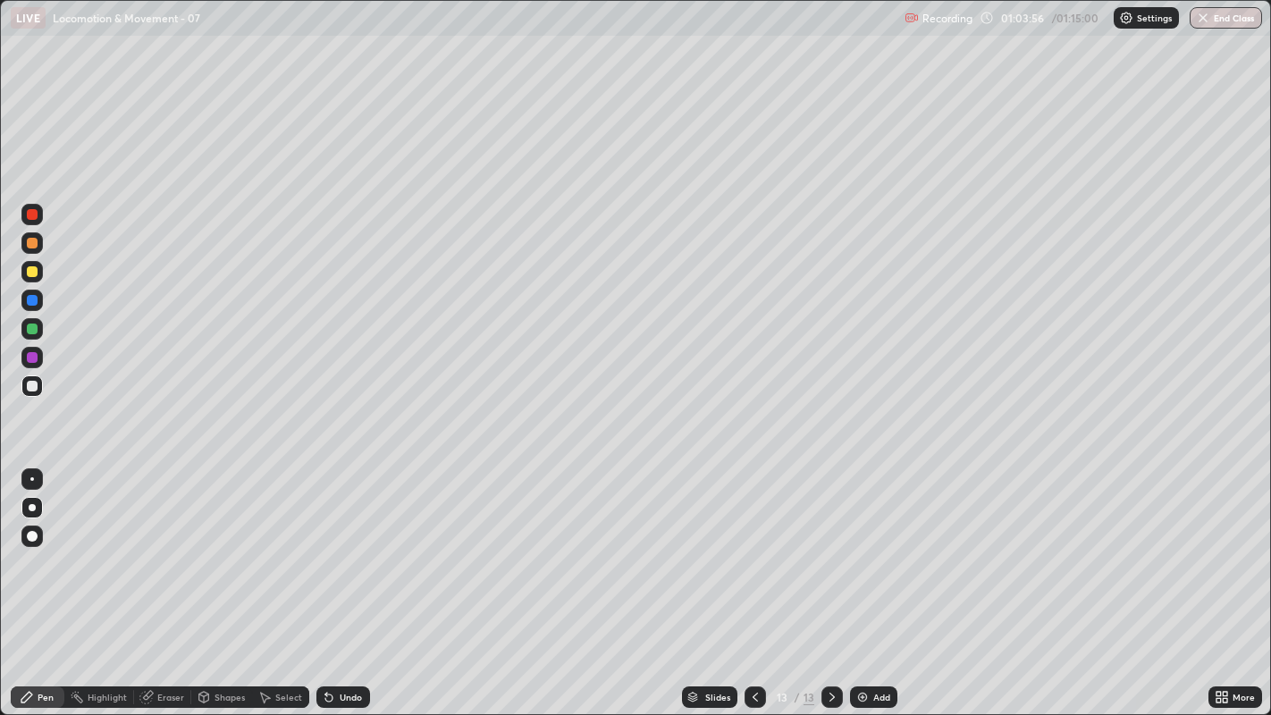
click at [29, 386] on div at bounding box center [32, 386] width 11 height 11
click at [27, 385] on div at bounding box center [32, 386] width 11 height 11
click at [350, 546] on div "Undo" at bounding box center [351, 697] width 22 height 9
click at [355, 546] on div "Undo" at bounding box center [351, 697] width 22 height 9
click at [33, 386] on div at bounding box center [32, 386] width 11 height 11
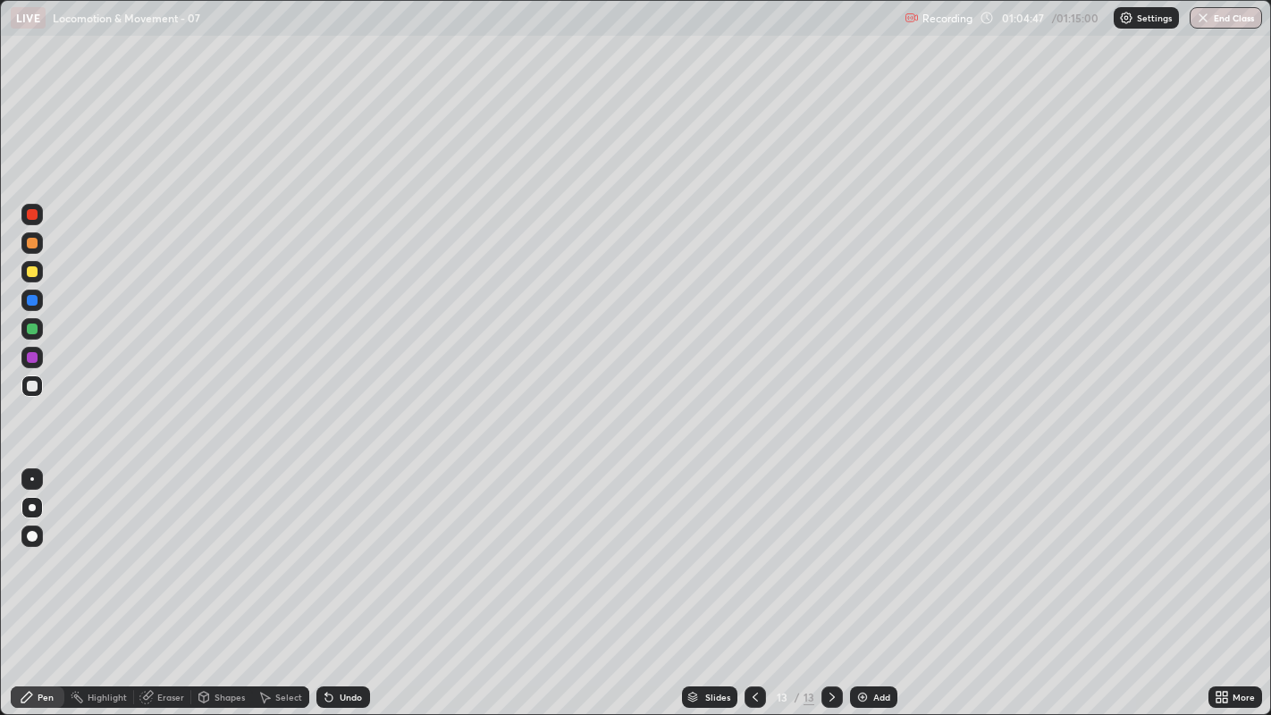
click at [31, 386] on div at bounding box center [32, 386] width 11 height 11
click at [22, 383] on div at bounding box center [31, 385] width 21 height 21
click at [33, 385] on div at bounding box center [32, 386] width 11 height 11
click at [30, 391] on div at bounding box center [32, 386] width 11 height 11
click at [33, 382] on div at bounding box center [32, 386] width 11 height 11
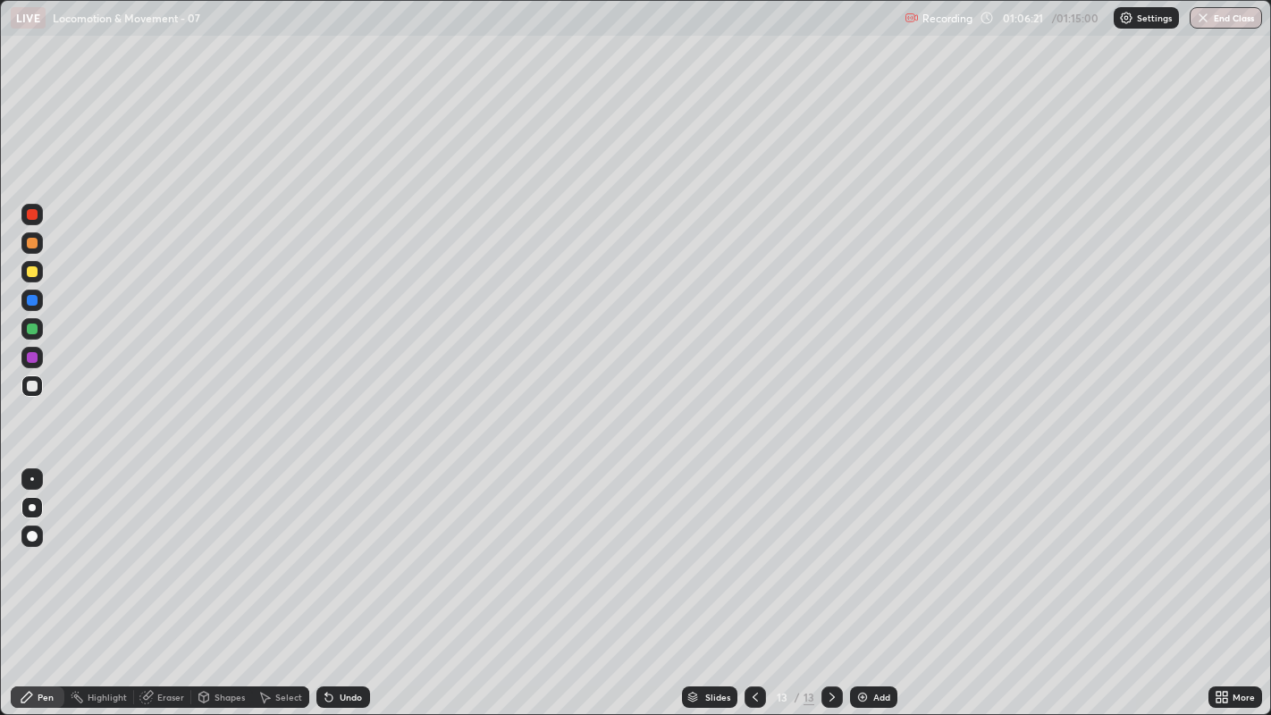
click at [334, 546] on div "Undo" at bounding box center [343, 696] width 54 height 21
click at [345, 546] on div "Undo" at bounding box center [351, 697] width 22 height 9
click at [349, 546] on div "Undo" at bounding box center [351, 697] width 22 height 9
click at [351, 546] on div "Undo" at bounding box center [351, 697] width 22 height 9
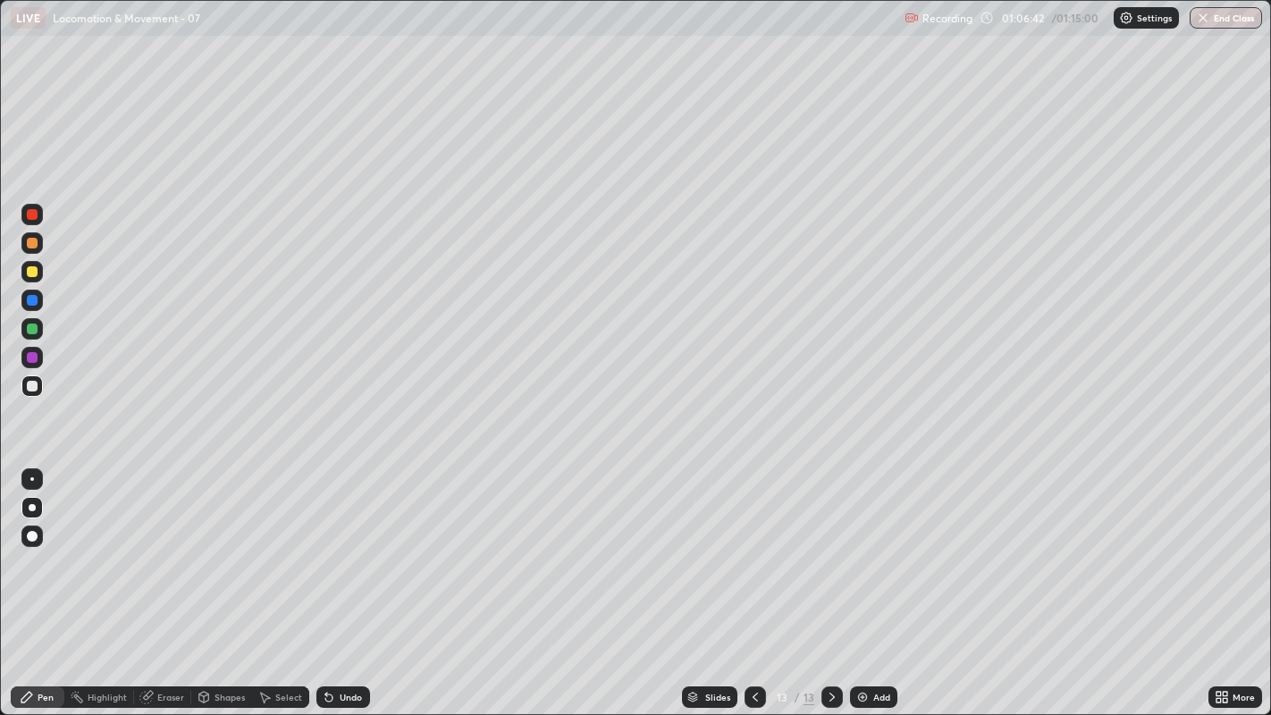
click at [341, 546] on div "Undo" at bounding box center [351, 697] width 22 height 9
click at [351, 546] on div "Undo" at bounding box center [351, 697] width 22 height 9
click at [343, 546] on div "Undo" at bounding box center [351, 697] width 22 height 9
click at [341, 546] on div "Undo" at bounding box center [343, 696] width 54 height 21
click at [343, 546] on div "Undo" at bounding box center [343, 696] width 54 height 21
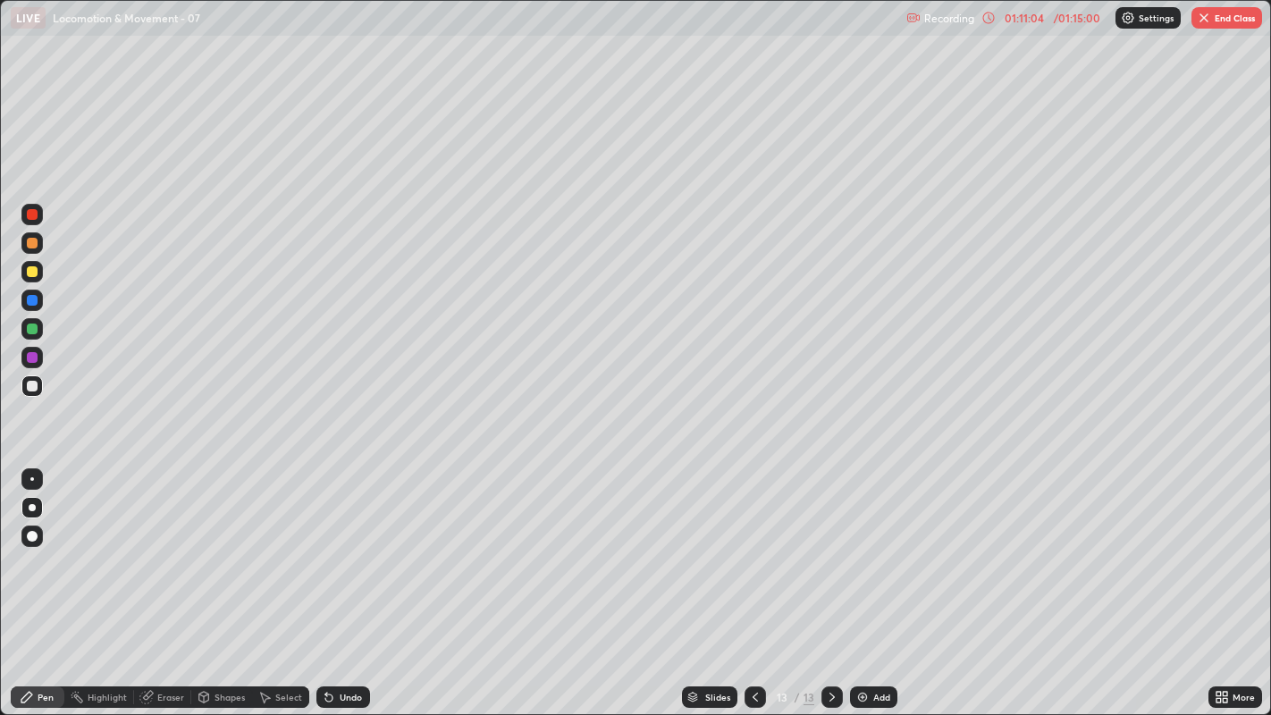
click at [1237, 16] on button "End Class" at bounding box center [1227, 17] width 71 height 21
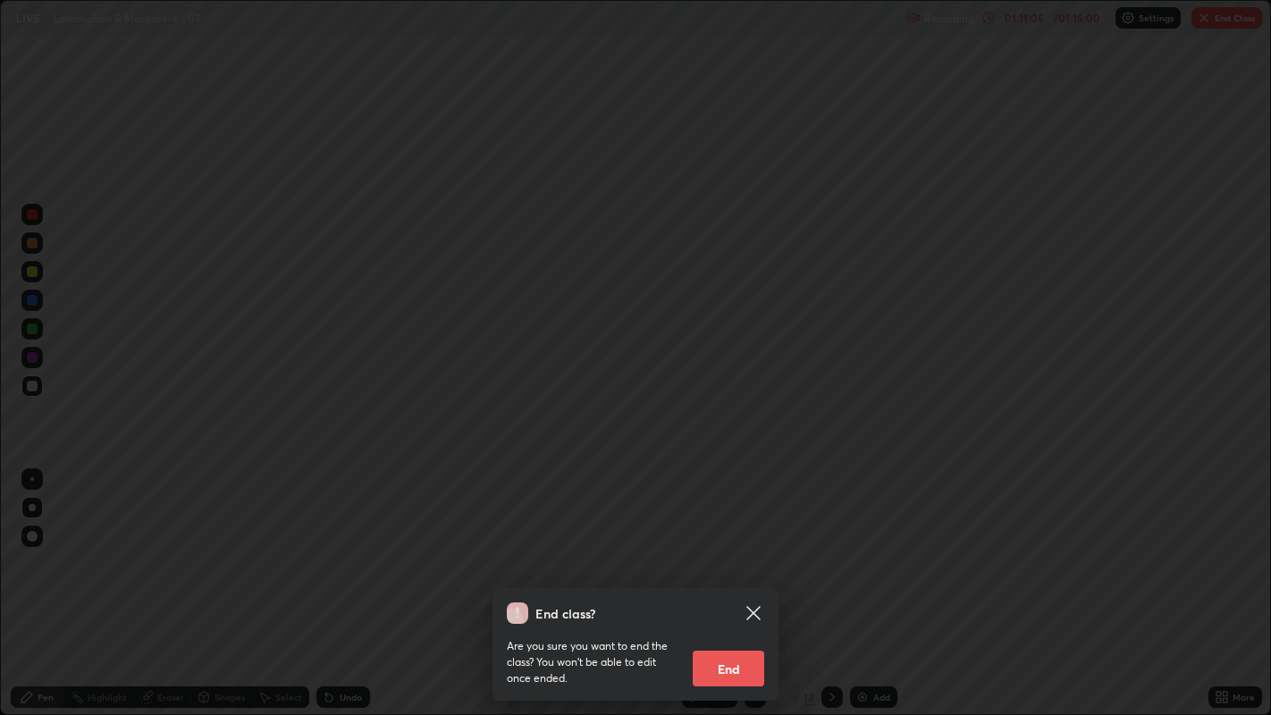
click at [734, 546] on button "End" at bounding box center [729, 669] width 72 height 36
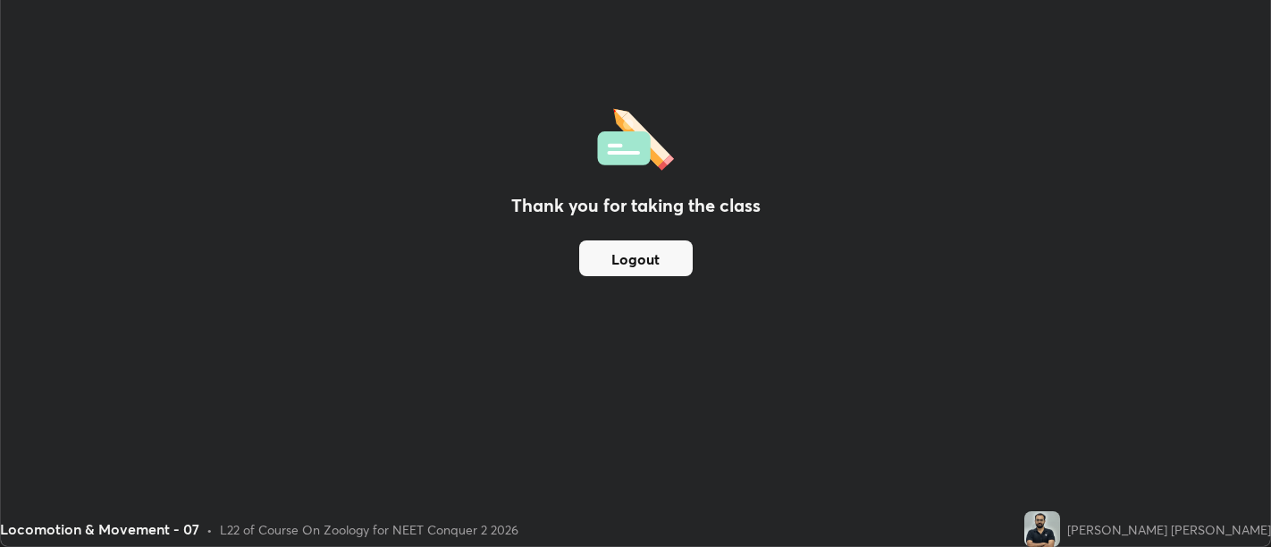
scroll to position [88837, 88113]
